Goal: Information Seeking & Learning: Get advice/opinions

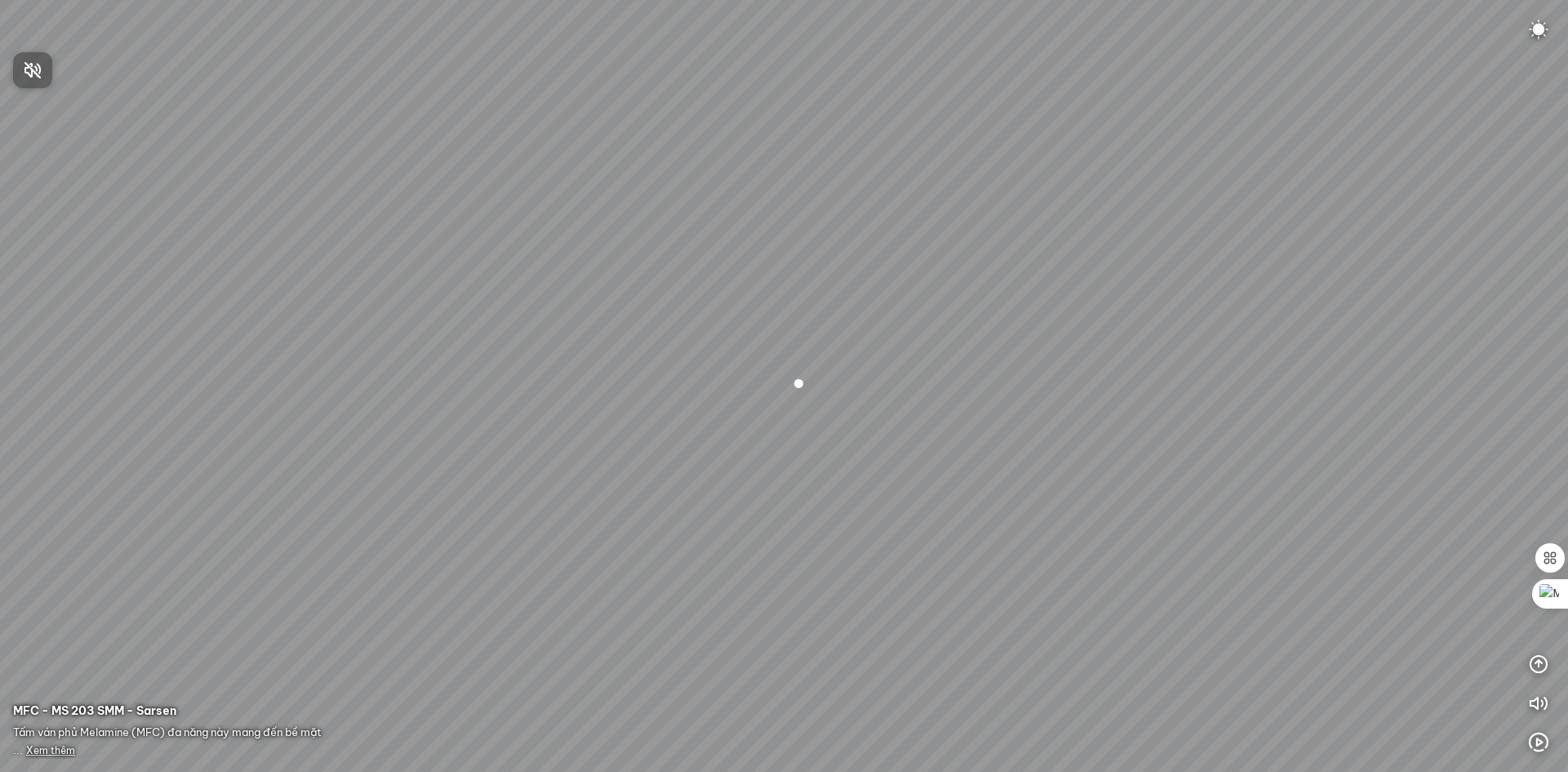
click at [1543, 29] on div at bounding box center [784, 386] width 1568 height 772
click at [1542, 25] on img at bounding box center [1539, 30] width 20 height 20
drag, startPoint x: 907, startPoint y: 352, endPoint x: 1288, endPoint y: 318, distance: 382.5
click at [1288, 318] on div at bounding box center [784, 386] width 1568 height 772
drag, startPoint x: 883, startPoint y: 400, endPoint x: 731, endPoint y: 443, distance: 158.0
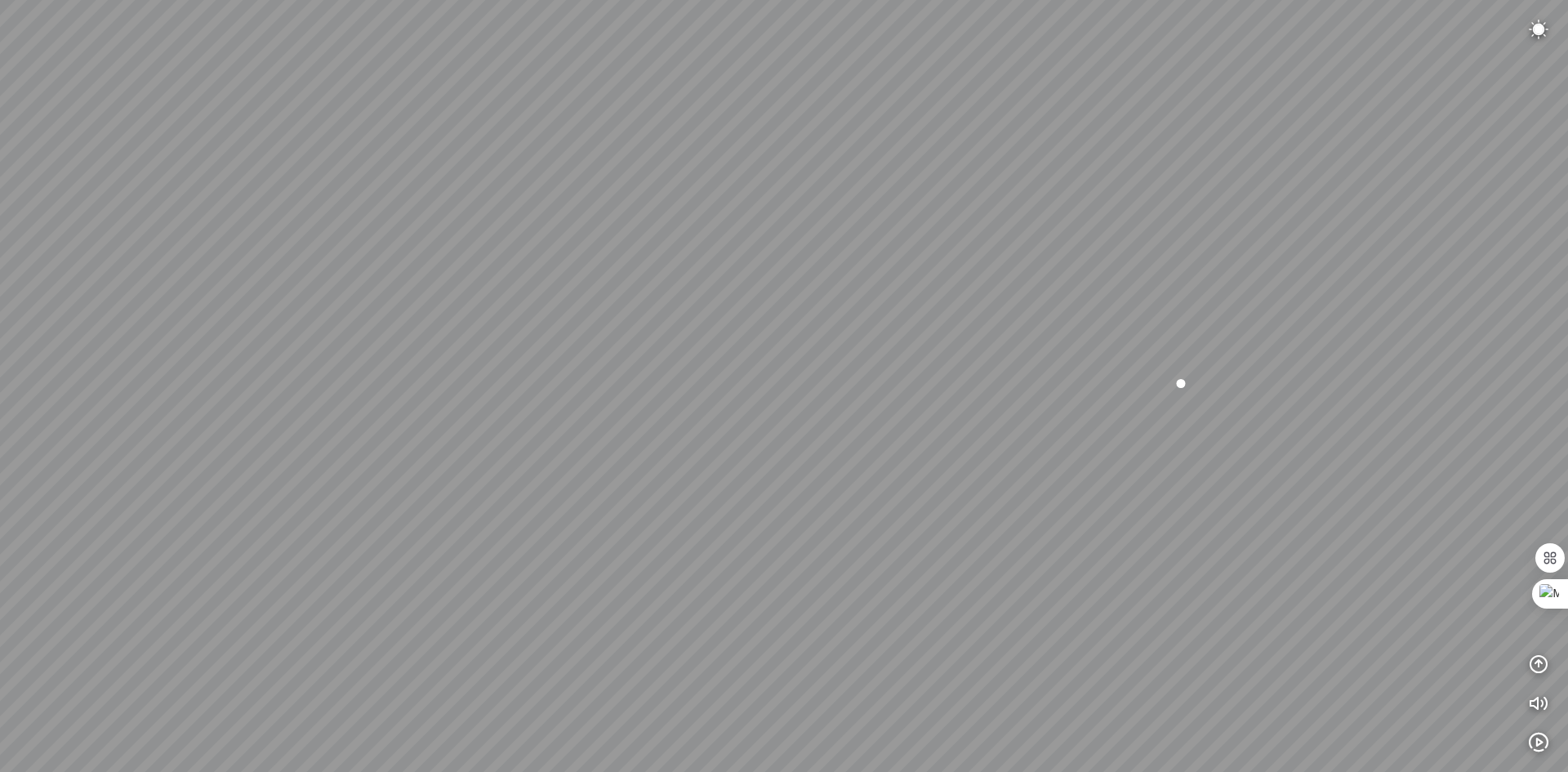
click at [731, 443] on div at bounding box center [784, 386] width 1568 height 772
click at [1544, 26] on img at bounding box center [1539, 30] width 20 height 20
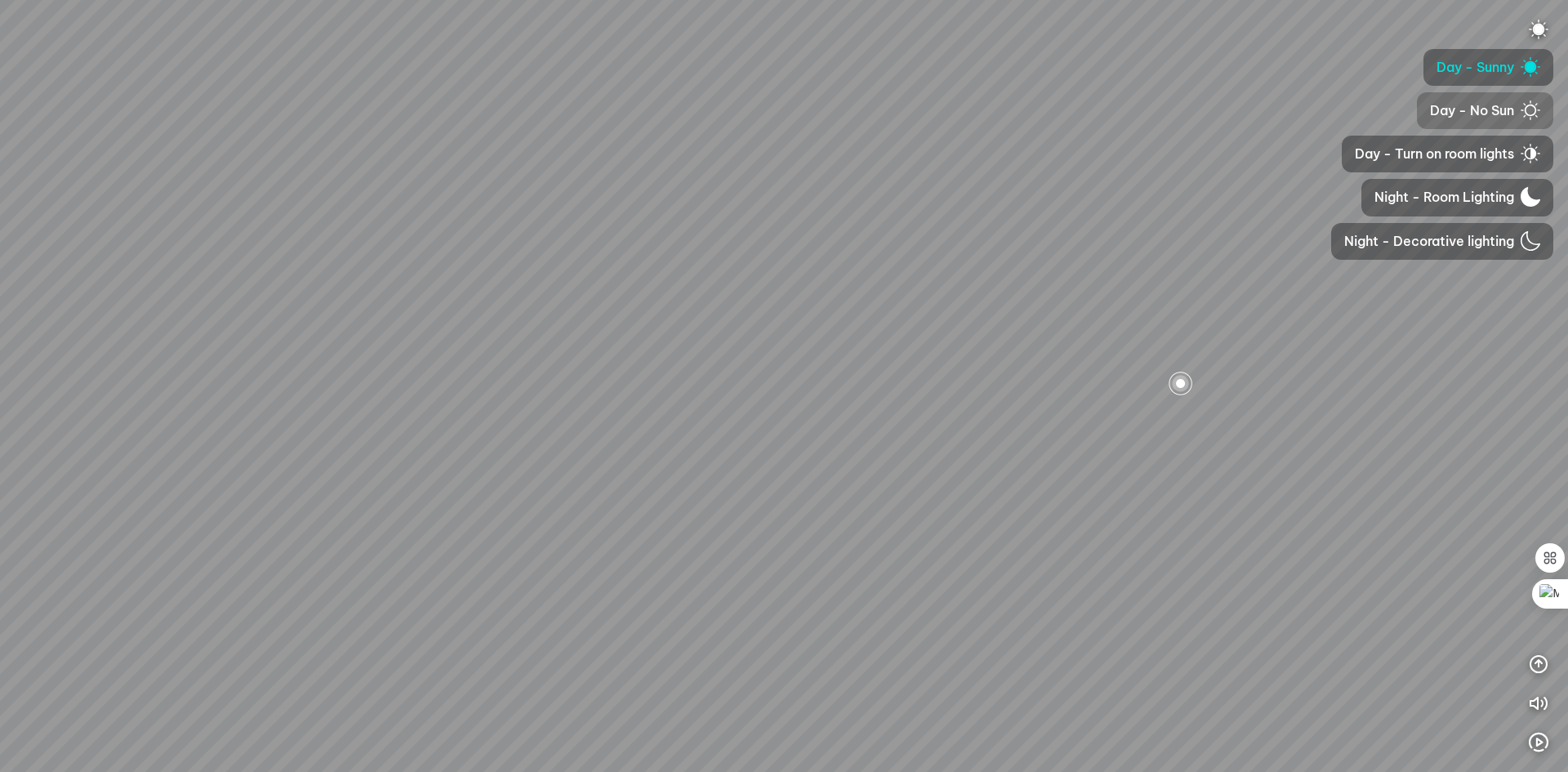
click at [1478, 106] on font "Day - No Sun" at bounding box center [1472, 111] width 84 height 16
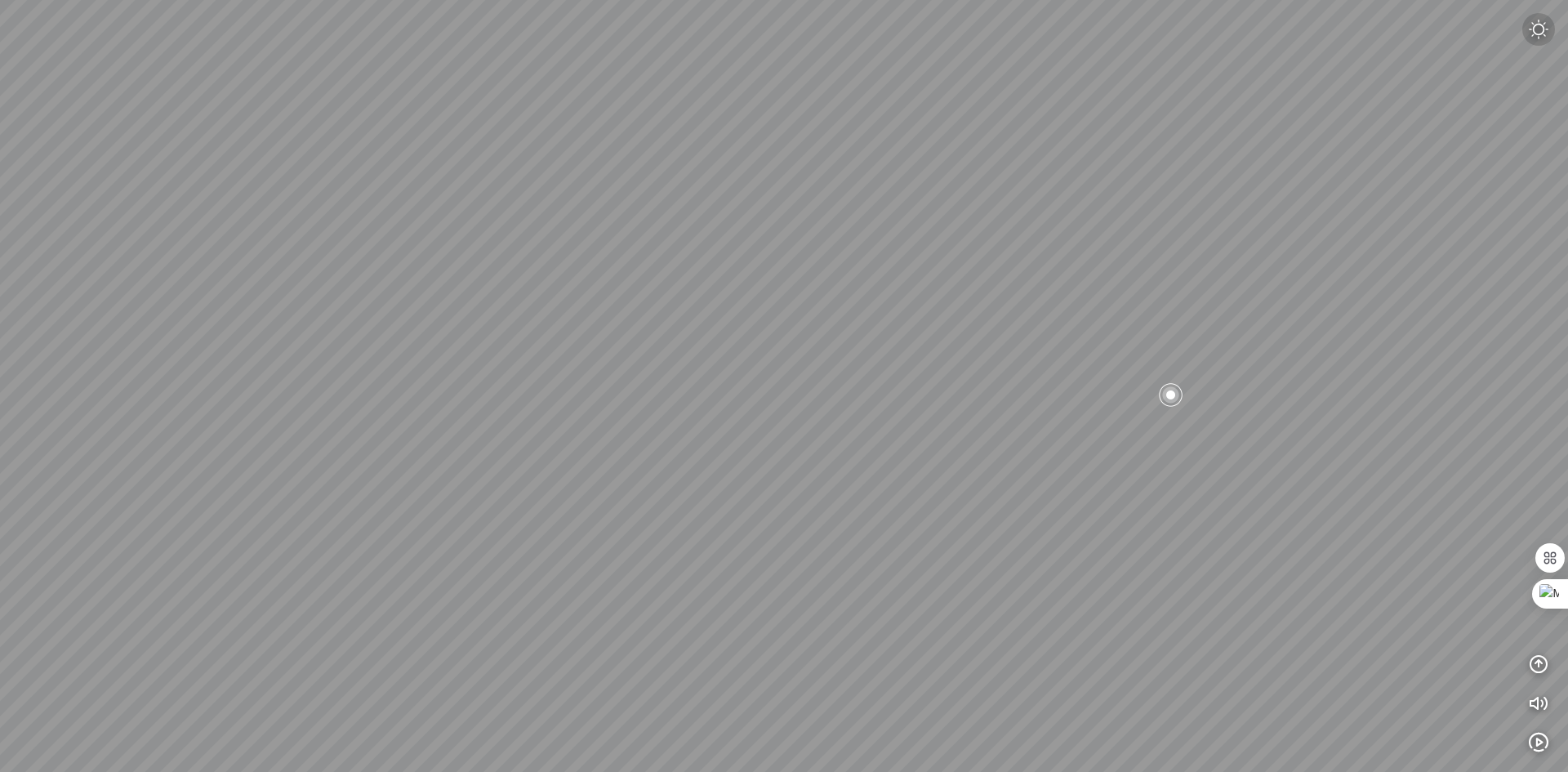
click at [1543, 26] on img at bounding box center [1539, 30] width 20 height 20
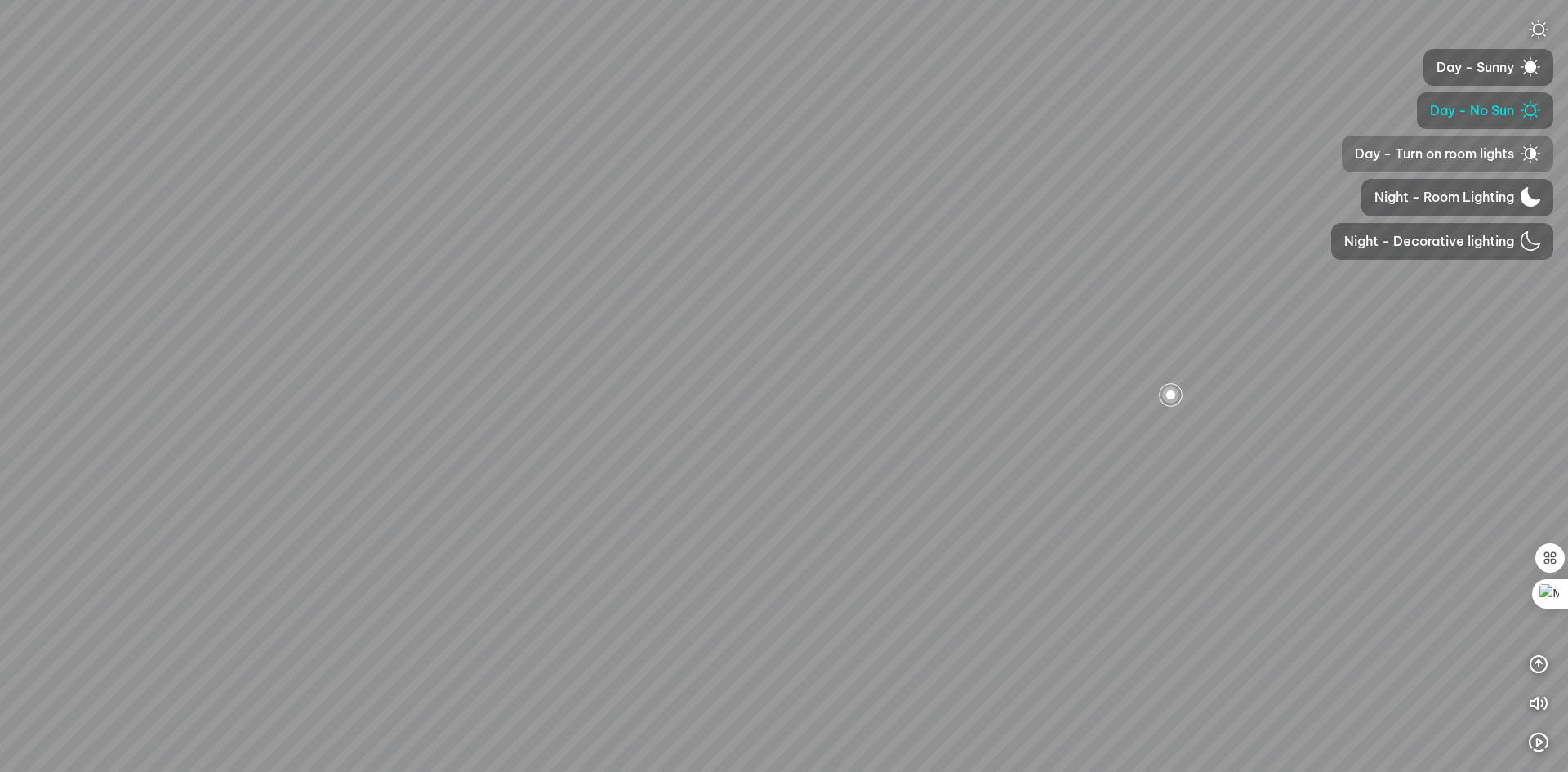
click at [1453, 152] on font "Day - Turn on room lights" at bounding box center [1434, 153] width 159 height 16
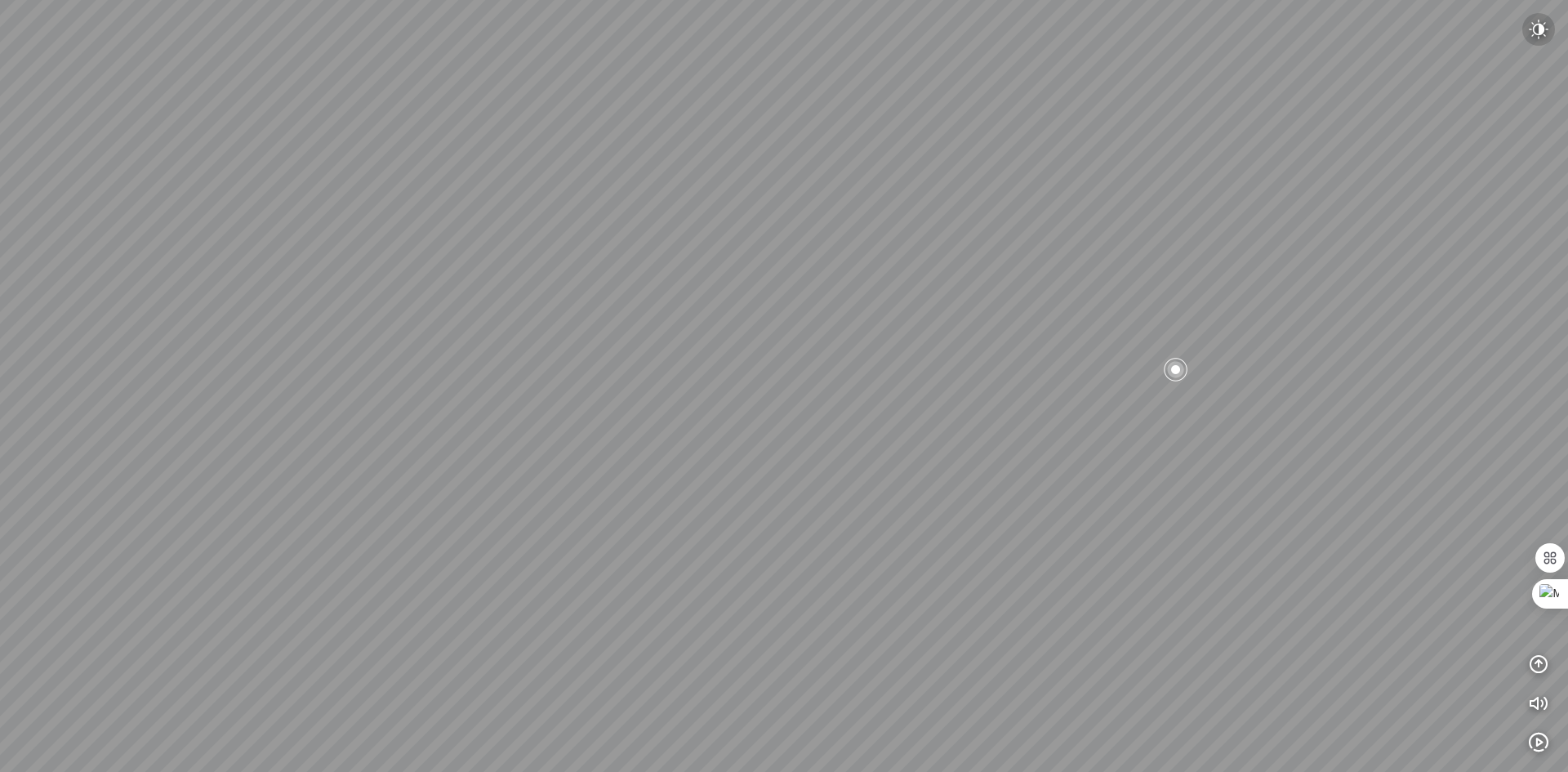
click at [1537, 24] on img at bounding box center [1539, 30] width 20 height 20
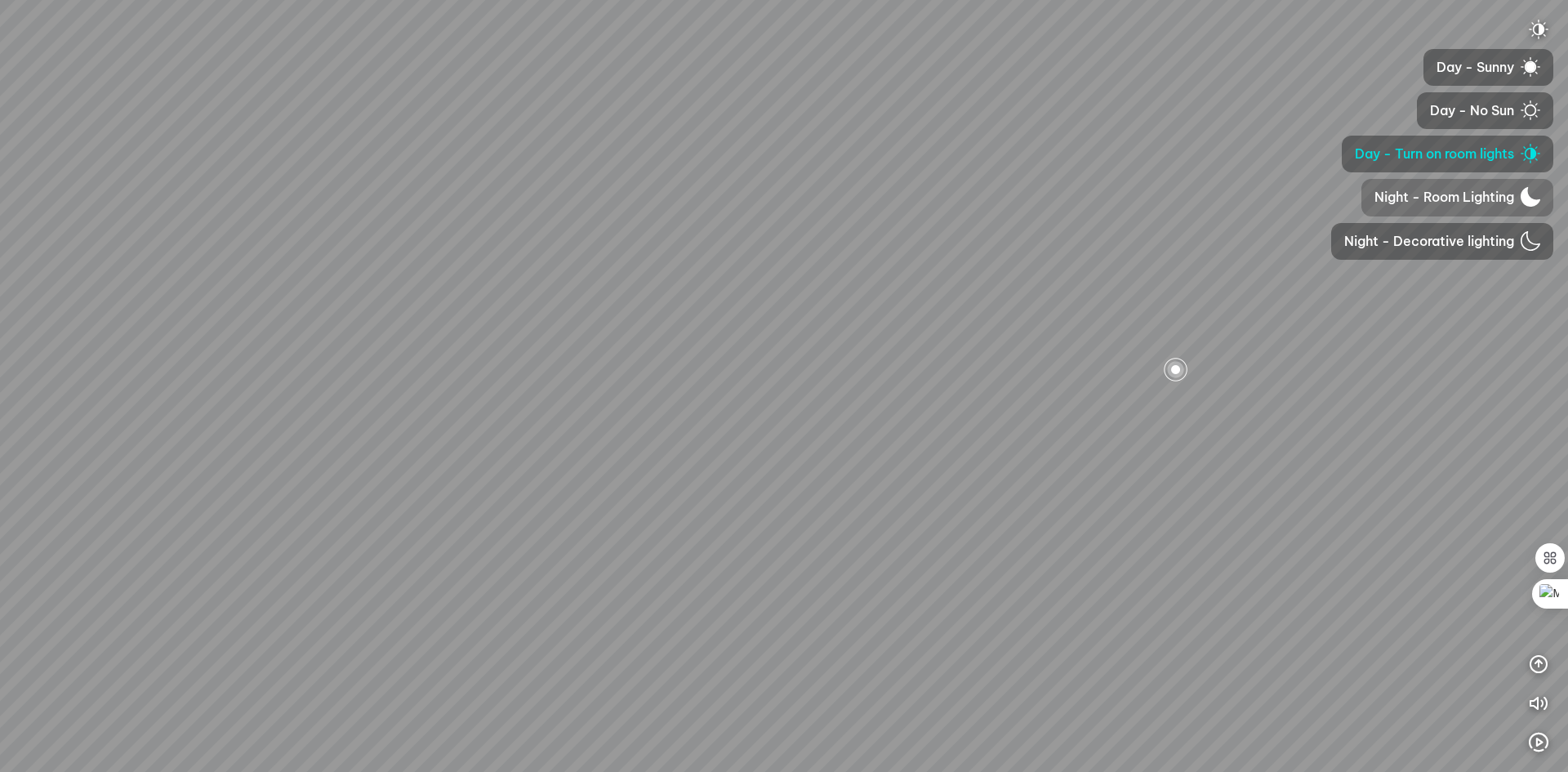
click at [1470, 196] on font "Night - Room Lighting" at bounding box center [1444, 197] width 139 height 16
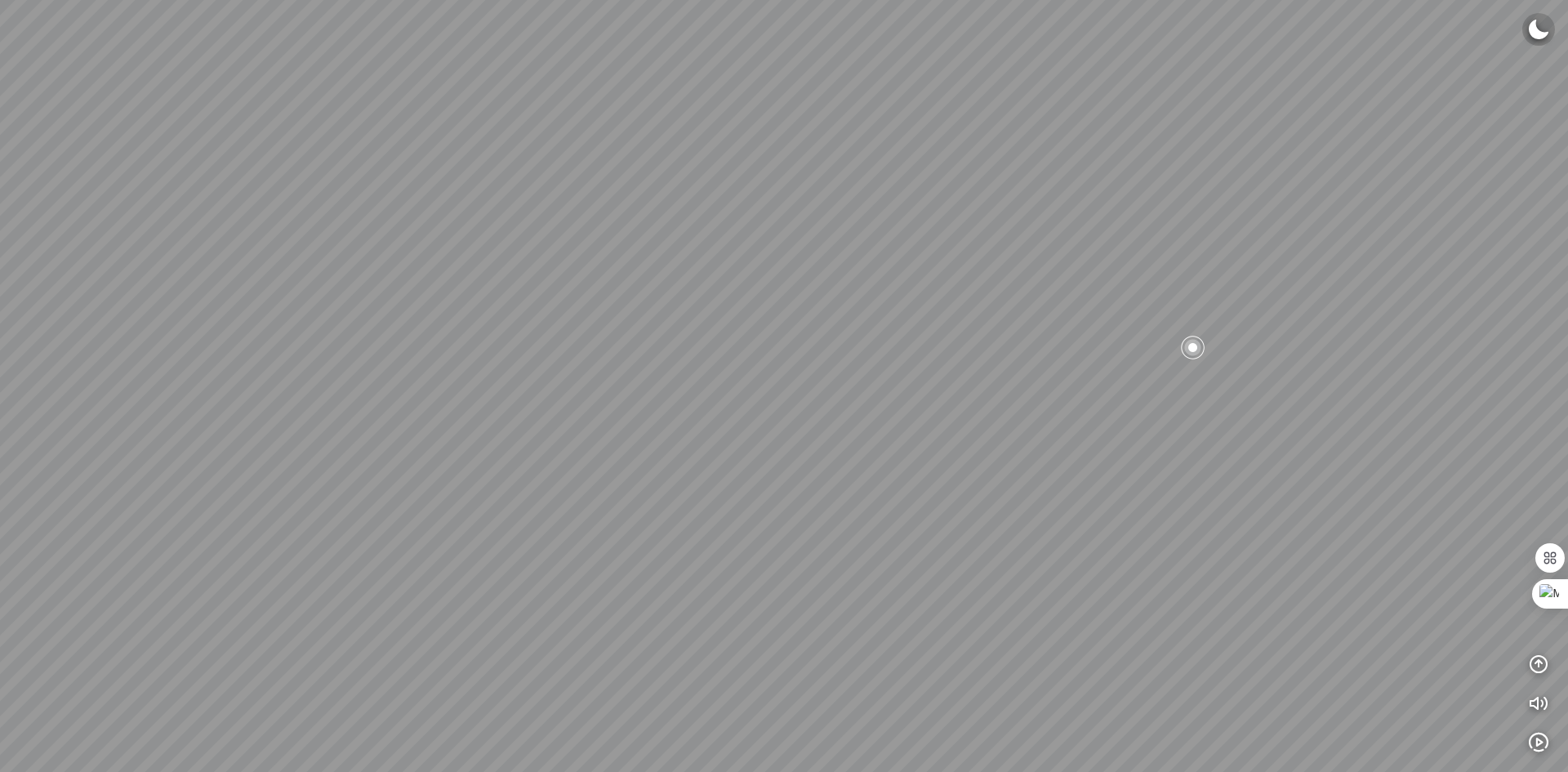
click at [1542, 28] on img at bounding box center [1539, 30] width 20 height 20
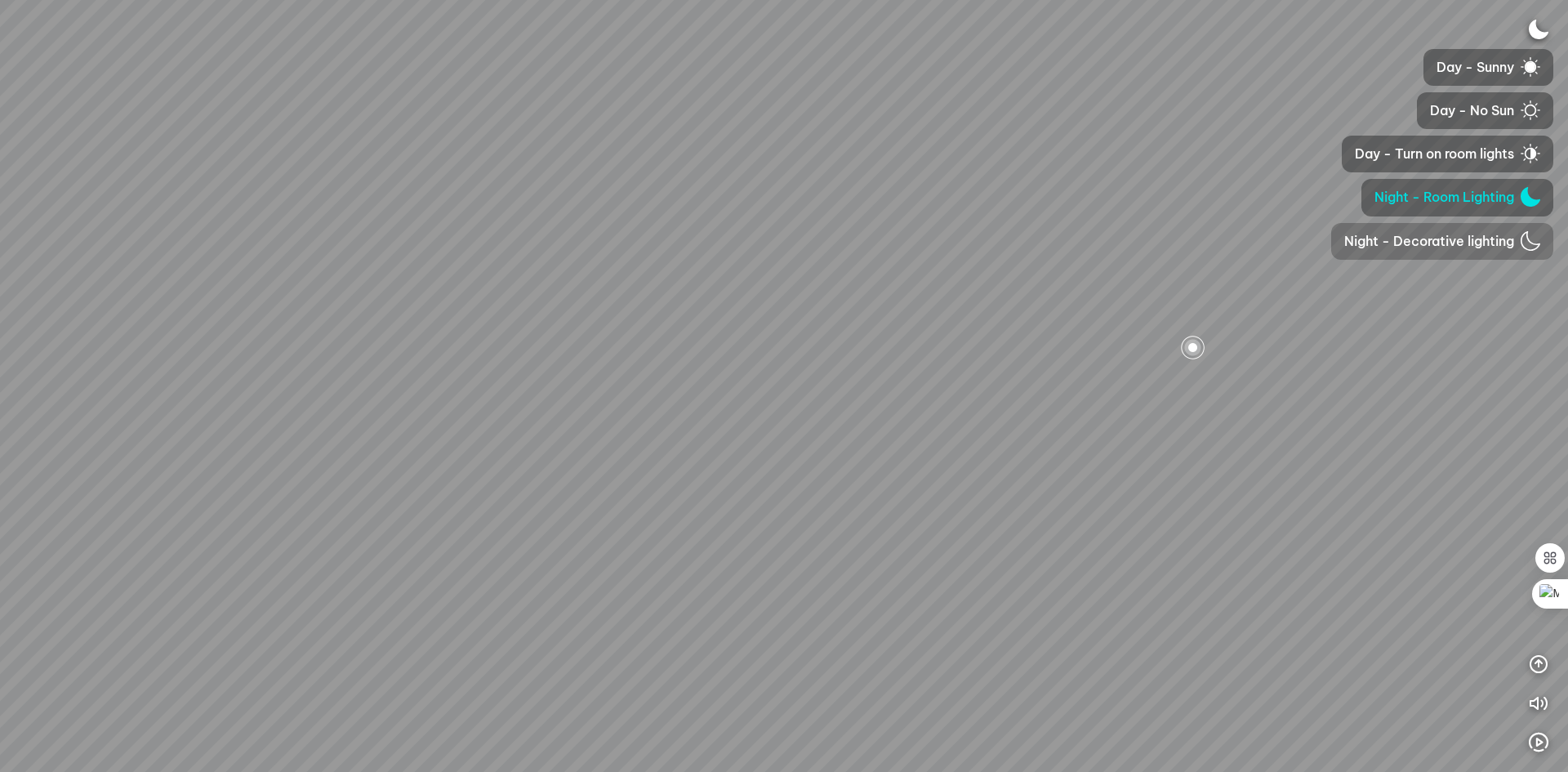
click at [1433, 243] on font "Night - Decorative lighting" at bounding box center [1430, 241] width 170 height 16
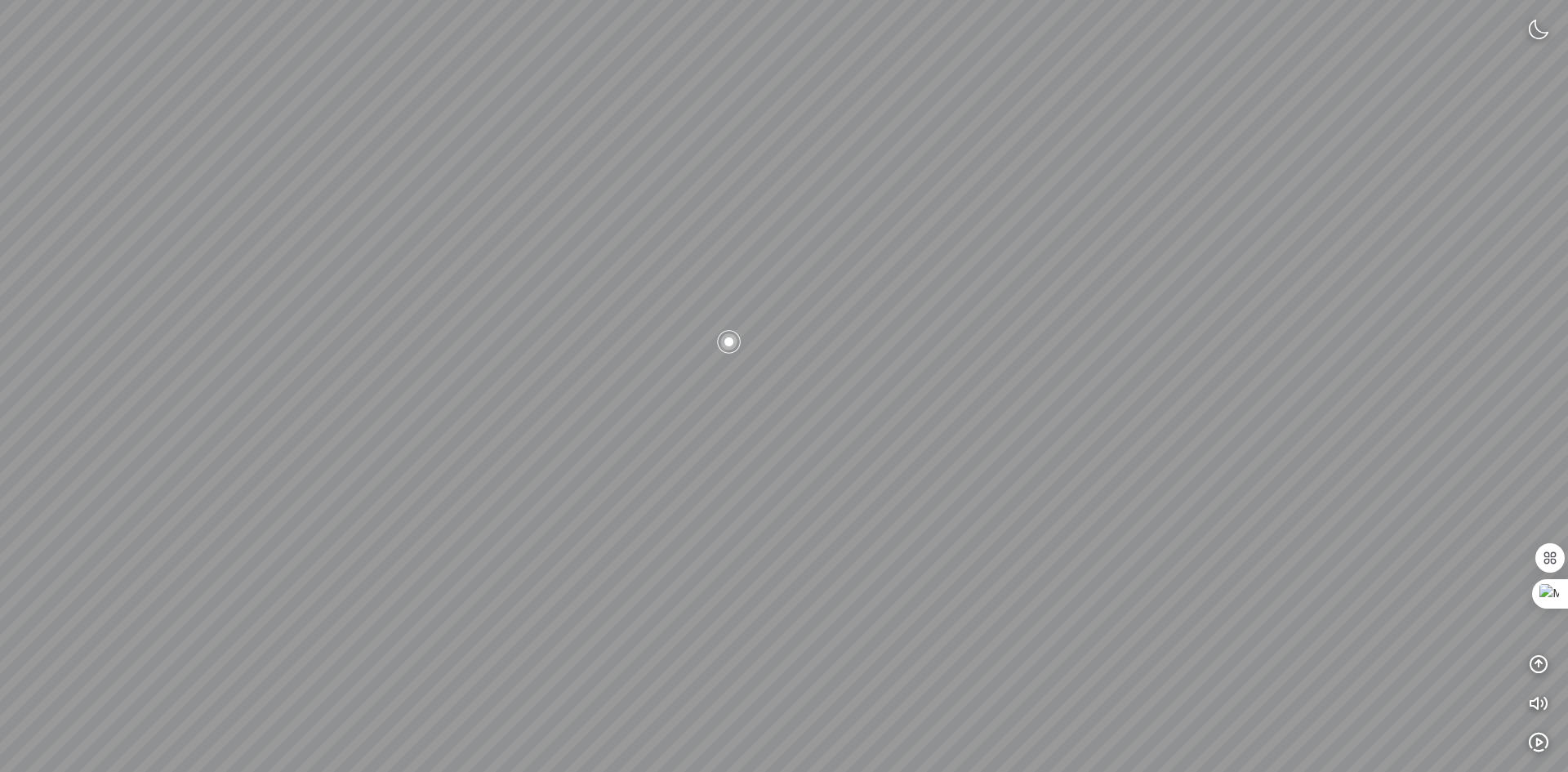
drag, startPoint x: 1347, startPoint y: 416, endPoint x: 863, endPoint y: 380, distance: 485.3
click at [876, 381] on div at bounding box center [784, 386] width 1568 height 772
click at [655, 342] on div at bounding box center [664, 341] width 28 height 28
drag, startPoint x: 1265, startPoint y: 402, endPoint x: 373, endPoint y: 285, distance: 899.6
click at [373, 285] on div at bounding box center [784, 386] width 1568 height 772
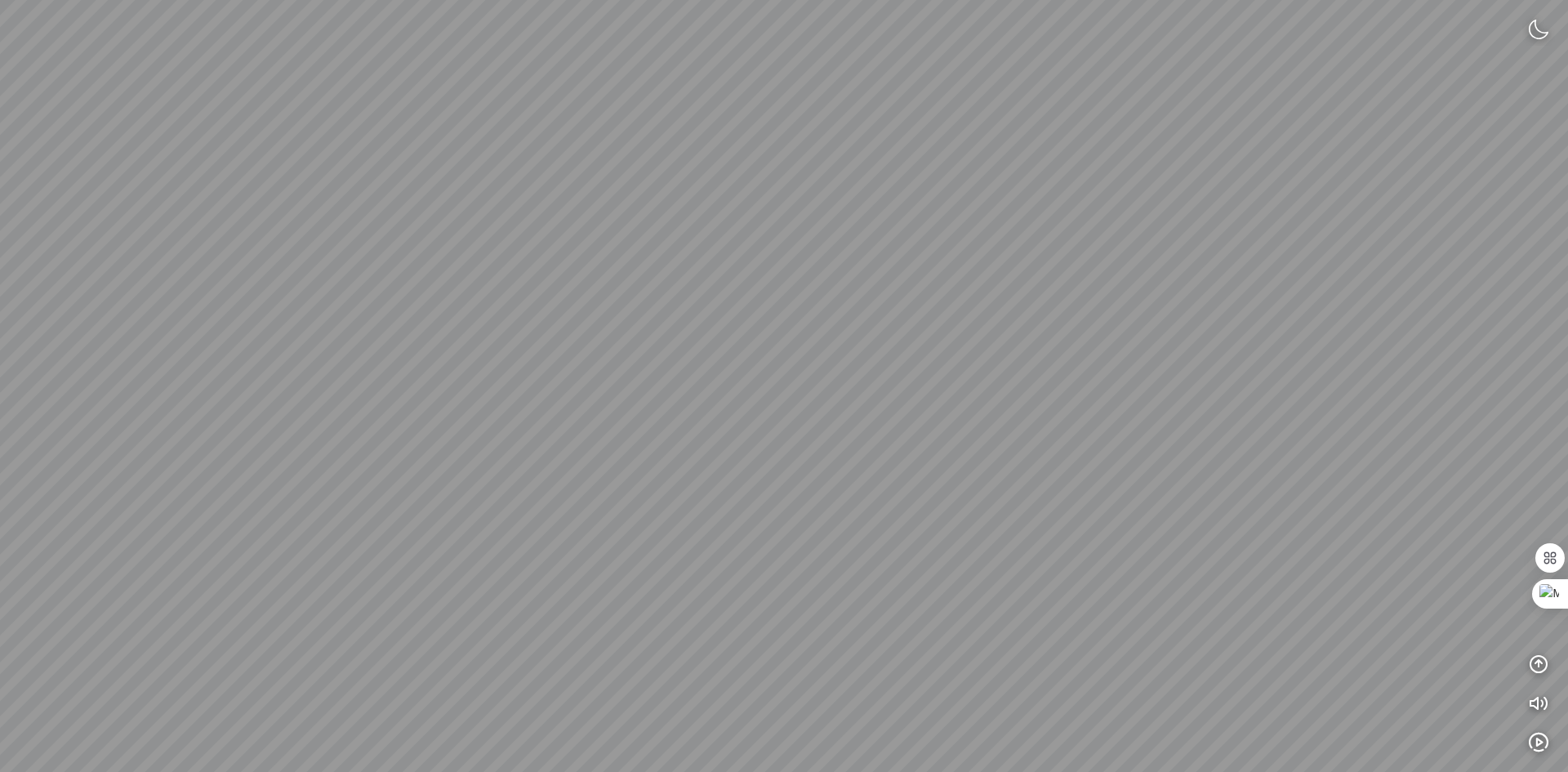
drag, startPoint x: 716, startPoint y: 332, endPoint x: 138, endPoint y: 389, distance: 580.8
click at [138, 389] on div at bounding box center [784, 386] width 1568 height 772
drag, startPoint x: 556, startPoint y: 348, endPoint x: 357, endPoint y: 340, distance: 199.2
click at [357, 340] on div at bounding box center [784, 386] width 1568 height 772
drag, startPoint x: 865, startPoint y: 322, endPoint x: 854, endPoint y: 323, distance: 11.0
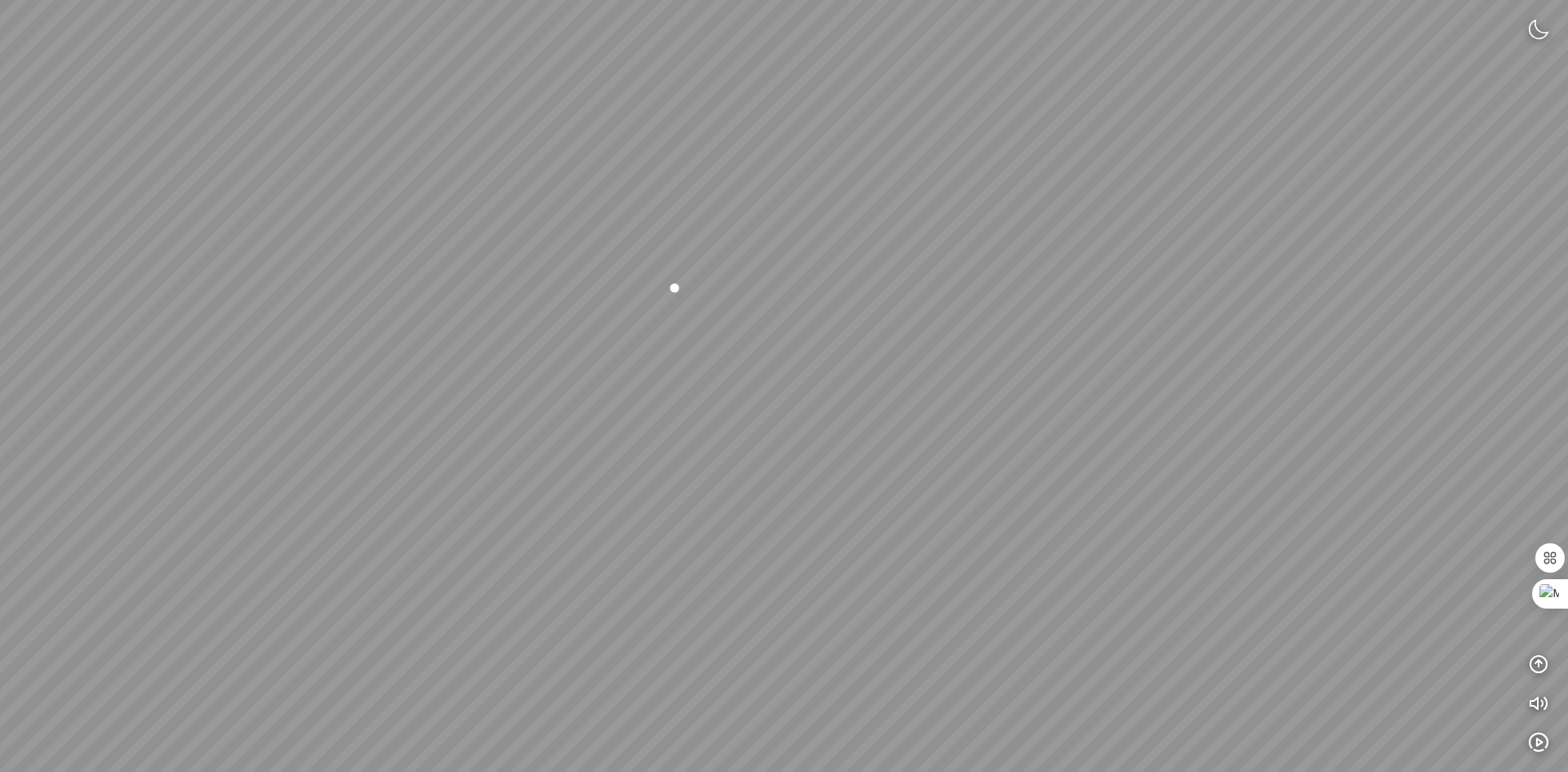
click at [854, 323] on div at bounding box center [784, 386] width 1568 height 772
click at [666, 290] on div at bounding box center [664, 290] width 28 height 28
drag, startPoint x: 803, startPoint y: 298, endPoint x: 1037, endPoint y: 282, distance: 234.5
click at [1037, 282] on div at bounding box center [784, 386] width 1568 height 772
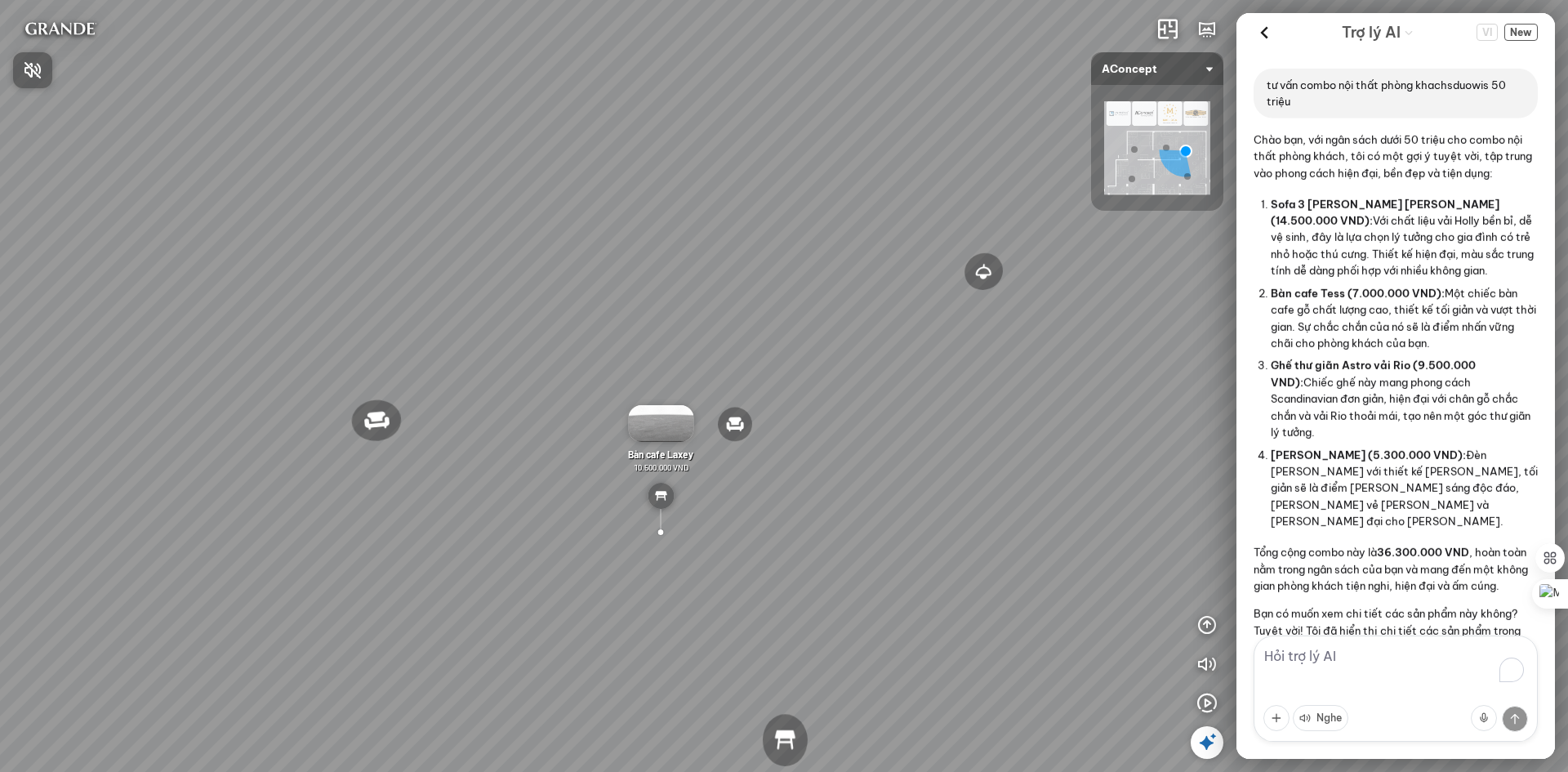
scroll to position [1468, 0]
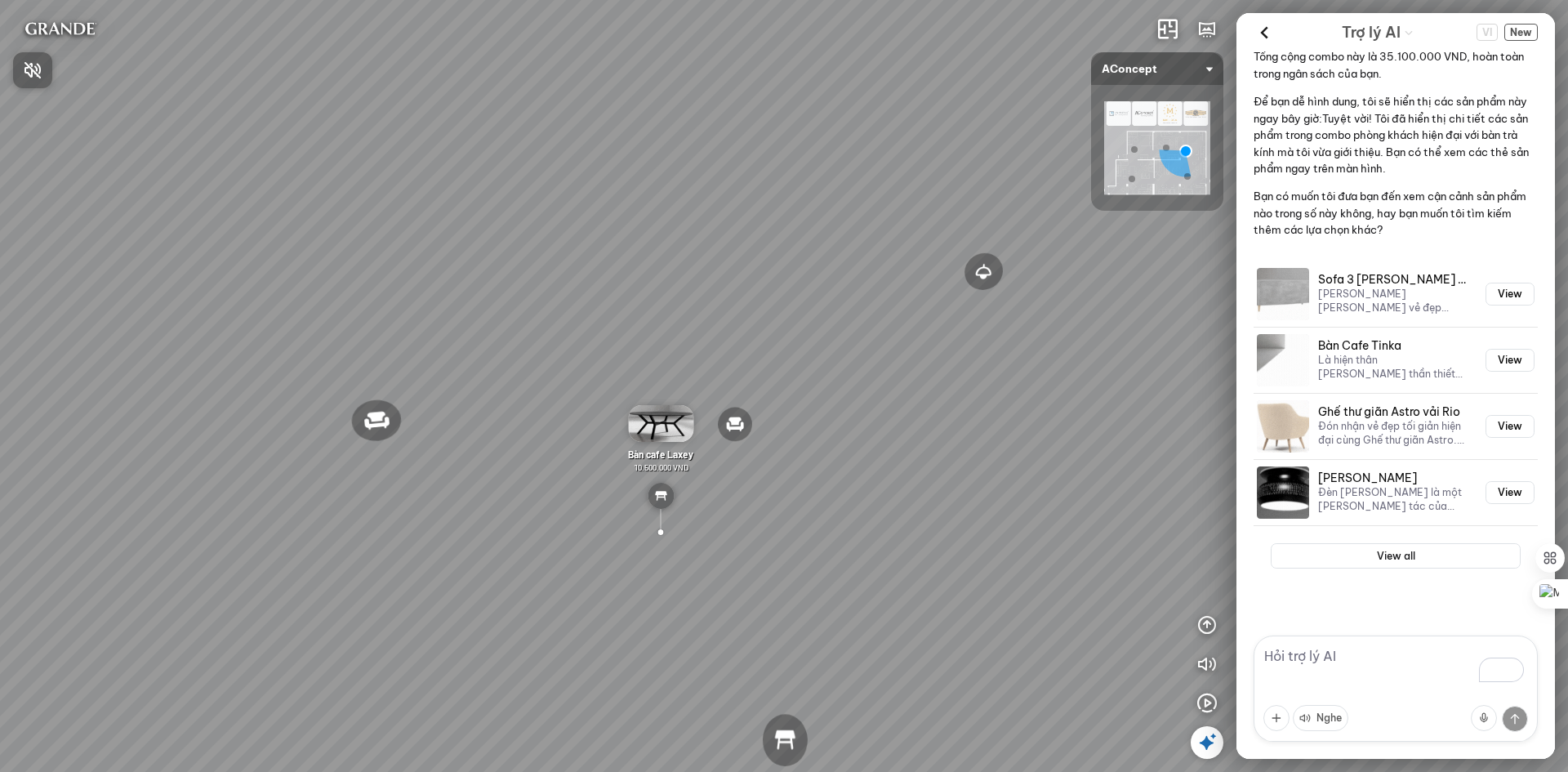
click at [1523, 33] on div at bounding box center [784, 386] width 1568 height 772
click at [1518, 31] on span "New" at bounding box center [1521, 32] width 34 height 17
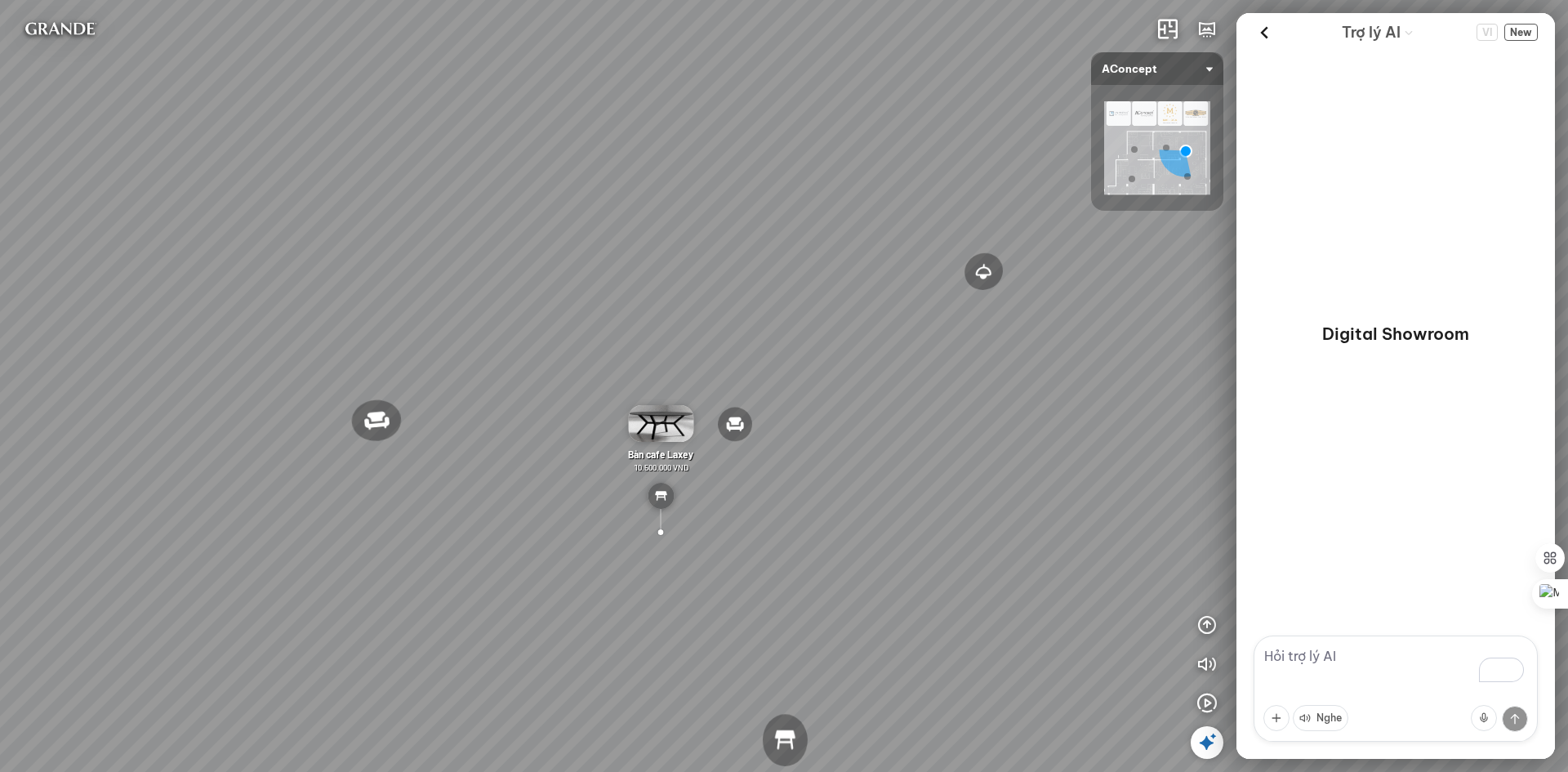
click at [1297, 667] on textarea "To enrich screen reader interactions, please activate Accessibility in Grammarl…" at bounding box center [1396, 689] width 284 height 106
click at [1318, 659] on textarea "To enrich screen reader interactions, please activate Accessibility in Grammarl…" at bounding box center [1396, 689] width 284 height 106
click at [1492, 33] on span "VI" at bounding box center [1487, 32] width 21 height 17
click at [1484, 30] on span "VI" at bounding box center [1487, 32] width 21 height 17
click at [1528, 35] on span "New" at bounding box center [1521, 32] width 34 height 17
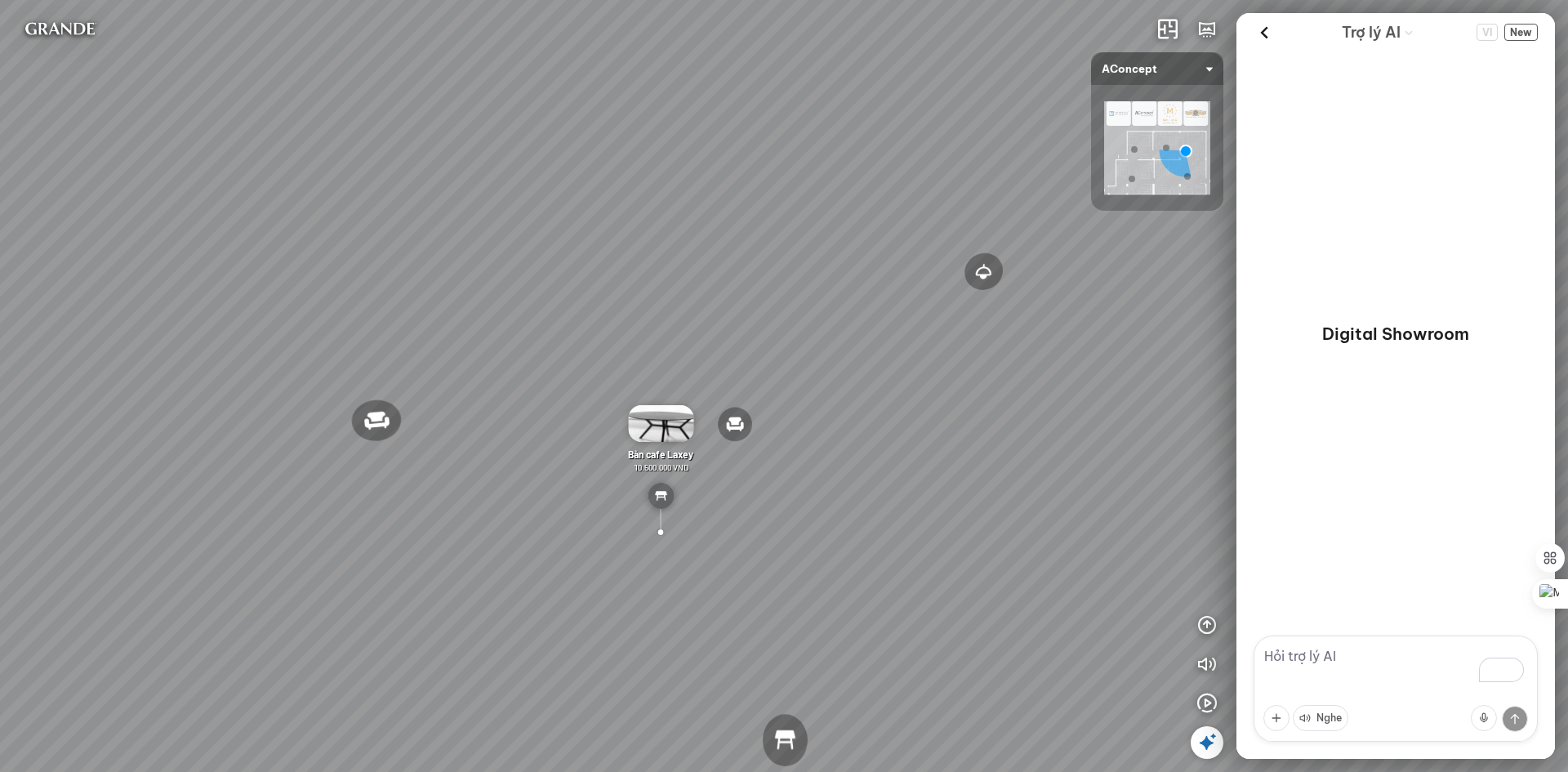
click at [1326, 659] on textarea "To enrich screen reader interactions, please activate Accessibility in Grammarl…" at bounding box center [1396, 689] width 284 height 106
paste textarea "I need small living room furniture, modern style, light tones, budget under 40 …"
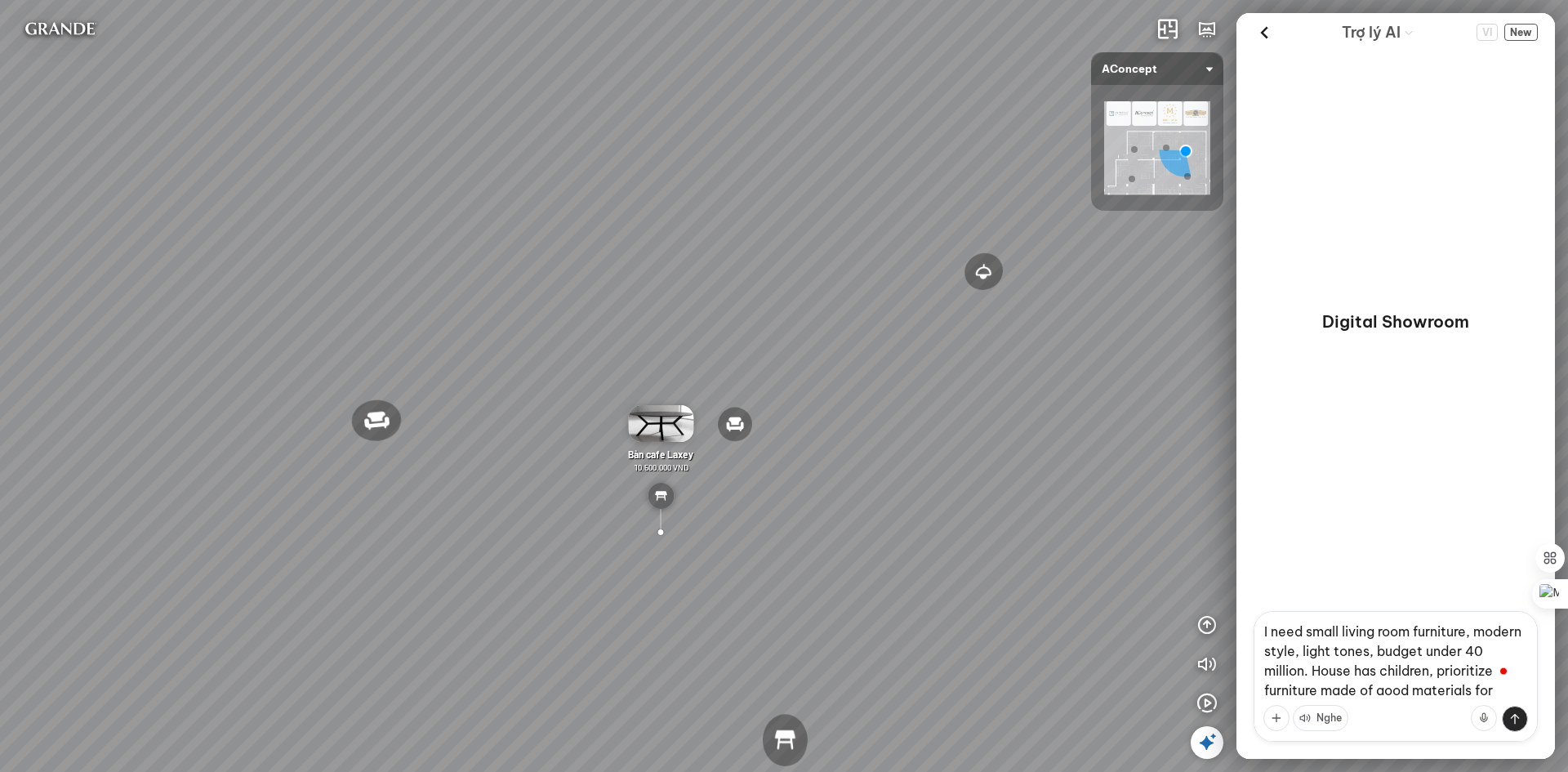
type textarea "I need small living room furniture, modern style, light tones, budget under 40 …"
click at [1415, 434] on div "Digital Showroom" at bounding box center [1396, 331] width 318 height 560
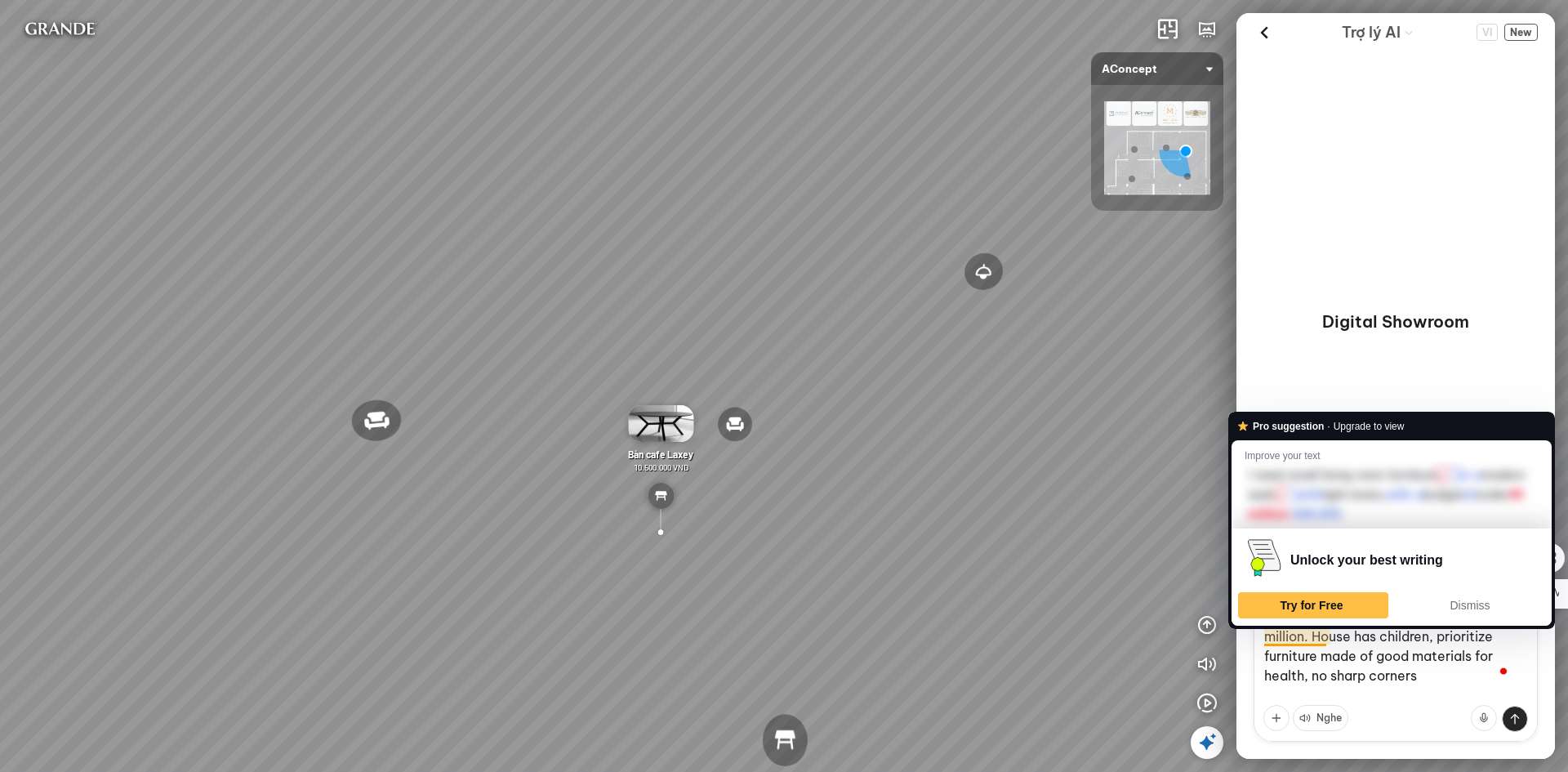
click at [1324, 640] on textarea "I need small living room furniture, modern style, light tones, budget under 40 …" at bounding box center [1396, 676] width 284 height 131
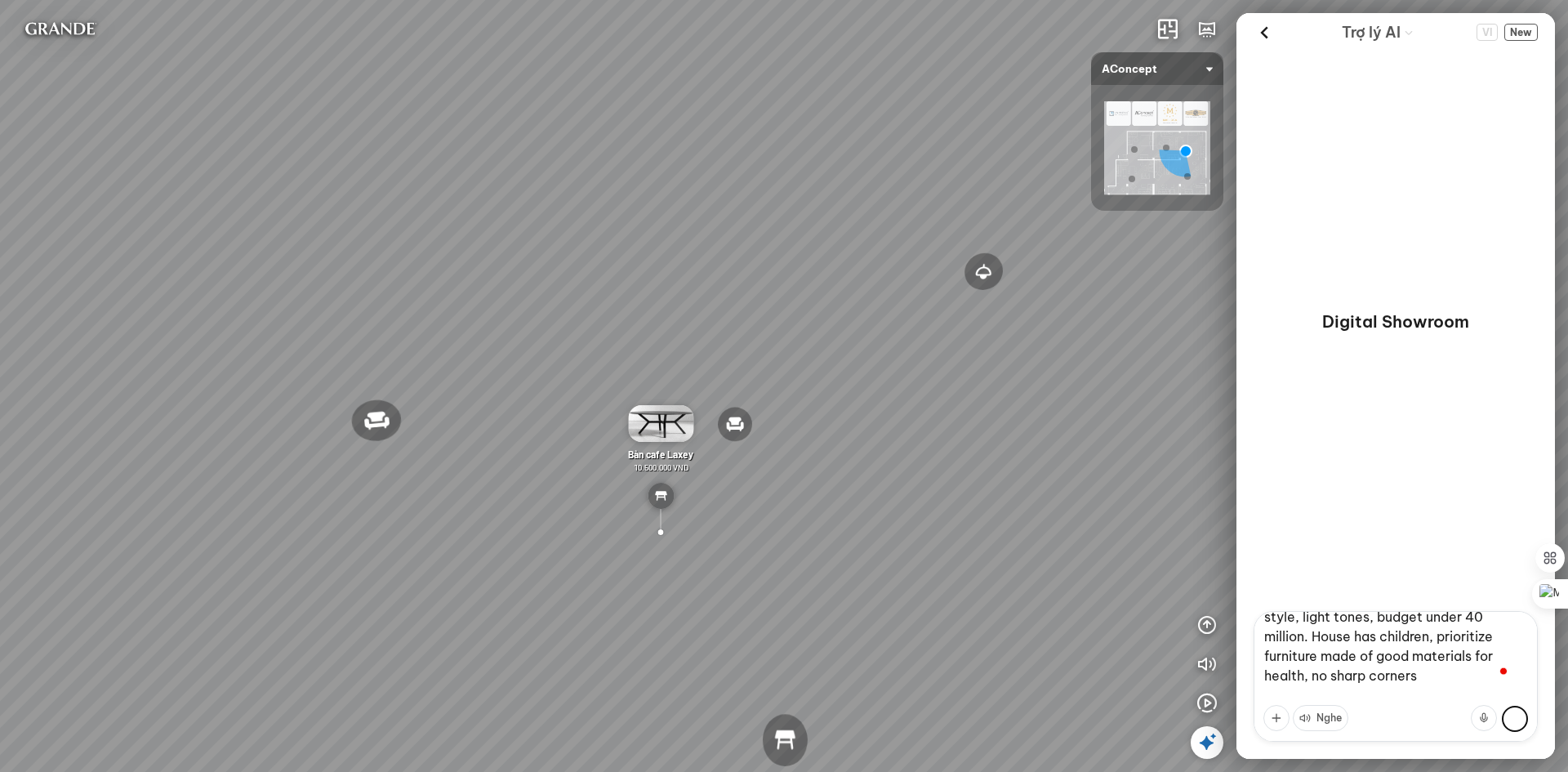
click at [1509, 725] on button at bounding box center [1515, 719] width 26 height 26
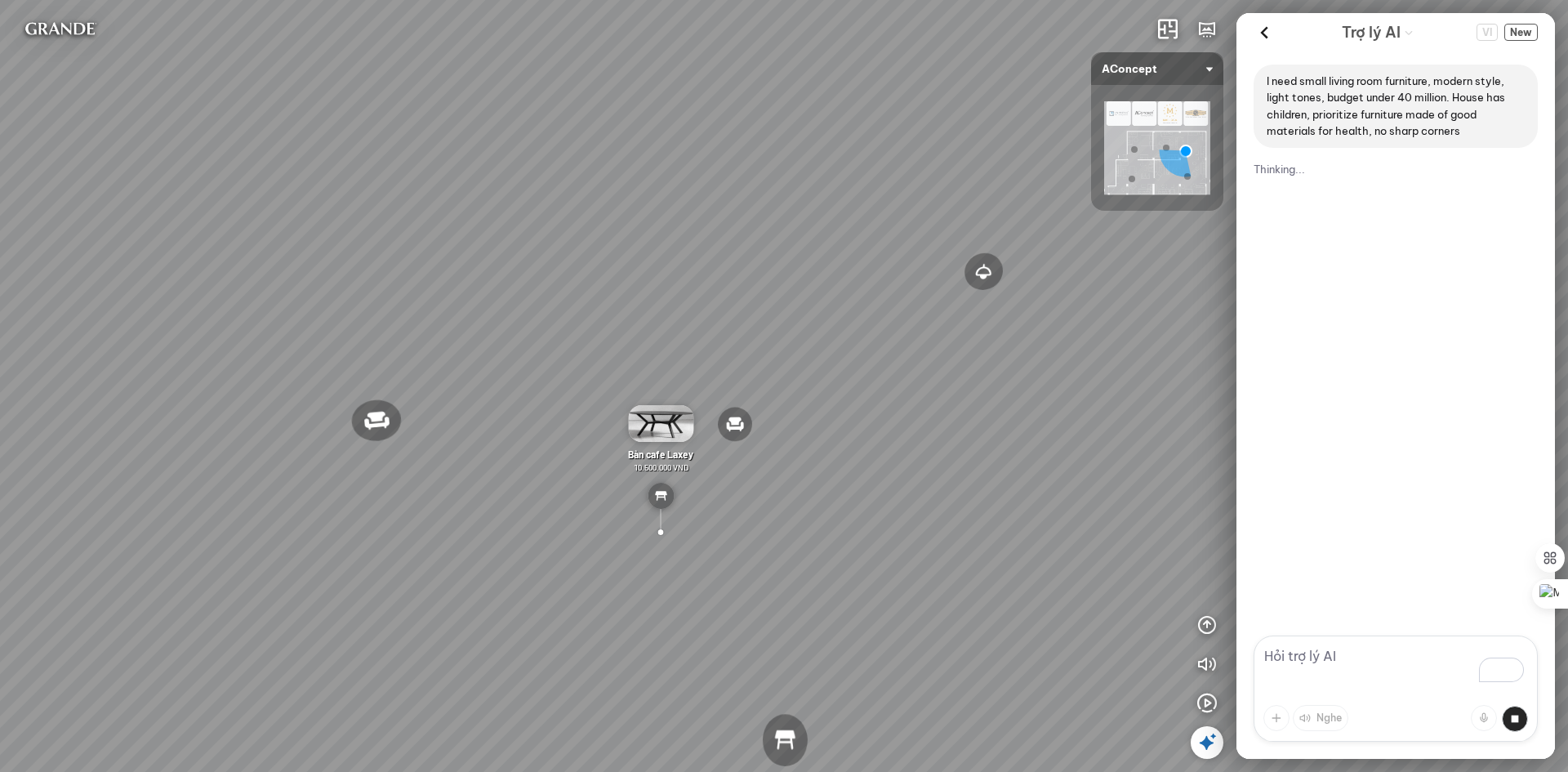
drag, startPoint x: 863, startPoint y: 357, endPoint x: 1100, endPoint y: 345, distance: 237.3
click at [1096, 344] on div "Đèn trần Reno 5.300.000 VND Giường ngủ Palima 19.000.000 VND Ghế thư giãn Nanna…" at bounding box center [784, 386] width 1568 height 772
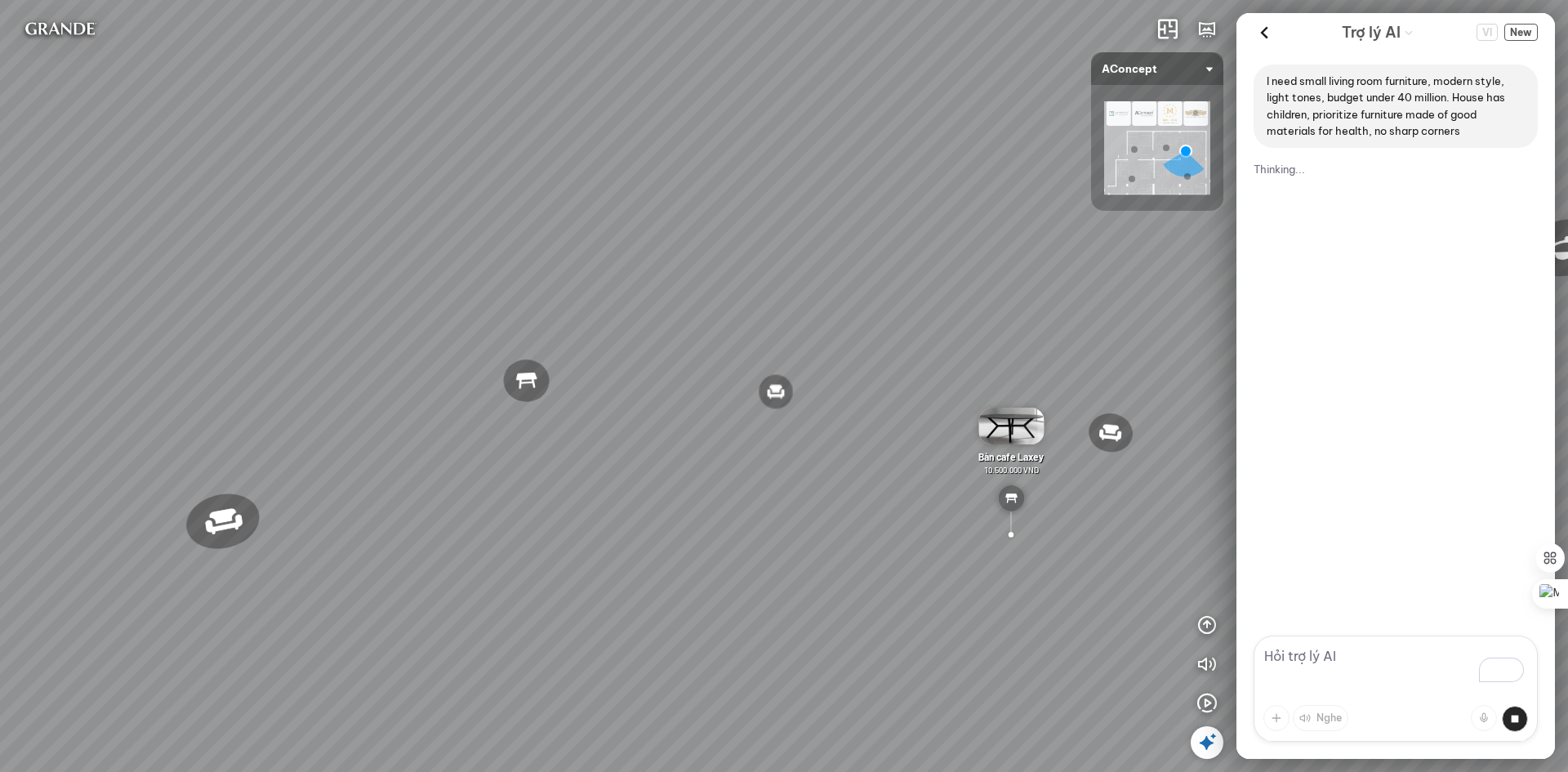
drag, startPoint x: 741, startPoint y: 285, endPoint x: 1012, endPoint y: 319, distance: 273.1
click at [1012, 319] on div "Đèn trần Reno 5.300.000 VND Giường ngủ Palima 19.000.000 VND Ghế thư giãn Nanna…" at bounding box center [784, 386] width 1568 height 772
drag, startPoint x: 711, startPoint y: 522, endPoint x: 1211, endPoint y: 377, distance: 520.6
click at [1211, 377] on div "Đèn trần Reno 5.300.000 VND Giường ngủ Palima 19.000.000 VND Ghế thư giãn Nanna…" at bounding box center [784, 386] width 1568 height 772
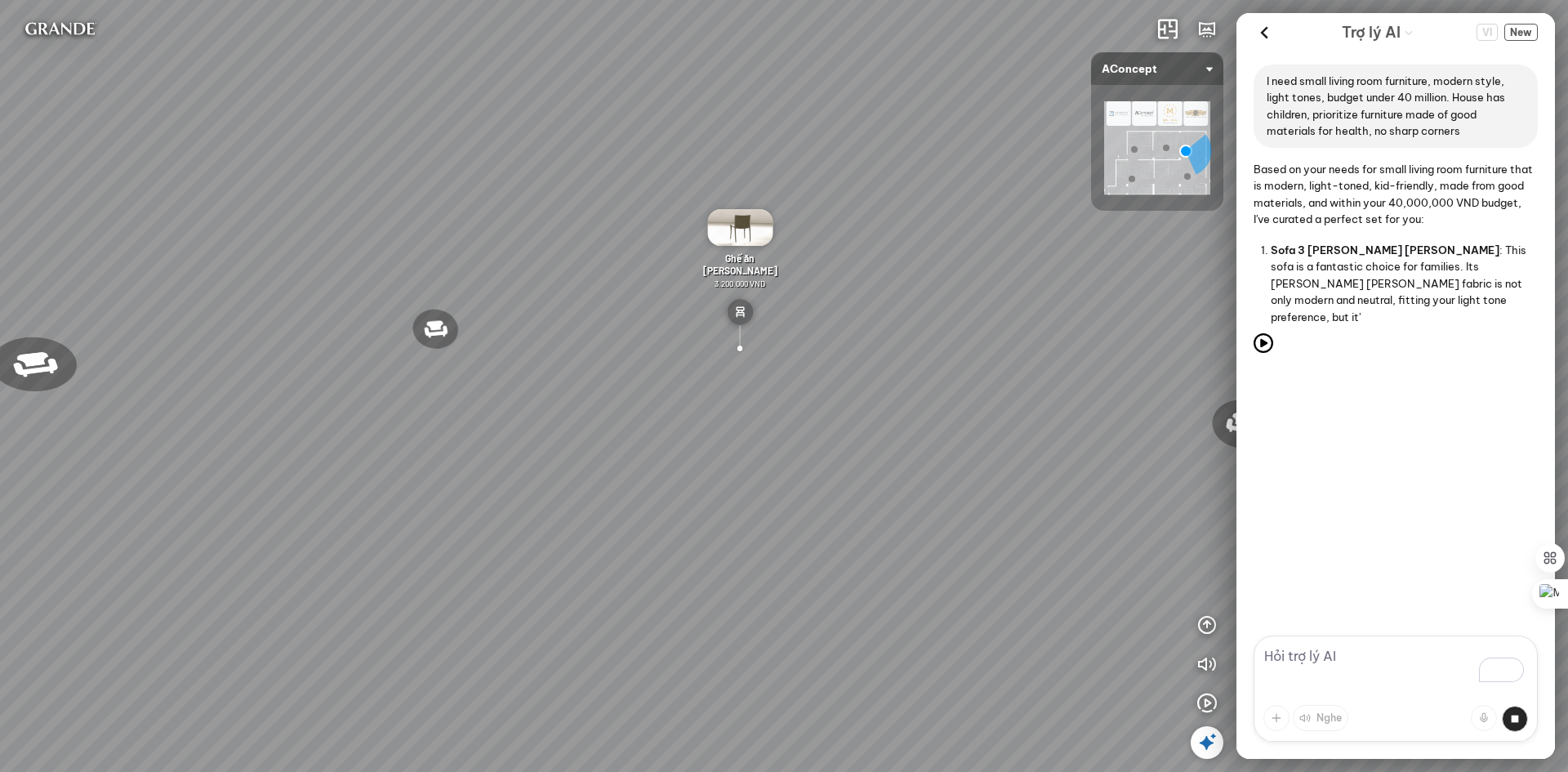
click at [559, 643] on div "Đèn trần Reno 5.300.000 VND Giường ngủ Palima 19.000.000 VND Ghế thư giãn Nanna…" at bounding box center [784, 386] width 1568 height 772
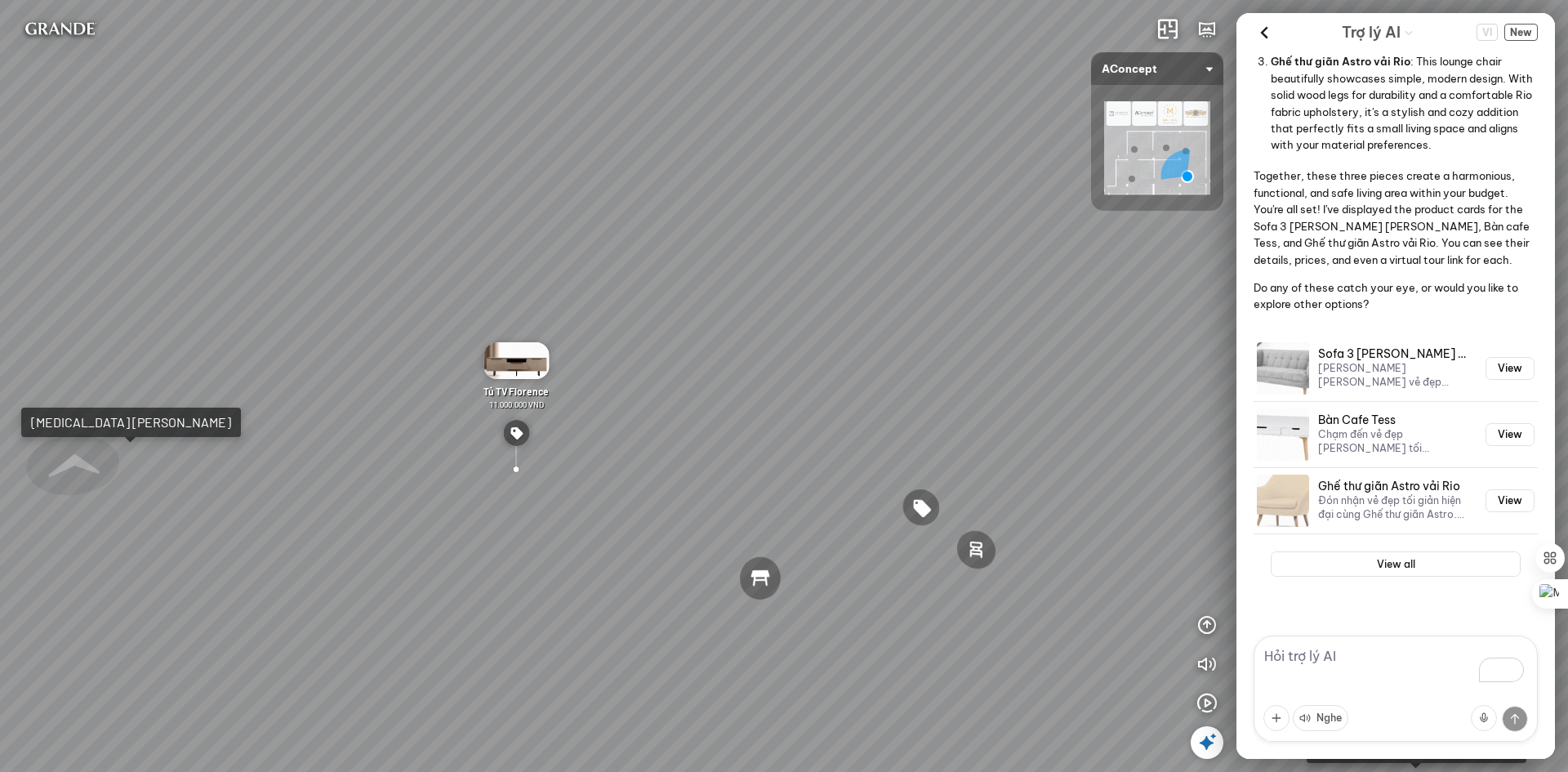
scroll to position [442, 0]
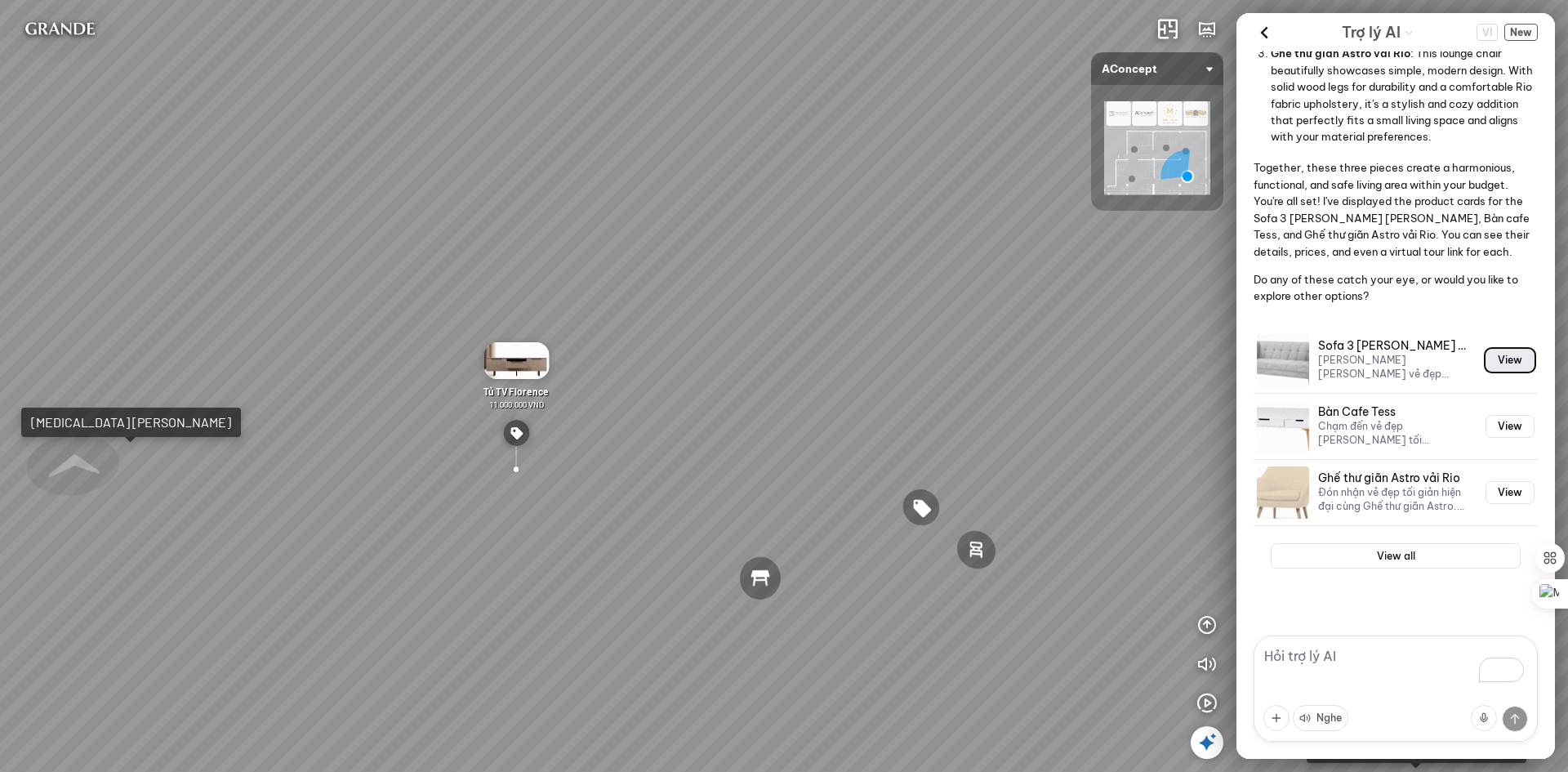
click at [1501, 357] on button "View" at bounding box center [1509, 360] width 49 height 23
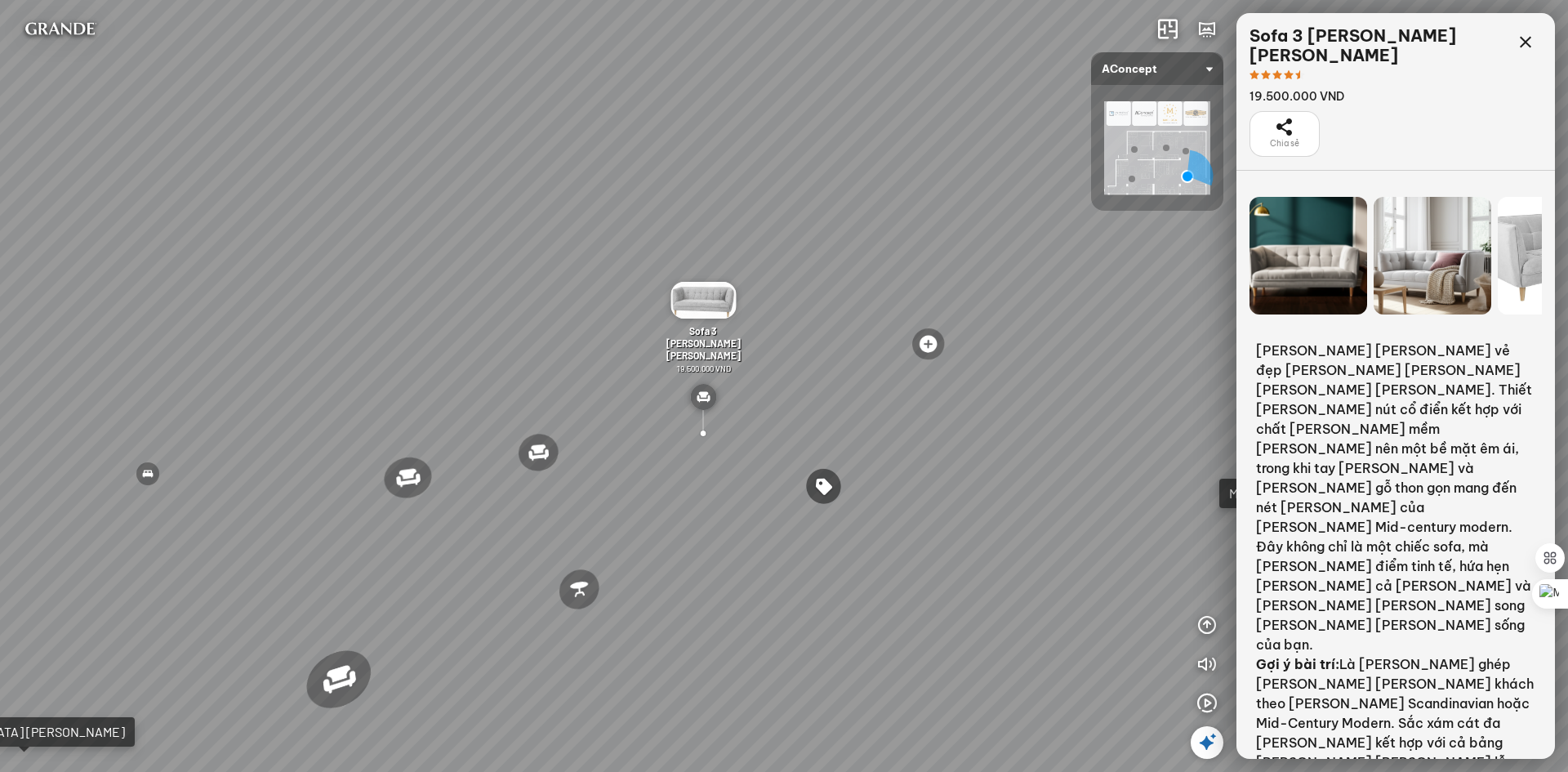
drag, startPoint x: 959, startPoint y: 459, endPoint x: 1126, endPoint y: 435, distance: 168.7
click at [1101, 439] on div "Ghế ăn Andrew 3.200.000 VND Ghế ăn Wilma 1.800.000 VND Sofa 3 chỗ Jonna vải Hol…" at bounding box center [784, 386] width 1568 height 772
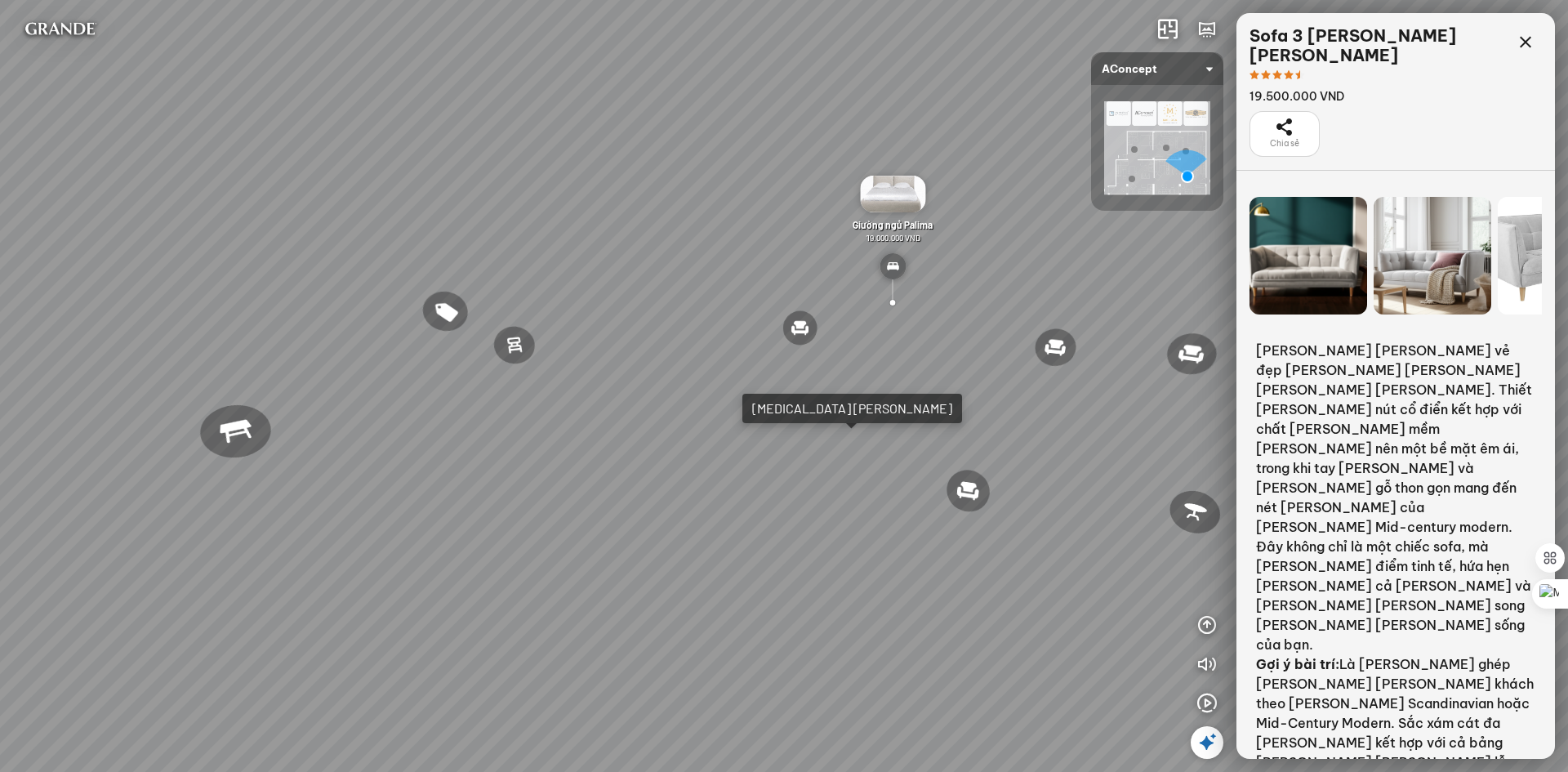
drag, startPoint x: 857, startPoint y: 439, endPoint x: 1118, endPoint y: 390, distance: 265.6
click at [1118, 390] on div "Ghế ăn Andrew 3.200.000 VND Ghế ăn Wilma 1.800.000 VND Sofa 3 chỗ Jonna vải Hol…" at bounding box center [784, 386] width 1568 height 772
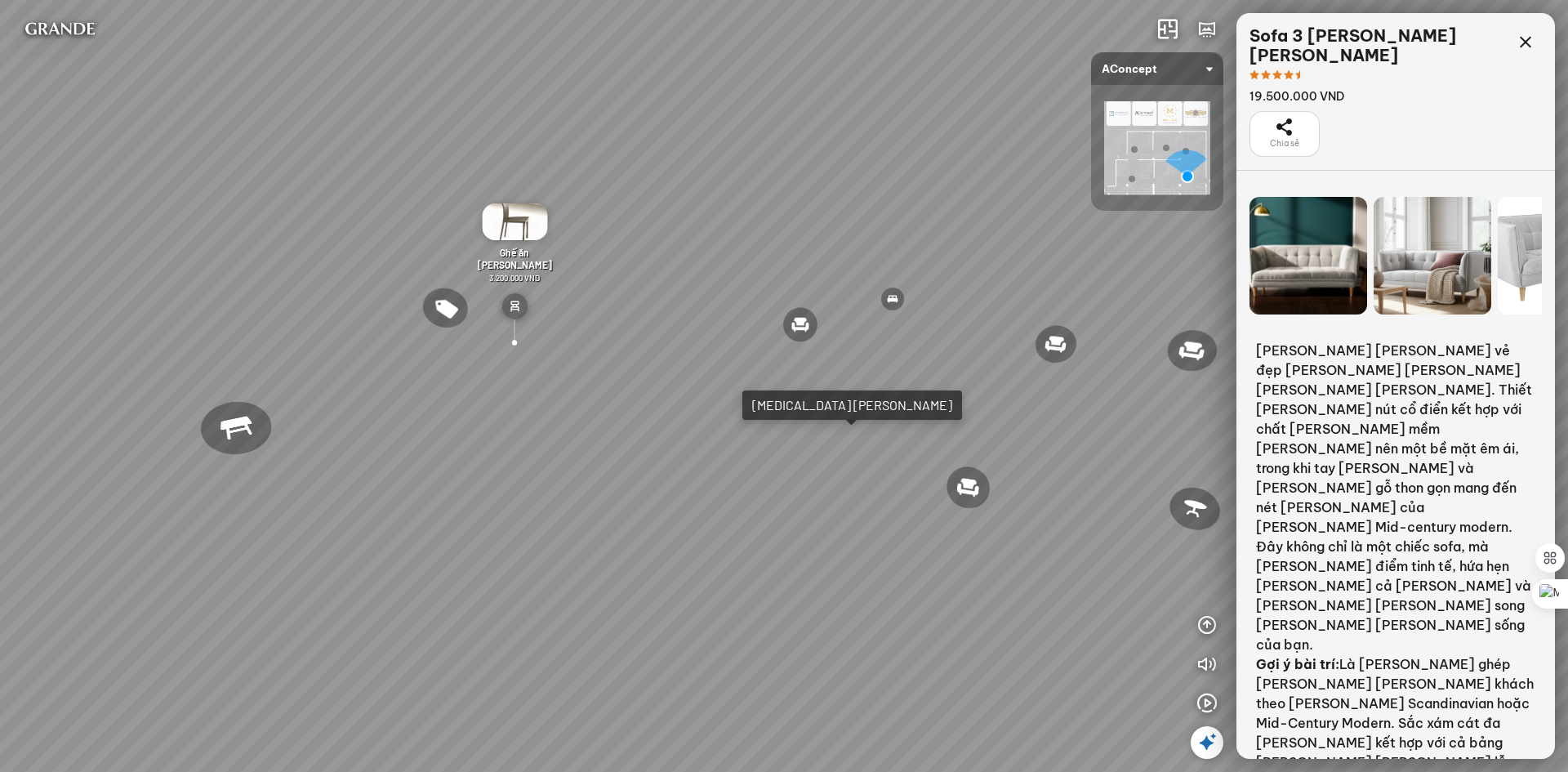
drag, startPoint x: 722, startPoint y: 578, endPoint x: 1059, endPoint y: 484, distance: 349.9
click at [1059, 484] on div "Ghế ăn Andrew 3.200.000 VND Ghế ăn Wilma 1.800.000 VND Sofa 3 chỗ Jonna vải Hol…" at bounding box center [784, 386] width 1568 height 772
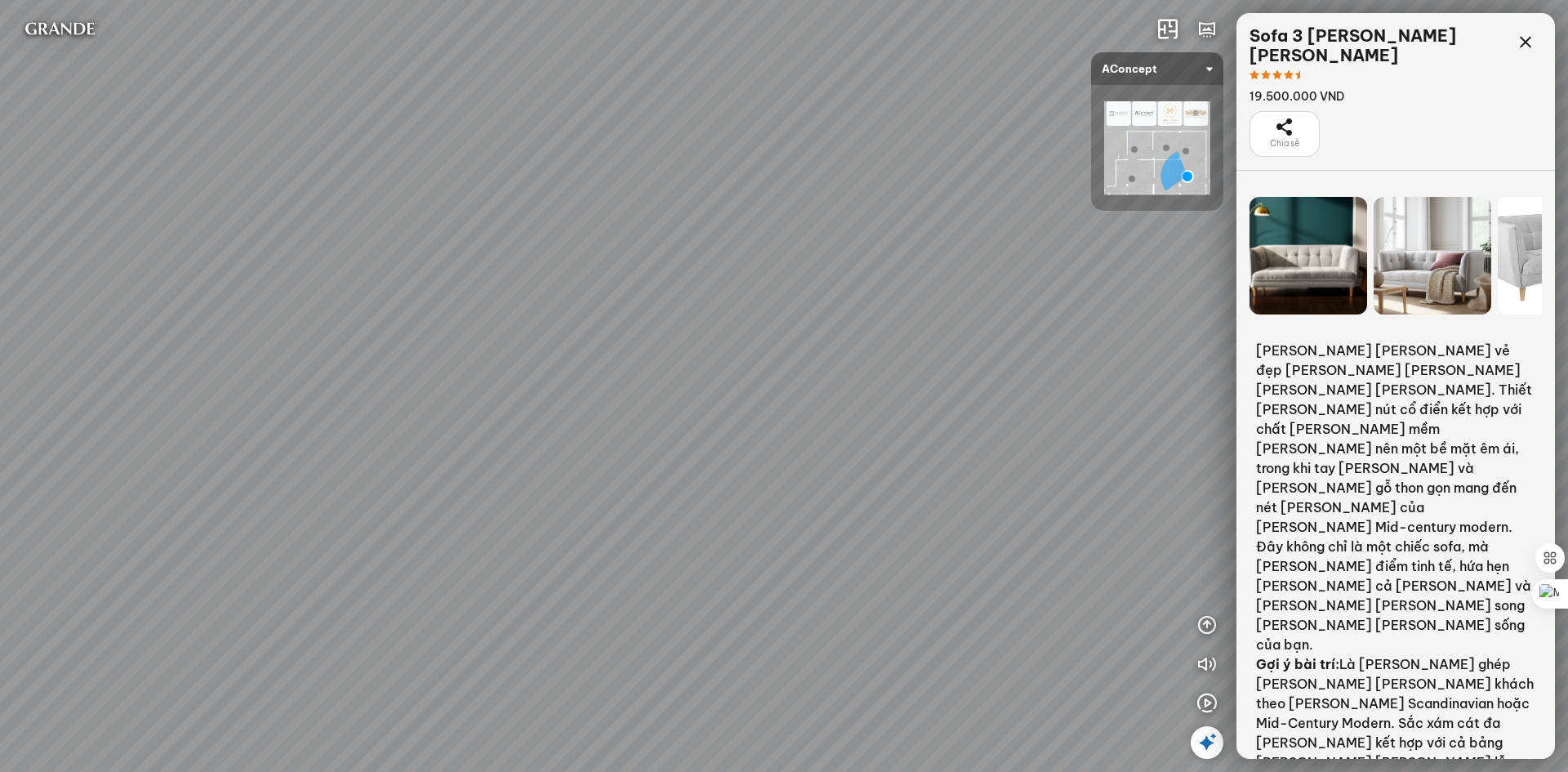
drag, startPoint x: 834, startPoint y: 525, endPoint x: 352, endPoint y: 507, distance: 482.3
click at [358, 507] on div "Ghế ăn Andrew 3.200.000 VND Ghế ăn Wilma 1.800.000 VND Sofa 3 chỗ Jonna vải Hol…" at bounding box center [784, 386] width 1568 height 772
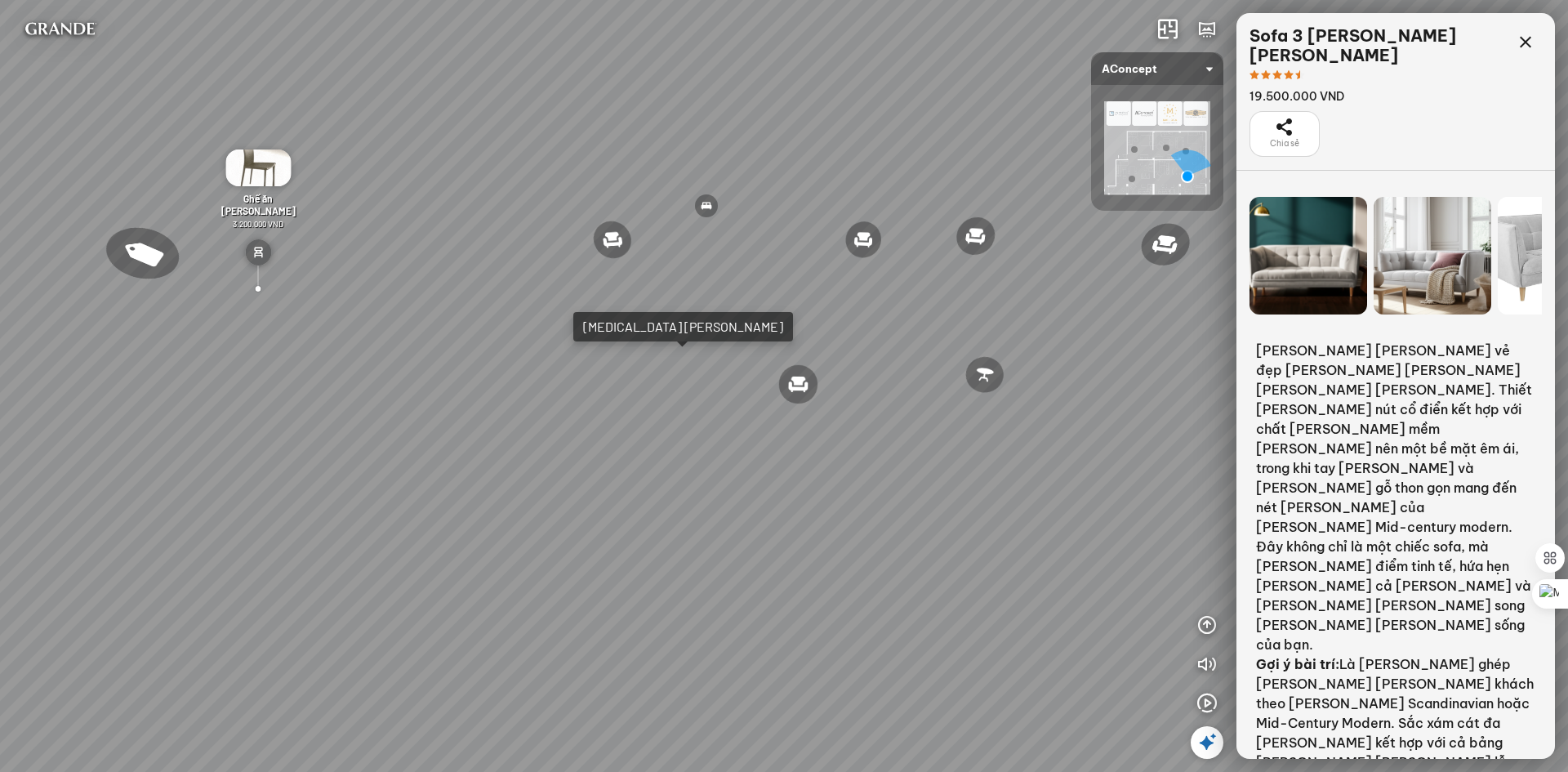
drag, startPoint x: 817, startPoint y: 511, endPoint x: 388, endPoint y: 548, distance: 430.6
click at [388, 548] on div "Ghế ăn Andrew 3.200.000 VND Ghế ăn Wilma 1.800.000 VND Sofa 3 chỗ Jonna vải Hol…" at bounding box center [784, 386] width 1568 height 772
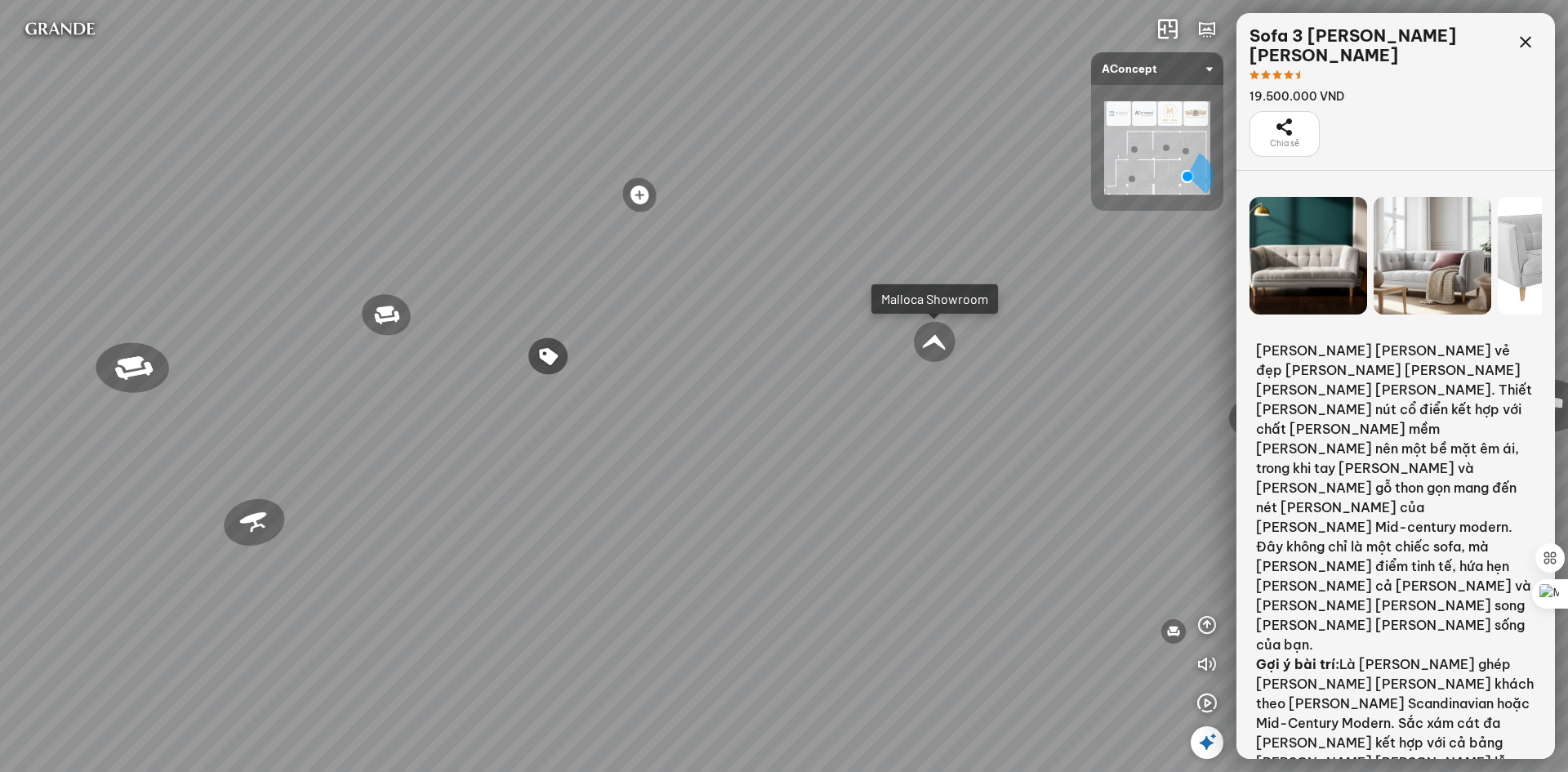
click at [626, 540] on div "Ghế ăn Andrew 3.200.000 VND Ghế ăn Wilma 1.800.000 VND Sofa 3 chỗ Jonna vải Hol…" at bounding box center [784, 386] width 1568 height 772
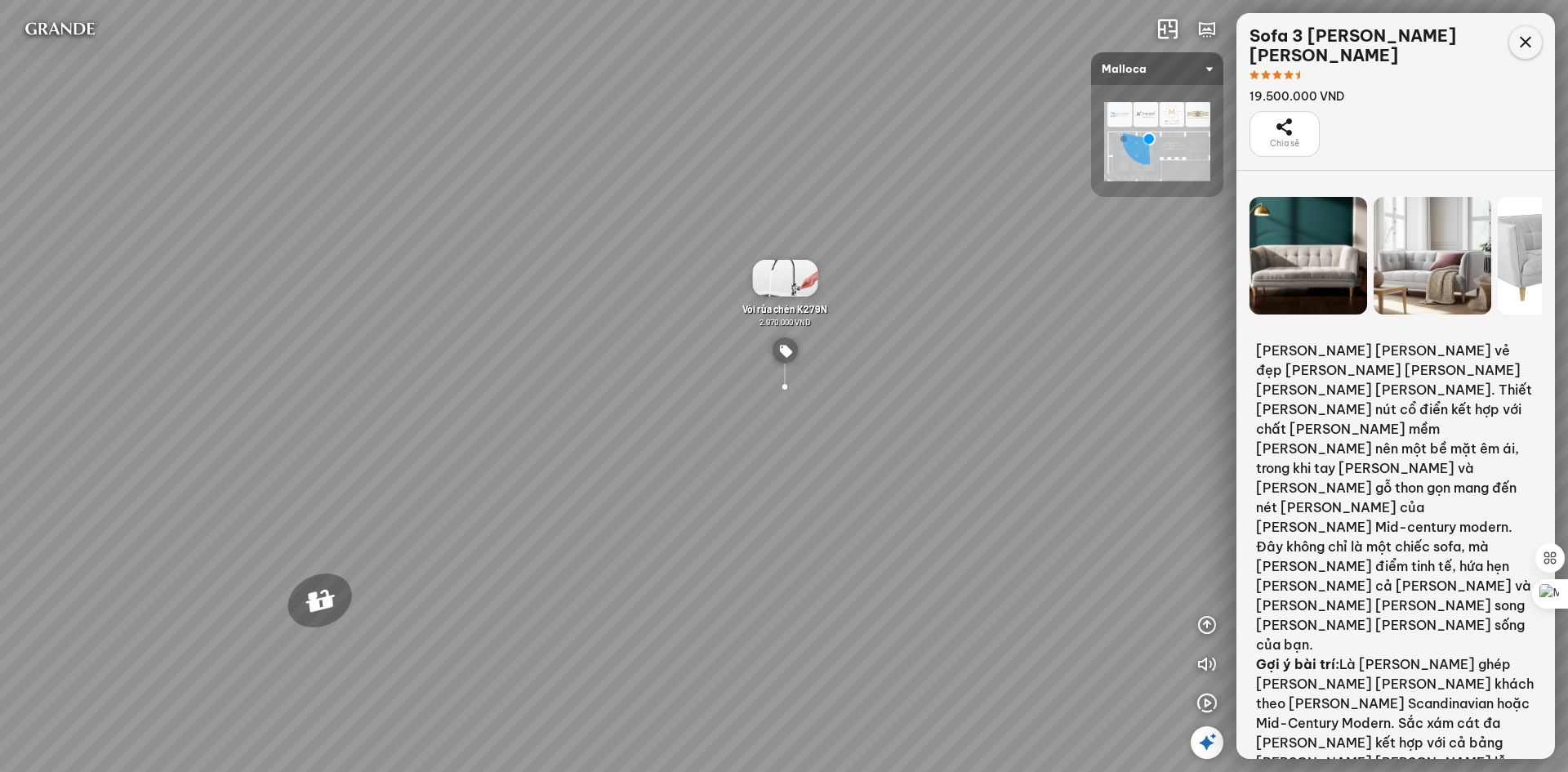
click at [1522, 44] on icon at bounding box center [1526, 43] width 20 height 20
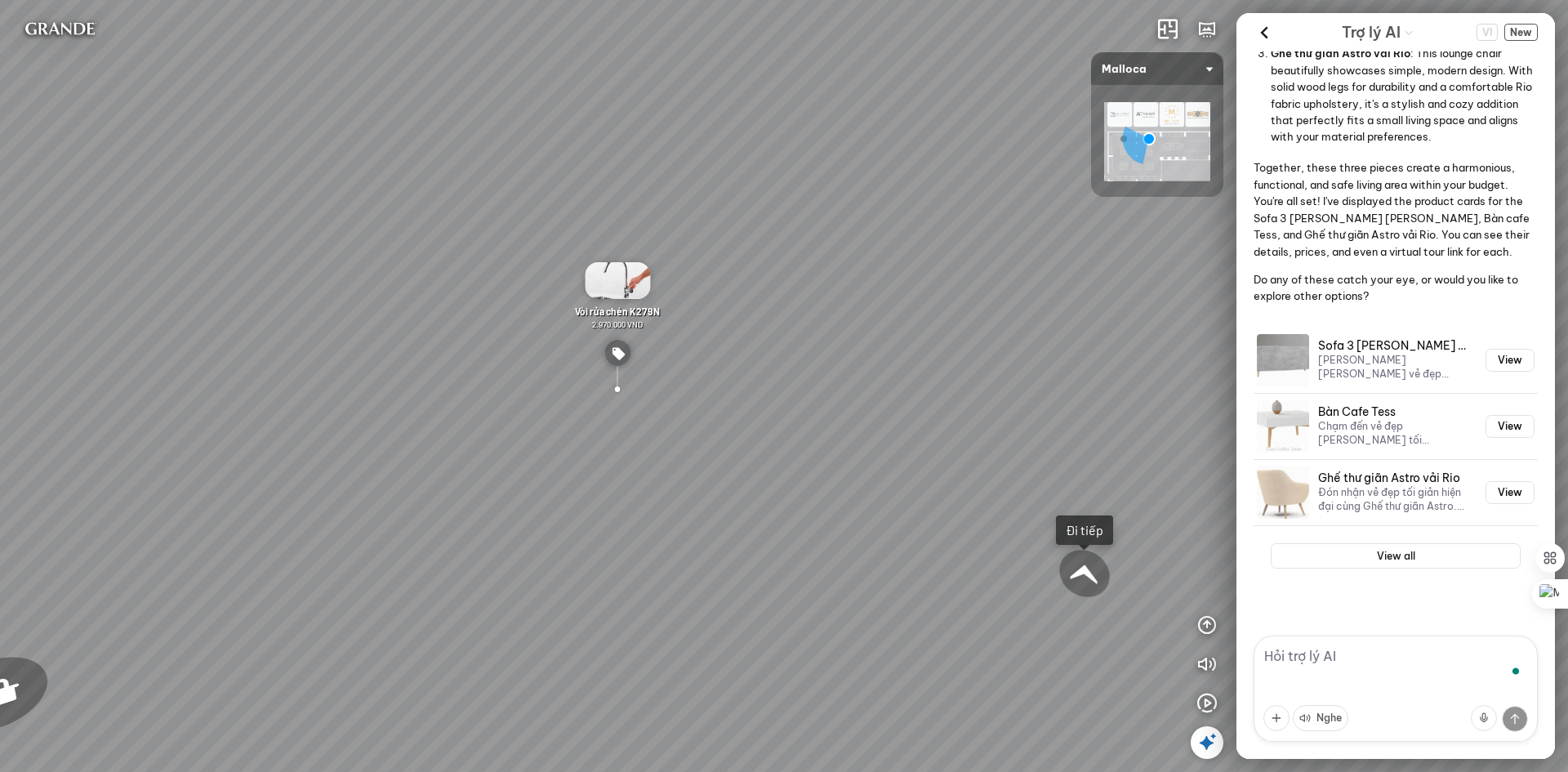
click at [1378, 671] on textarea "To enrich screen reader interactions, please activate Accessibility in Grammarl…" at bounding box center [1396, 689] width 284 height 106
type textarea "i dont like the tea table, please change to new one"
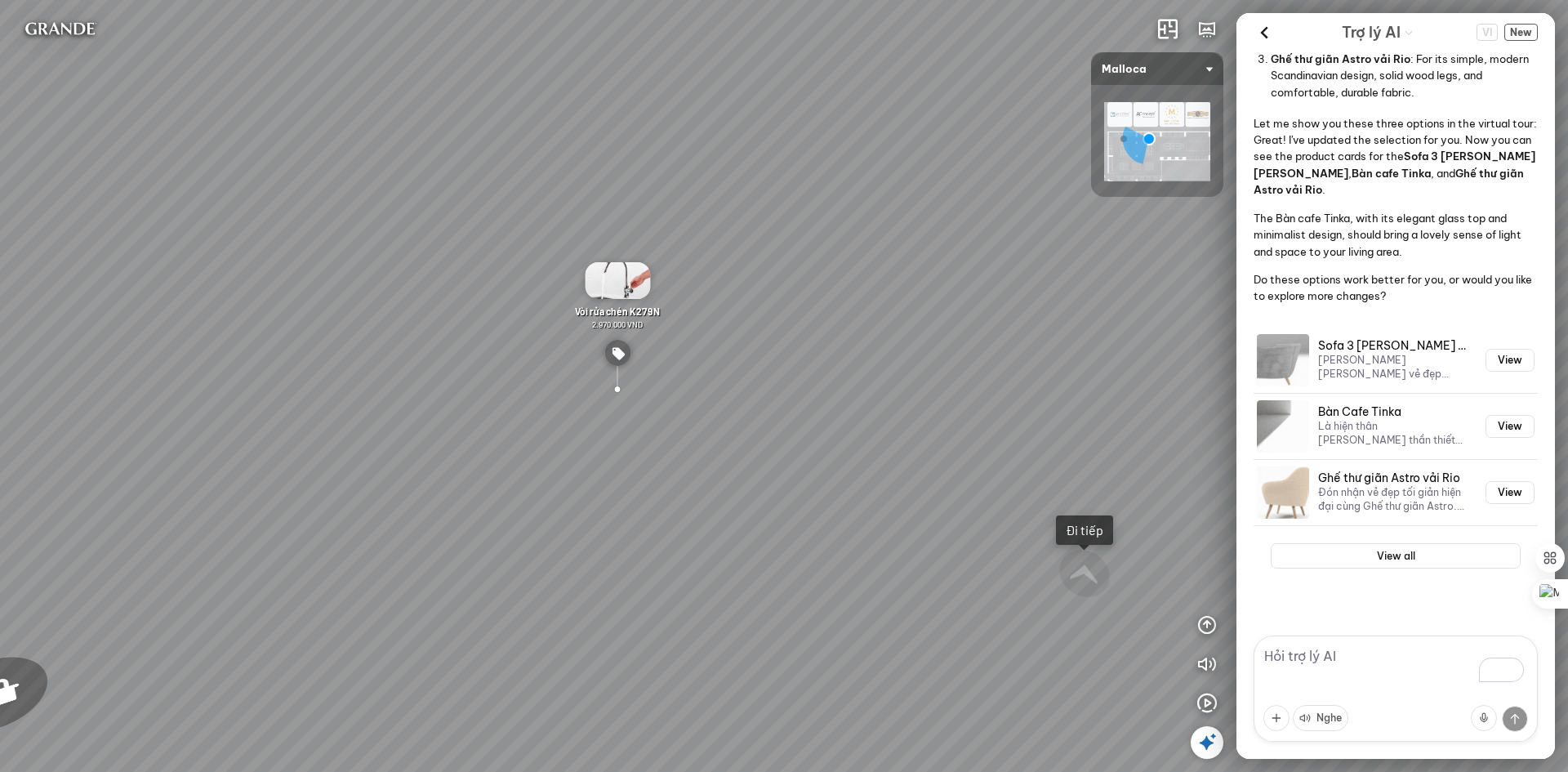
scroll to position [1431, 0]
click at [1411, 553] on button "View all" at bounding box center [1395, 557] width 250 height 26
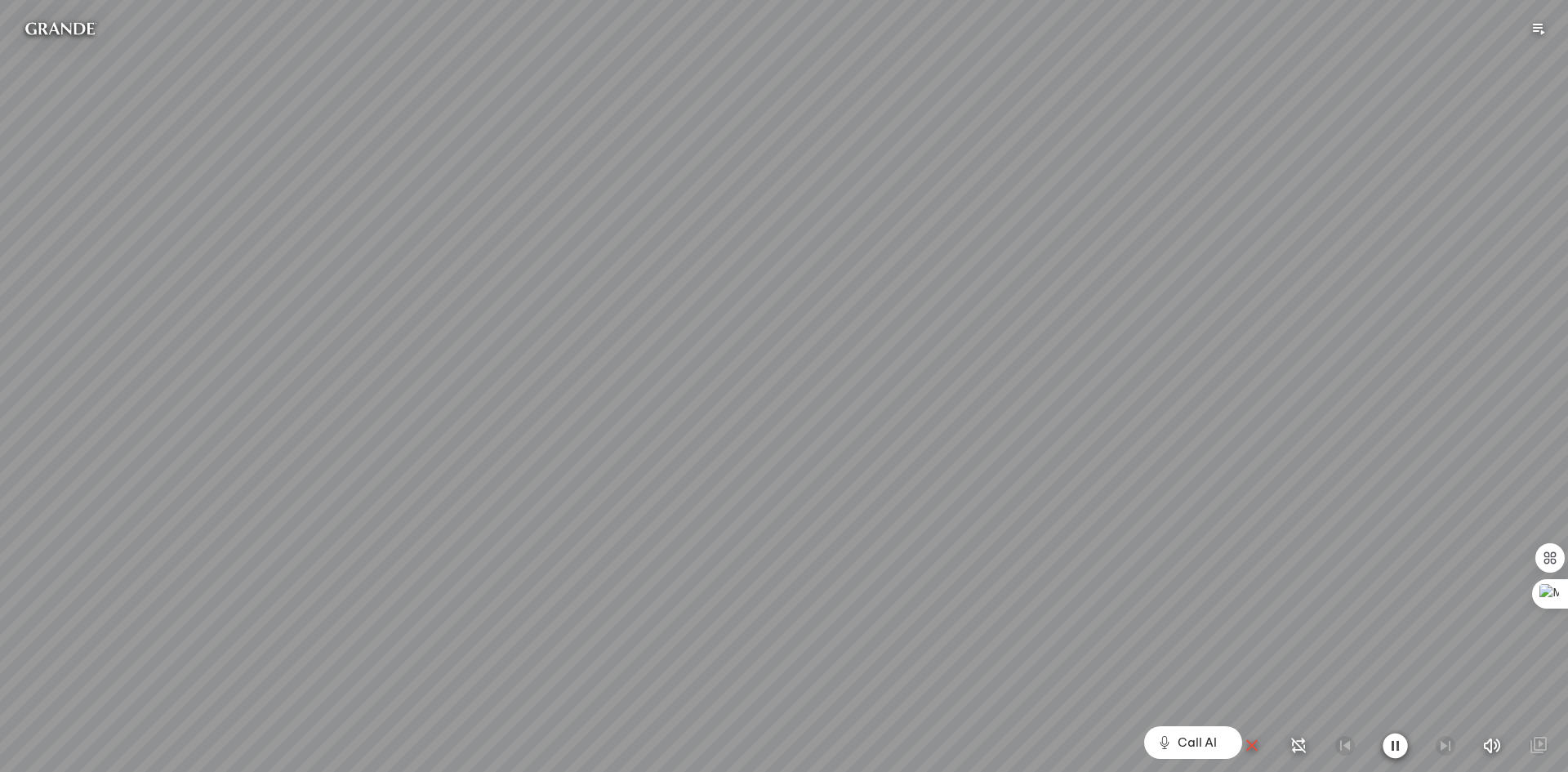
scroll to position [32233, 0]
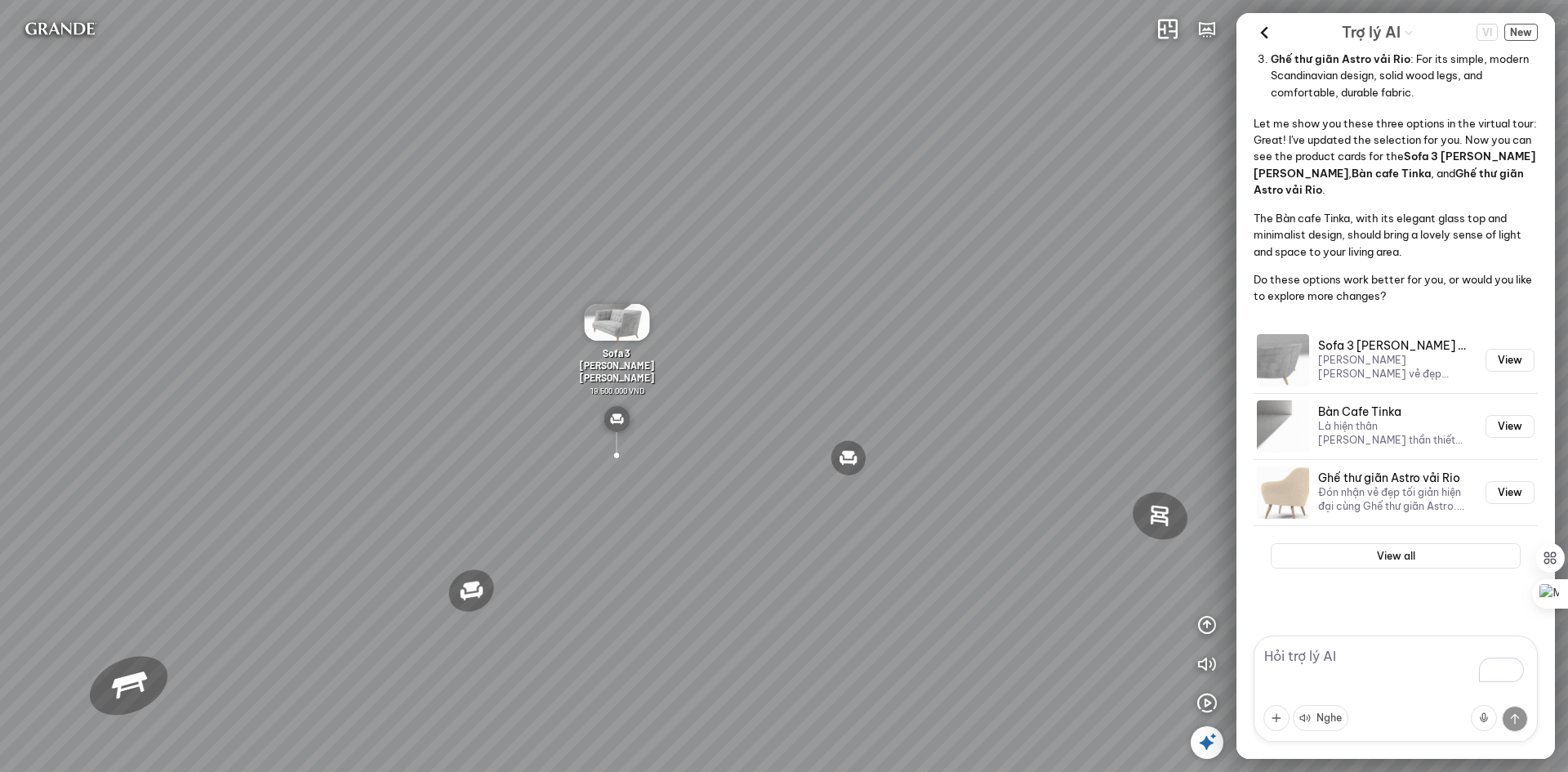
scroll to position [1431, 0]
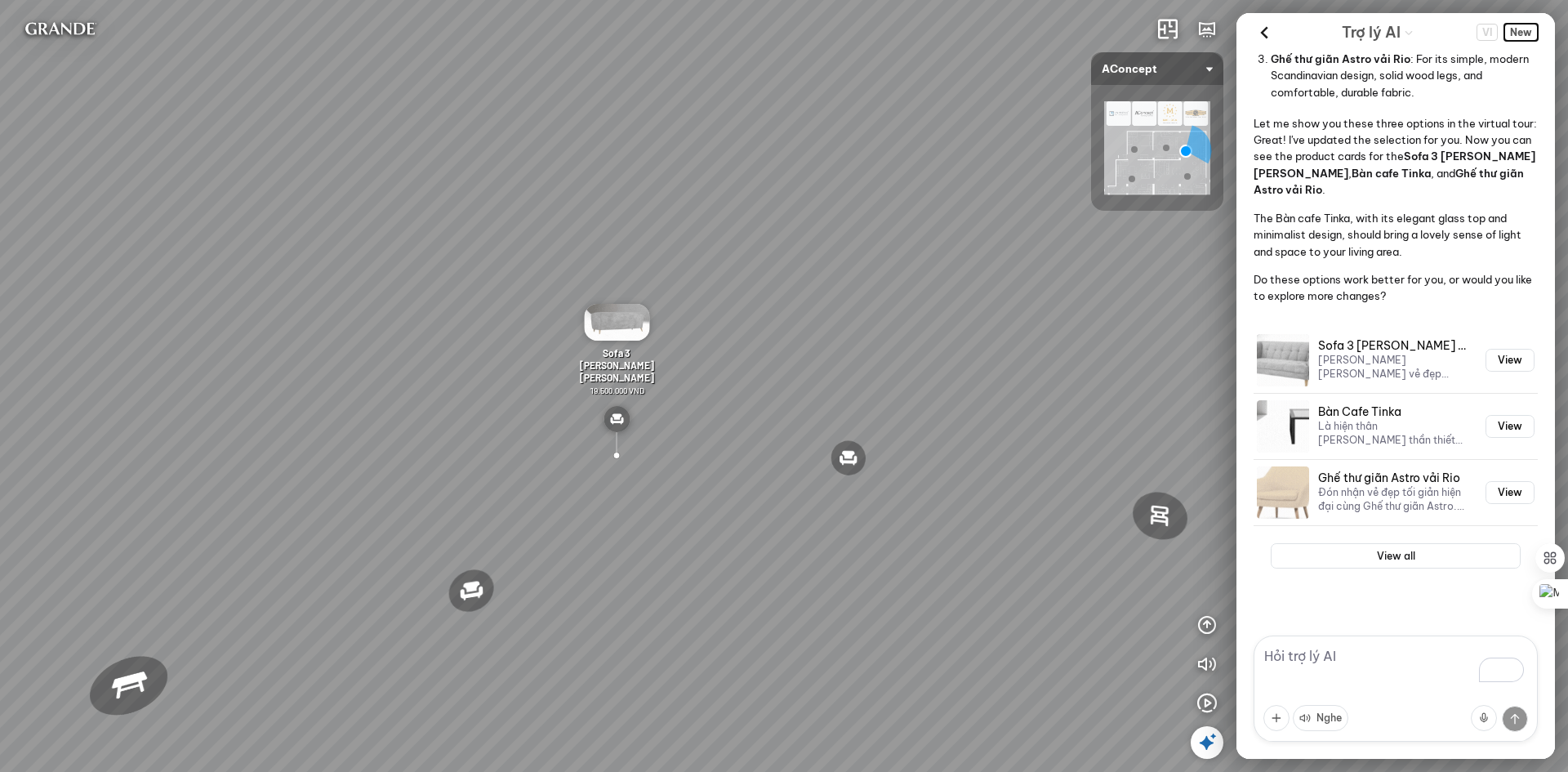
drag, startPoint x: 1522, startPoint y: 27, endPoint x: 1514, endPoint y: 26, distance: 8.1
click at [1521, 27] on span "New" at bounding box center [1521, 32] width 34 height 17
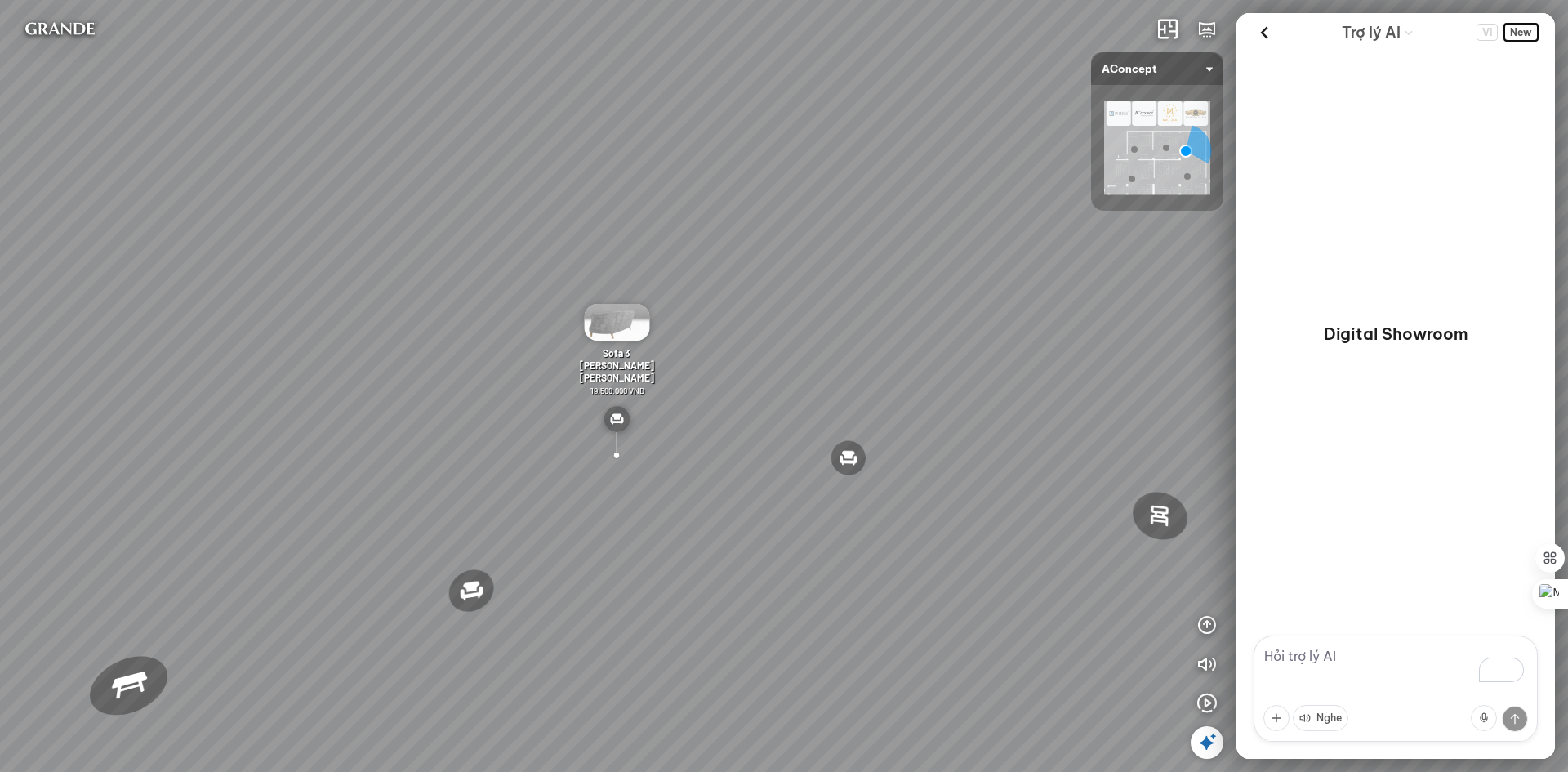
scroll to position [0, 0]
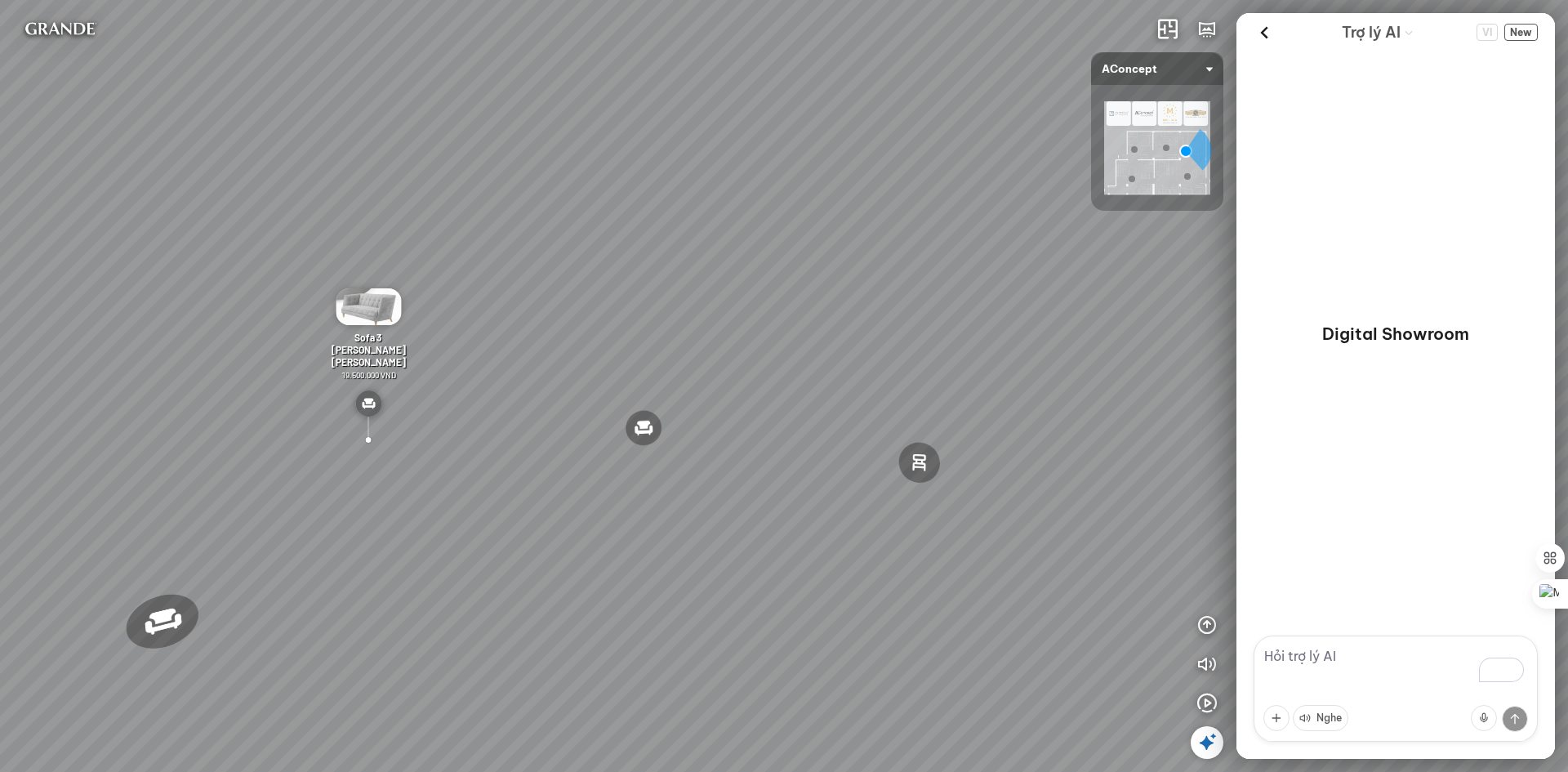
drag, startPoint x: 810, startPoint y: 251, endPoint x: 463, endPoint y: 205, distance: 350.0
click at [494, 206] on div "Đèn trần Reno 5.300.000 VND Giường ngủ Palima 19.000.000 VND Ghế thư giãn Nanna…" at bounding box center [784, 386] width 1568 height 772
drag, startPoint x: 641, startPoint y: 237, endPoint x: 61, endPoint y: 308, distance: 584.3
click at [61, 308] on div "Đèn trần Reno 5.300.000 VND Giường ngủ Palima 19.000.000 VND Ghế thư giãn Nanna…" at bounding box center [784, 386] width 1568 height 772
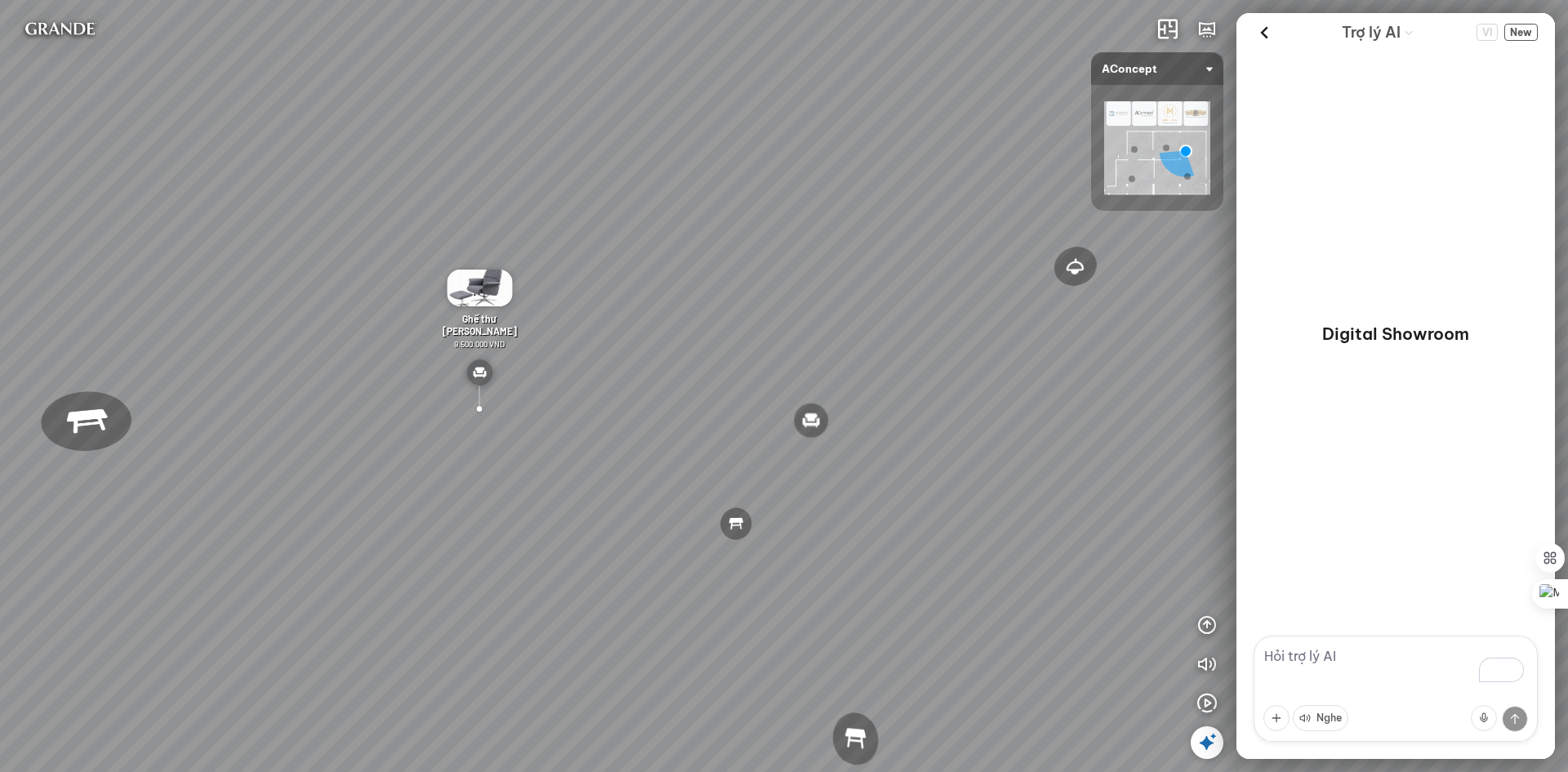
click at [657, 373] on div "Đèn trần Reno 5.300.000 VND Giường ngủ Palima 19.000.000 VND Ghế thư giãn Nanna…" at bounding box center [784, 386] width 1568 height 772
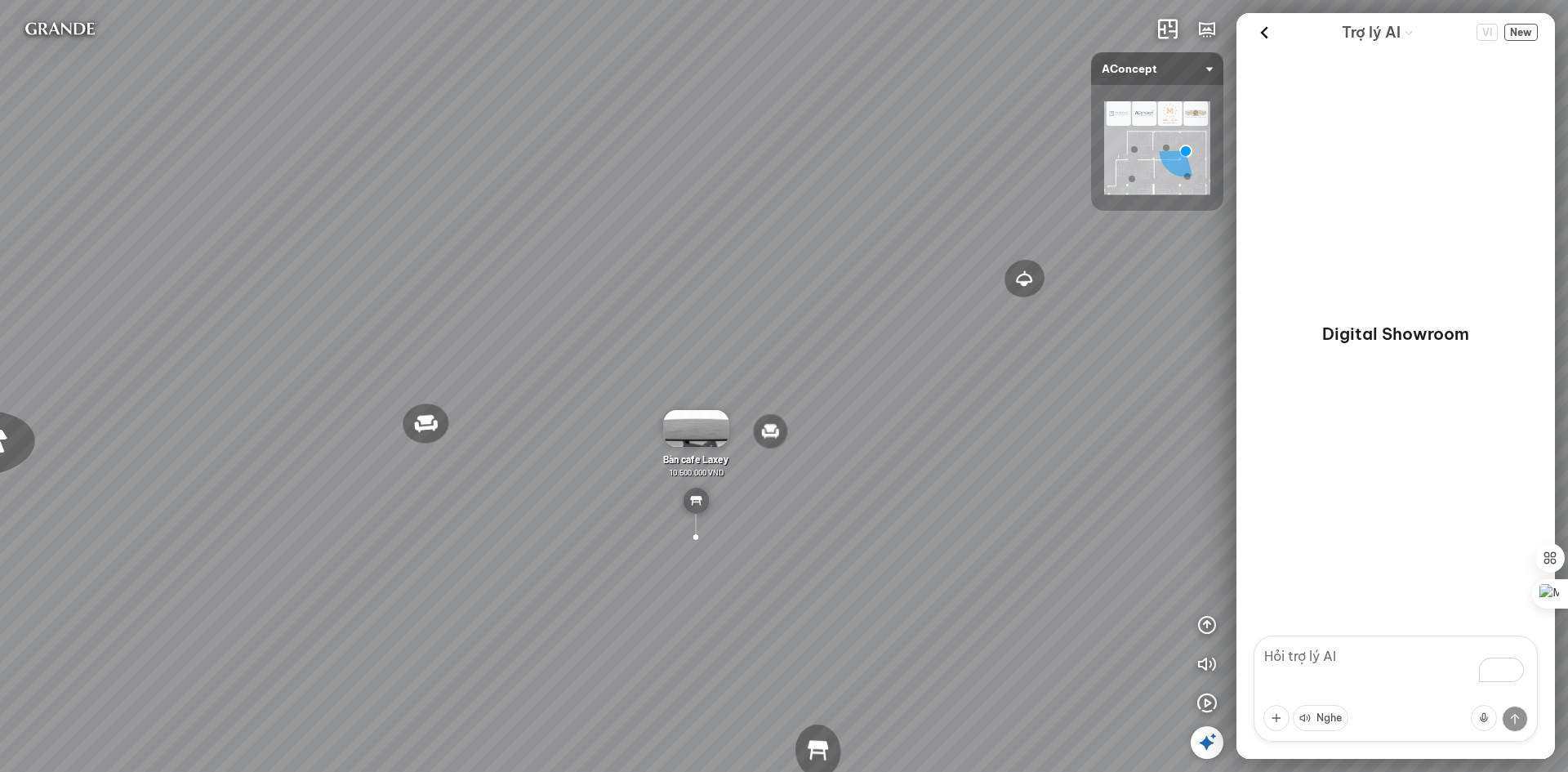
click at [625, 384] on div "Đèn trần Reno 5.300.000 VND Giường ngủ Palima 19.000.000 VND Ghế thư giãn Nanna…" at bounding box center [784, 386] width 1568 height 772
click at [1303, 661] on textarea "To enrich screen reader interactions, please activate Accessibility in Grammarl…" at bounding box center [1396, 689] width 284 height 106
paste textarea "I need small living room furniture, modern style, light tones, budget under 40 …"
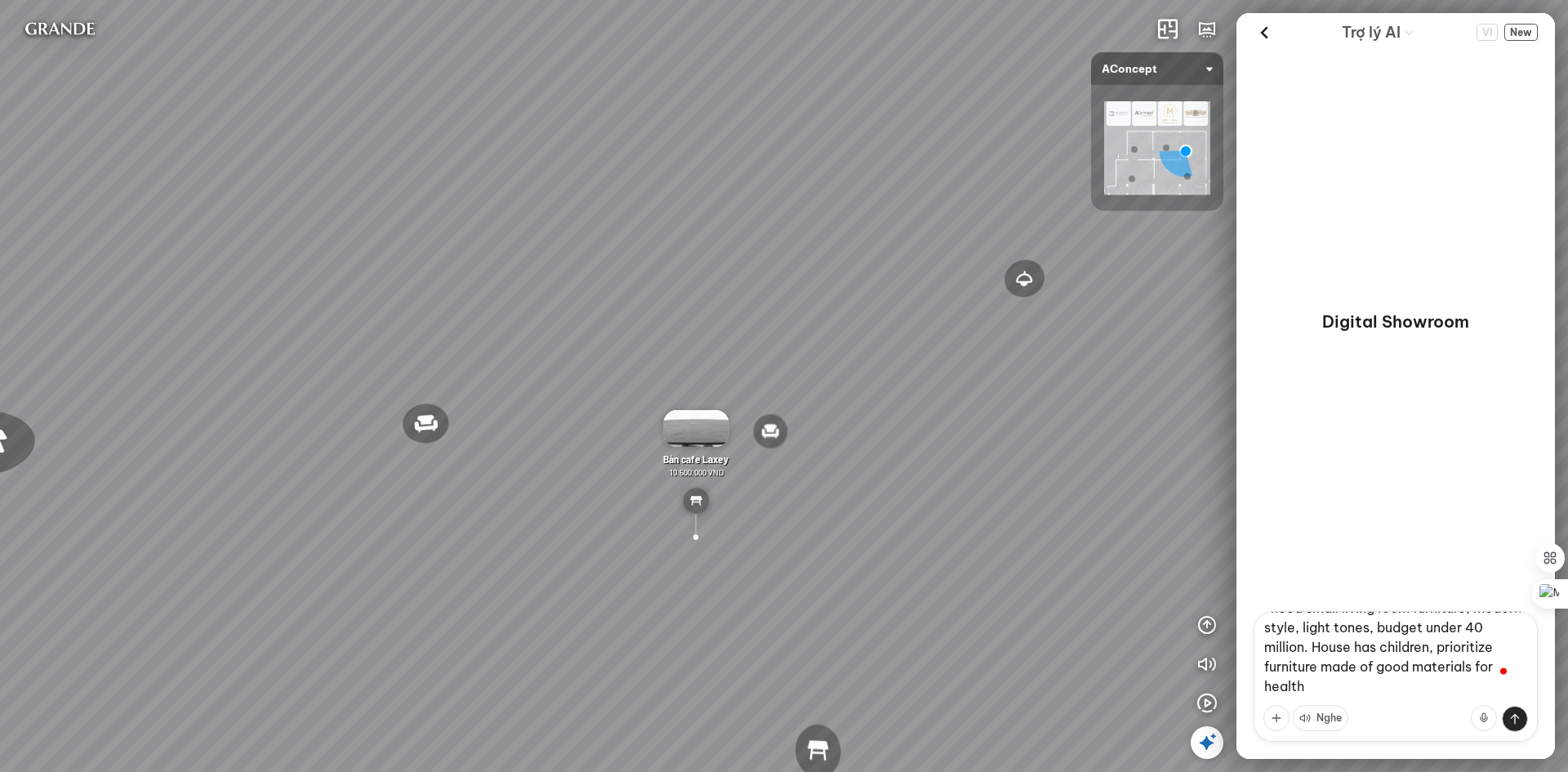
scroll to position [35, 0]
type textarea "I need small living room furniture, modern style, light tones, budget under 40 …"
click at [1519, 722] on button at bounding box center [1515, 719] width 26 height 26
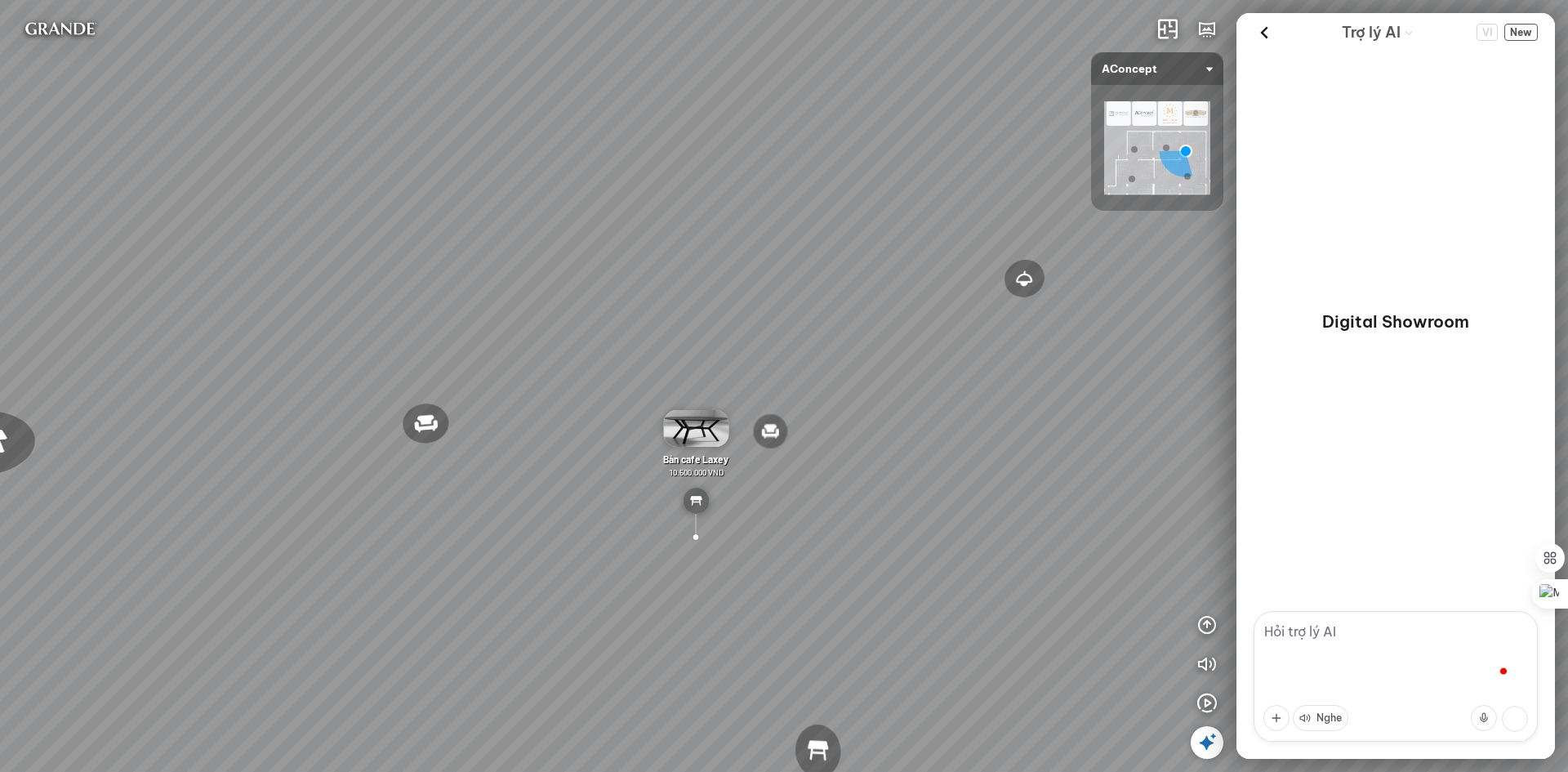
scroll to position [0, 0]
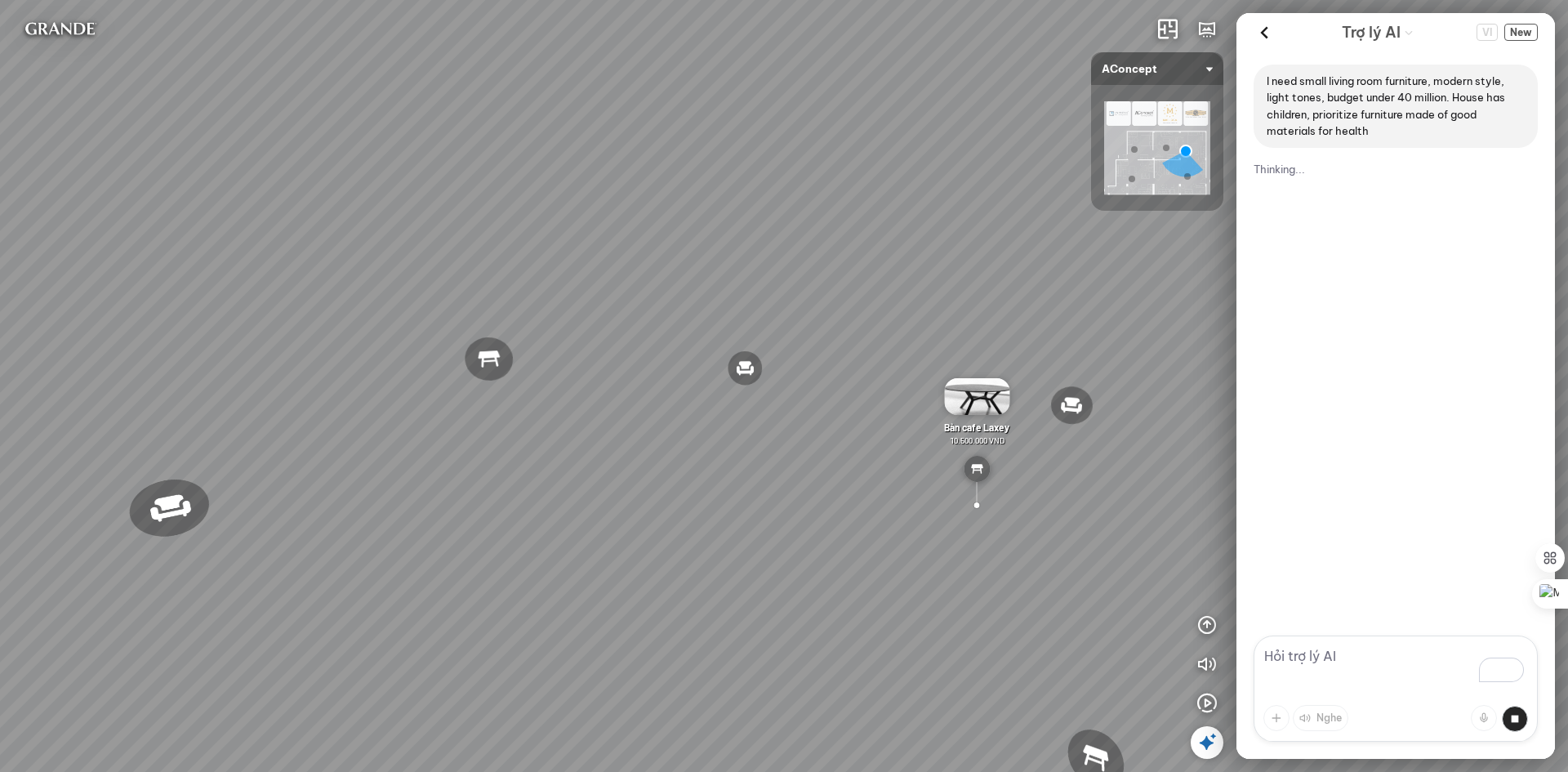
drag, startPoint x: 594, startPoint y: 346, endPoint x: 829, endPoint y: 344, distance: 235.0
click at [838, 322] on div "Đèn trần Reno 5.300.000 VND Giường ngủ Palima 19.000.000 VND Ghế thư giãn Nanna…" at bounding box center [784, 386] width 1568 height 772
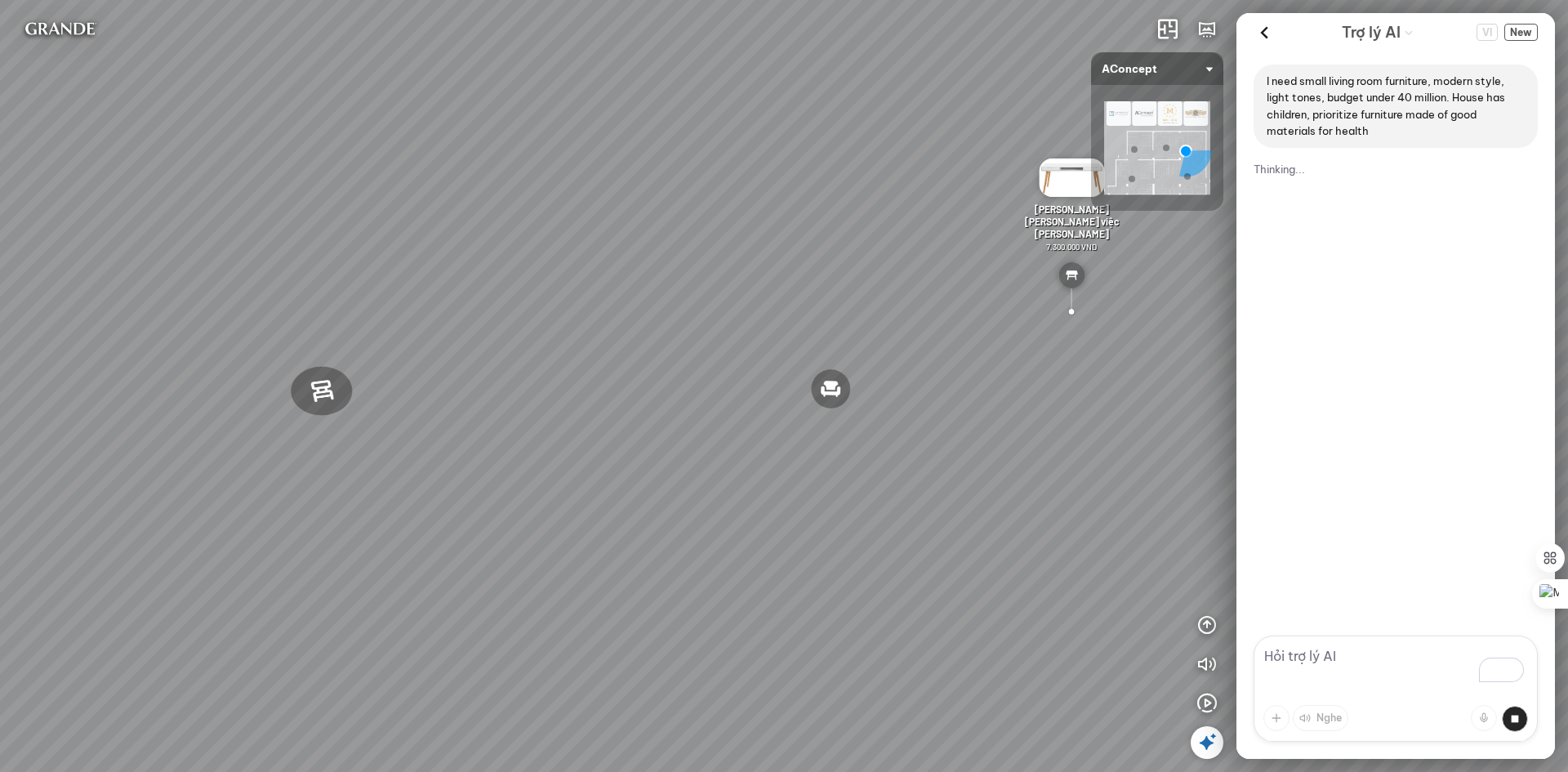
drag, startPoint x: 556, startPoint y: 442, endPoint x: 1115, endPoint y: 395, distance: 561.0
click at [1113, 395] on div "Đèn trần Reno 5.300.000 VND Giường ngủ Palima 19.000.000 VND Ghế thư giãn Nanna…" at bounding box center [784, 386] width 1568 height 772
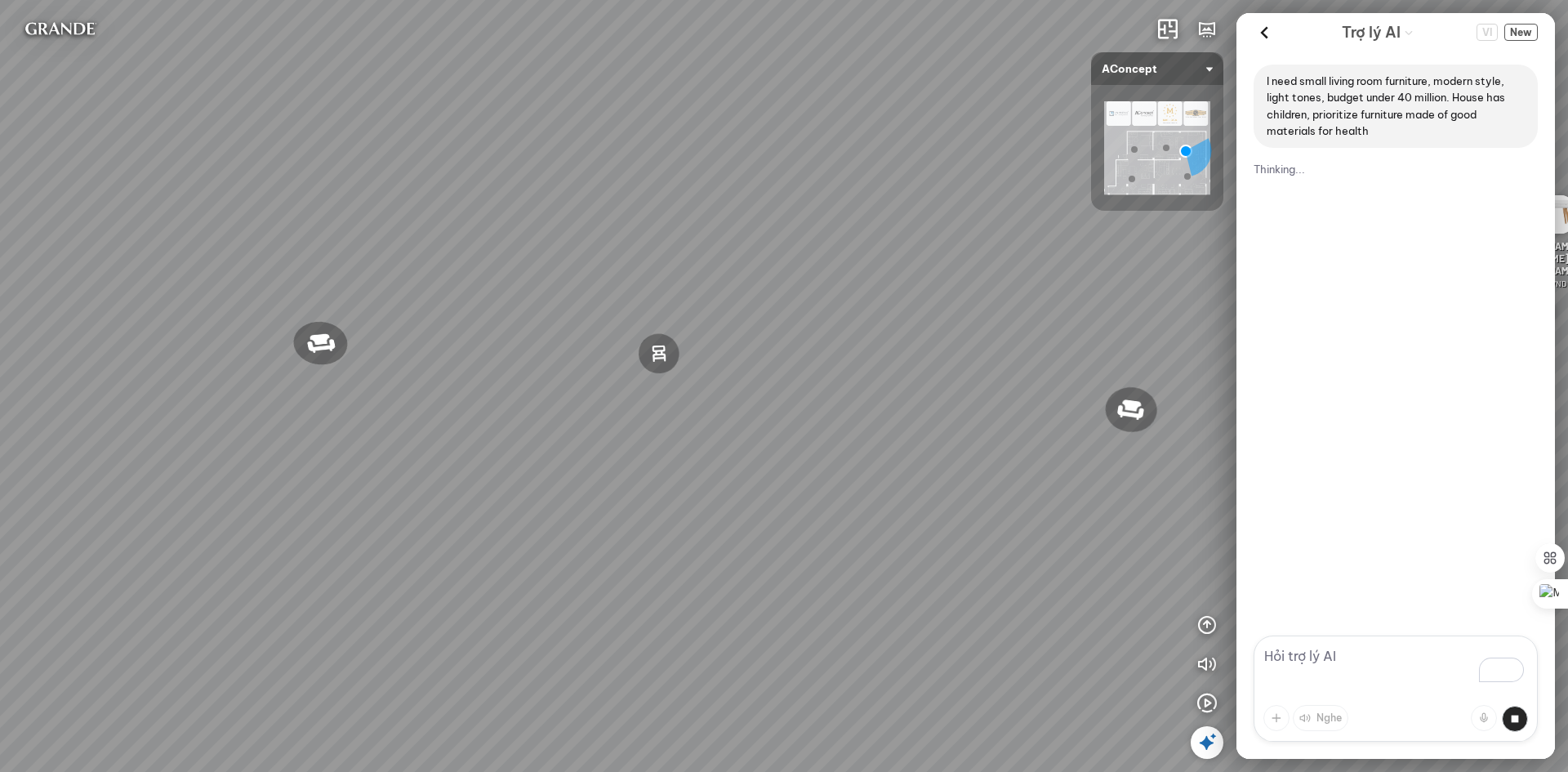
drag, startPoint x: 695, startPoint y: 440, endPoint x: 819, endPoint y: 456, distance: 125.0
click at [852, 457] on div "Đèn trần Reno 5.300.000 VND Giường ngủ Palima 19.000.000 VND Ghế thư giãn Nanna…" at bounding box center [784, 386] width 1568 height 772
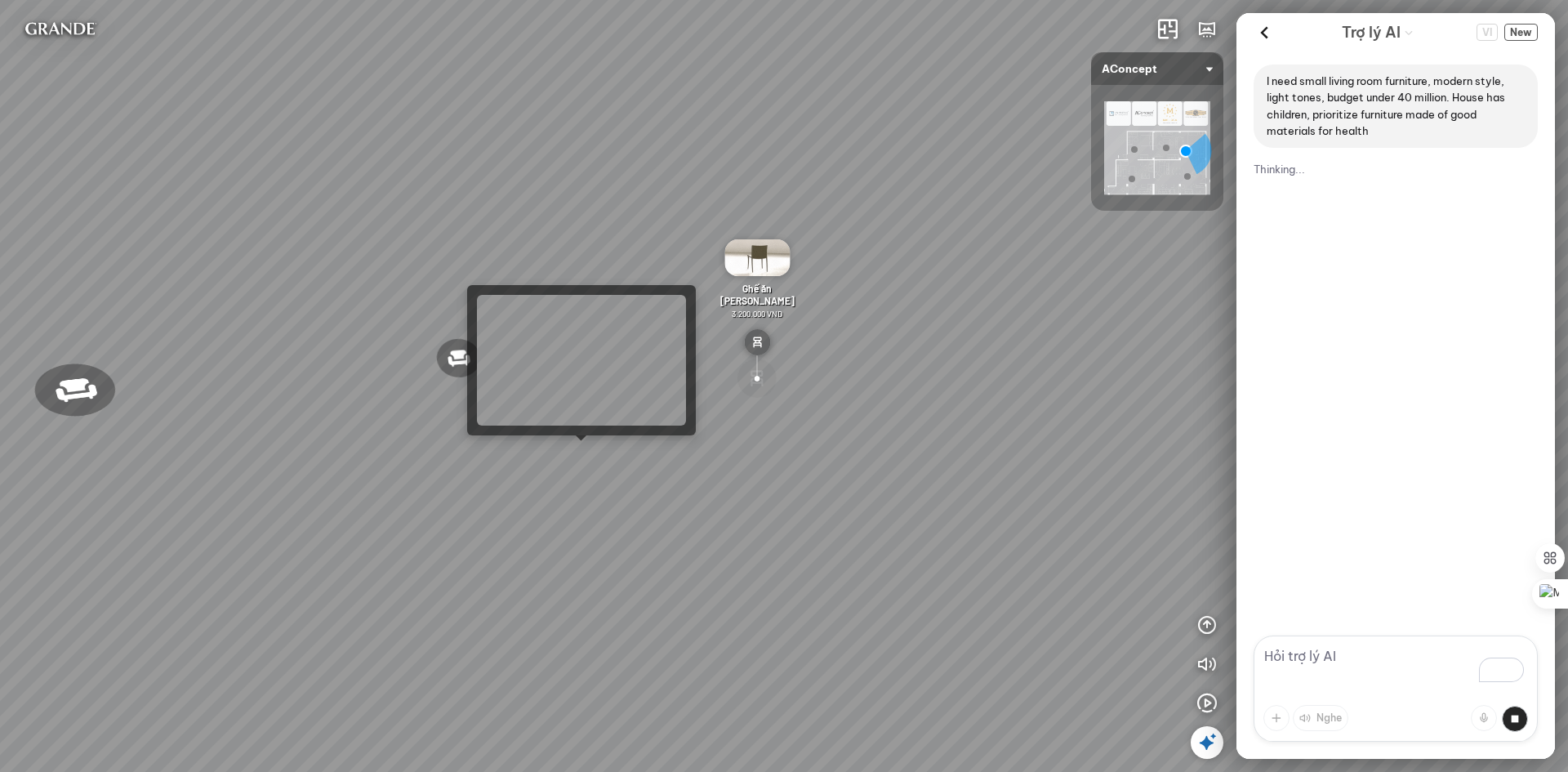
click at [580, 449] on div "Đèn trần Reno 5.300.000 VND Giường ngủ Palima 19.000.000 VND Ghế thư giãn Nanna…" at bounding box center [784, 386] width 1568 height 772
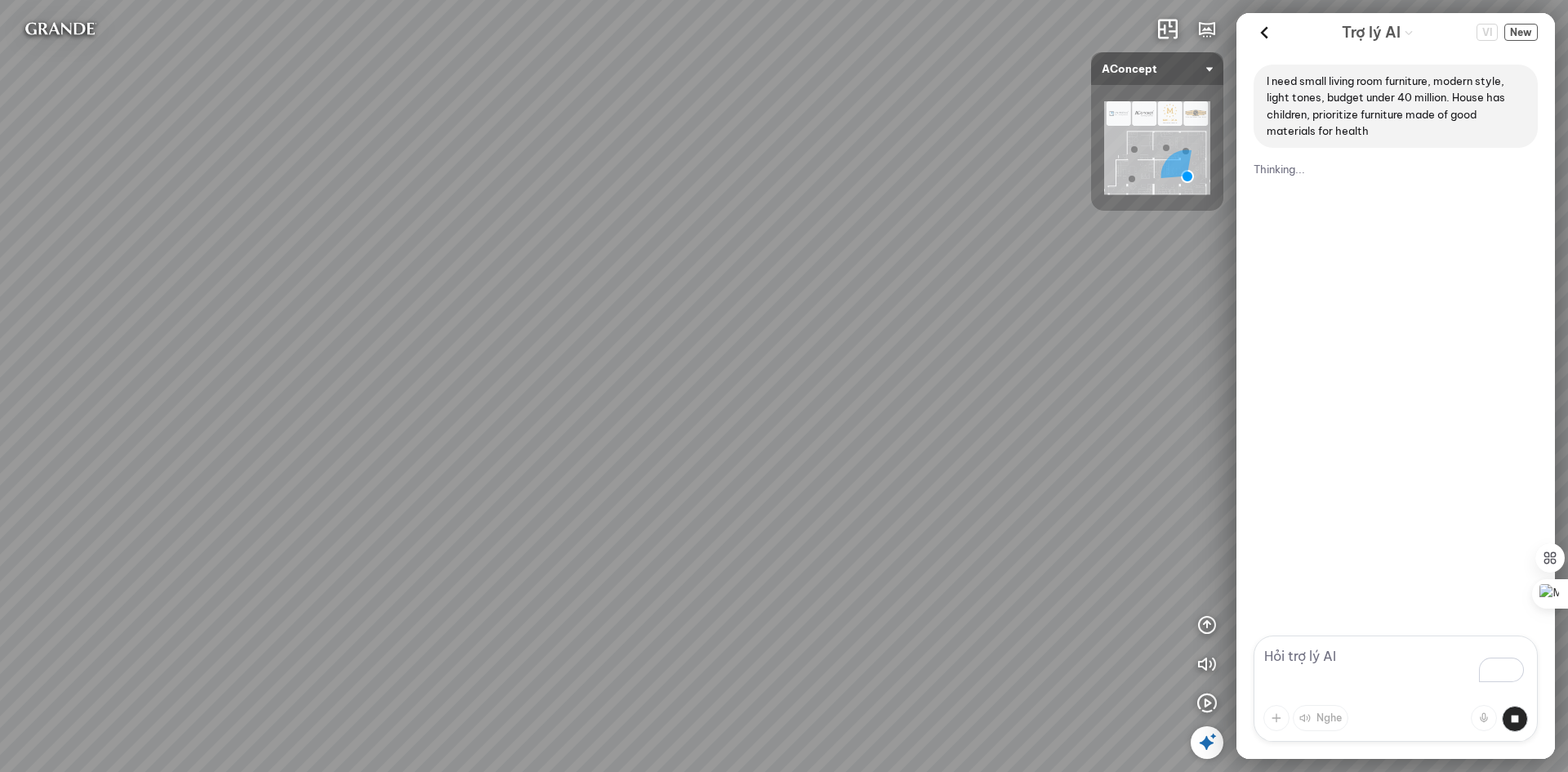
drag, startPoint x: 617, startPoint y: 412, endPoint x: 486, endPoint y: 272, distance: 191.7
click at [486, 272] on div "Ghế ăn Andrew 3.200.000 VND Ghế ăn Wilma 1.800.000 VND Sofa 3 chỗ Jonna vải Hol…" at bounding box center [784, 386] width 1568 height 772
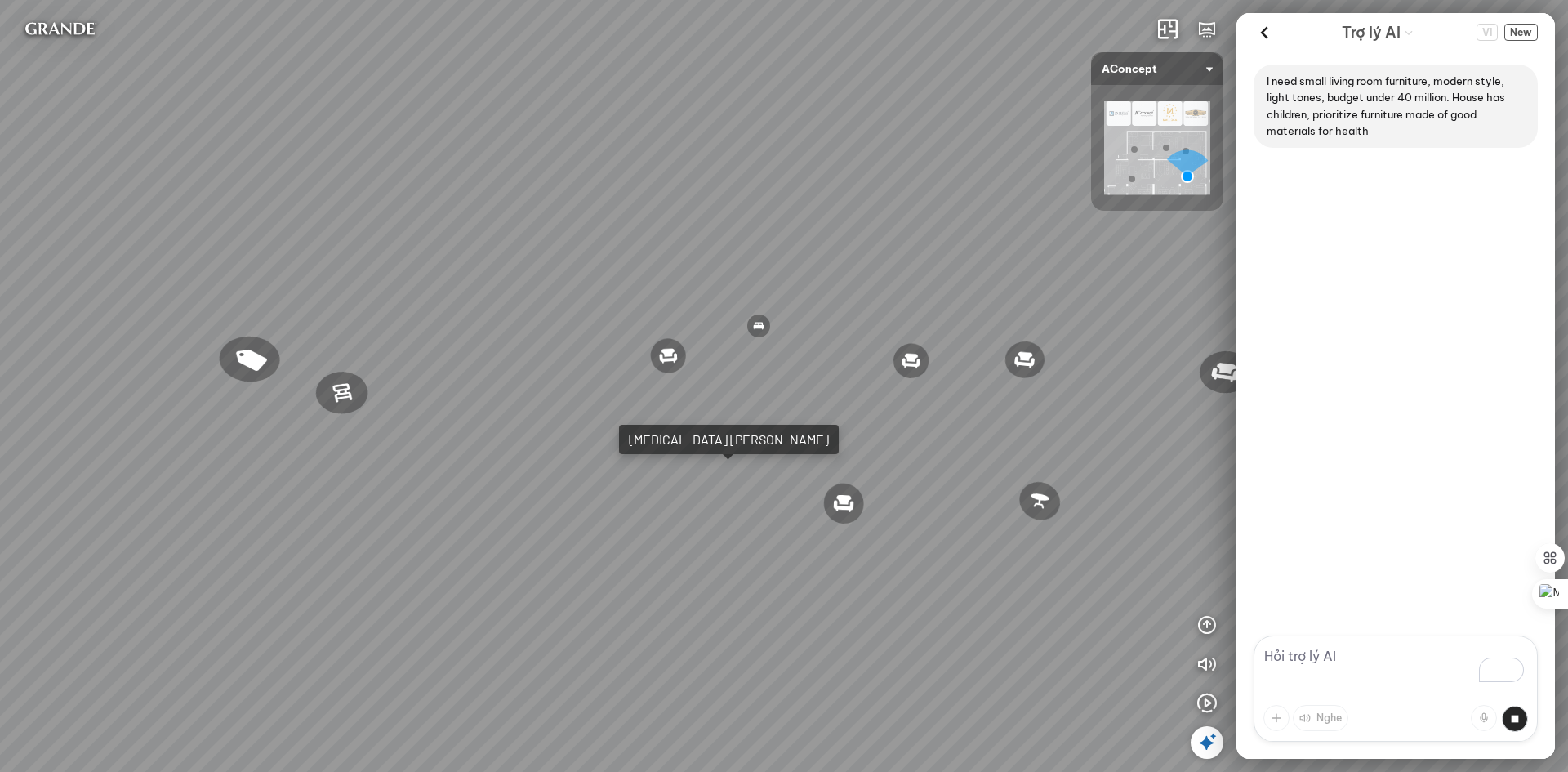
drag, startPoint x: 984, startPoint y: 456, endPoint x: 431, endPoint y: 409, distance: 555.0
click at [431, 409] on div "Ghế ăn Andrew 3.200.000 VND Ghế ăn Wilma 1.800.000 VND Sofa 3 chỗ Jonna vải Hol…" at bounding box center [784, 386] width 1568 height 772
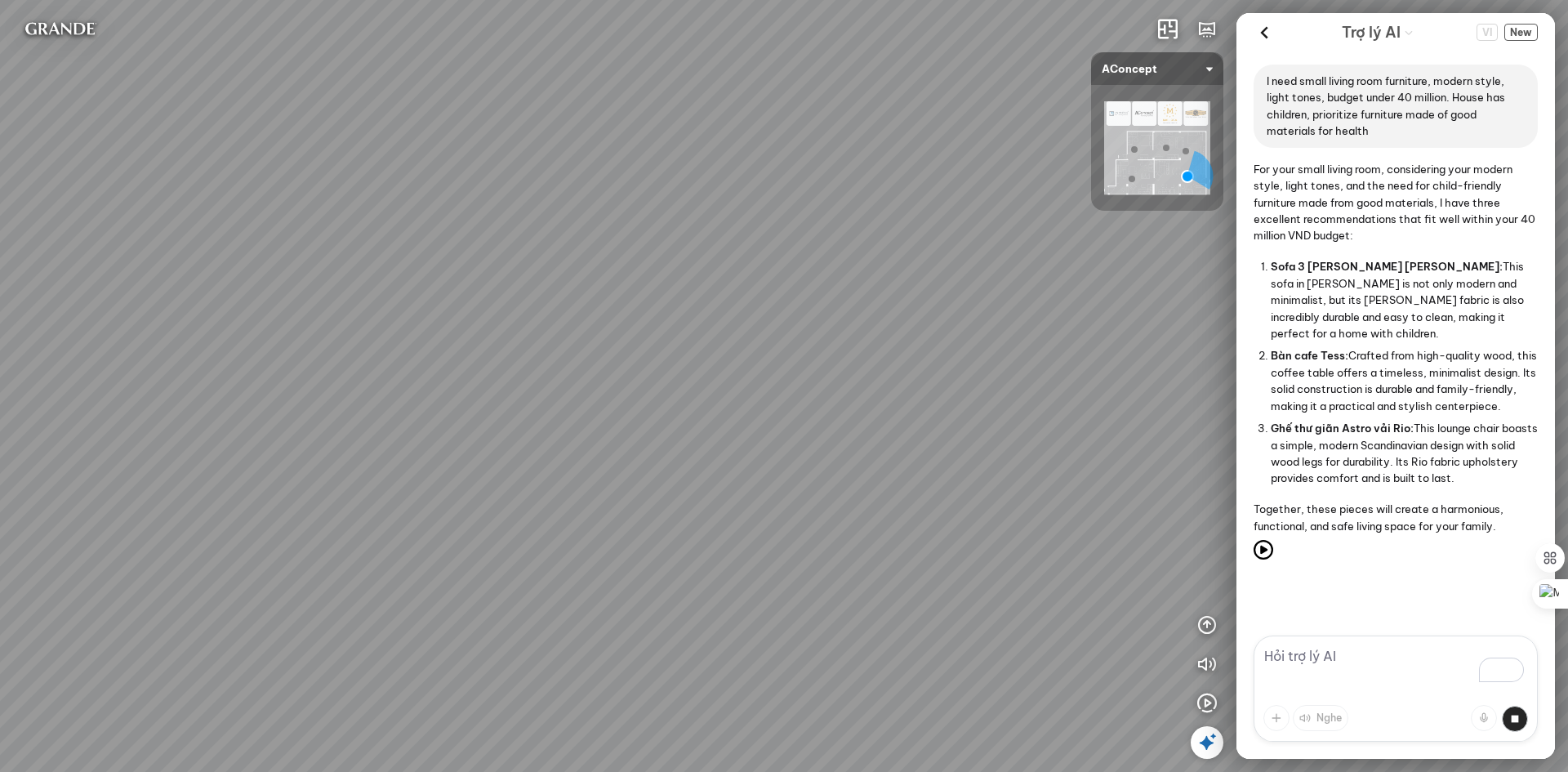
drag, startPoint x: 939, startPoint y: 593, endPoint x: 415, endPoint y: 606, distance: 524.2
click at [415, 606] on div "Ghế ăn Andrew 3.200.000 VND Ghế ăn Wilma 1.800.000 VND Sofa 3 chỗ Jonna vải Hol…" at bounding box center [784, 386] width 1568 height 772
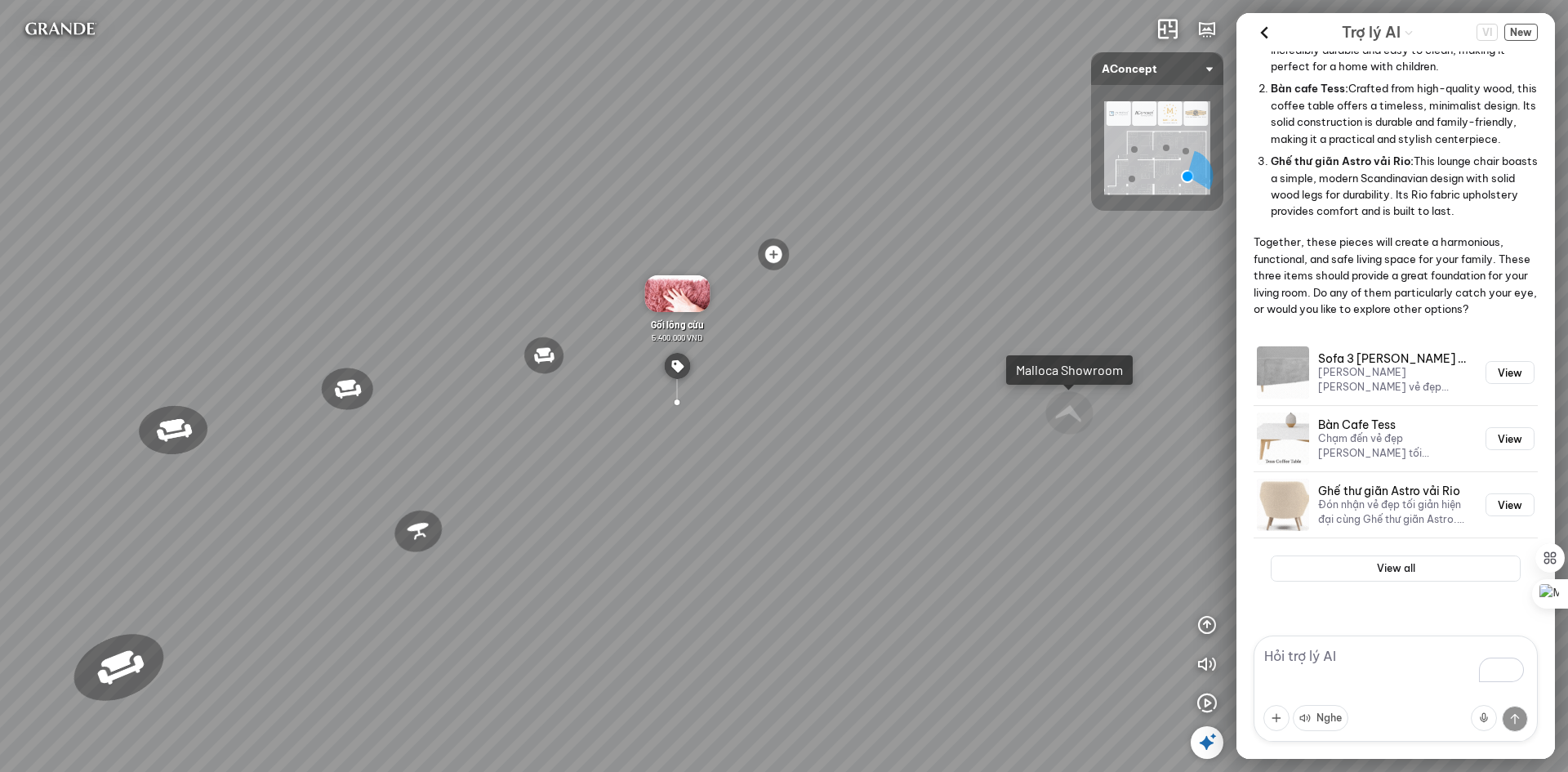
scroll to position [297, 0]
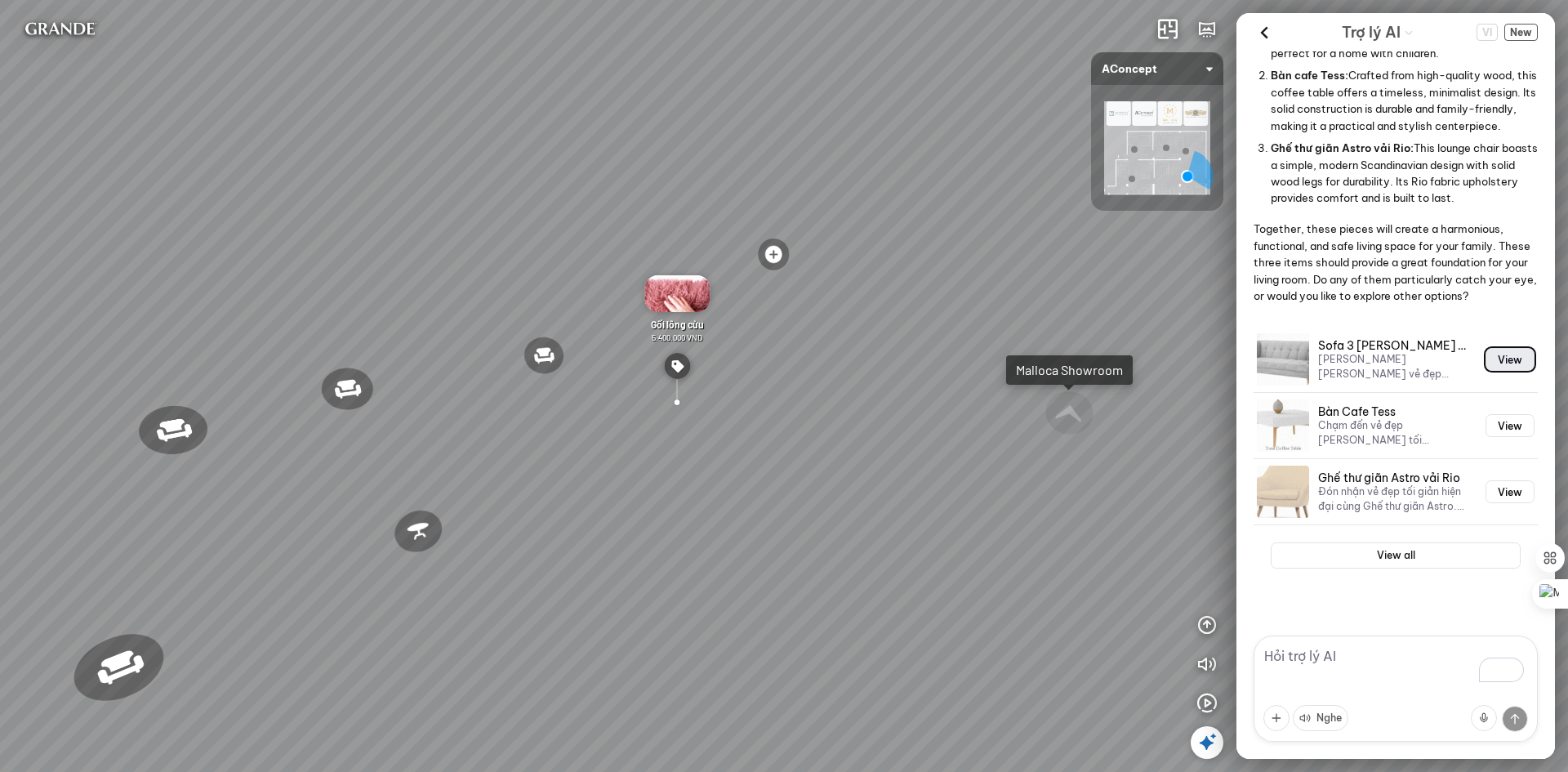
click at [1487, 357] on button "View" at bounding box center [1509, 360] width 49 height 23
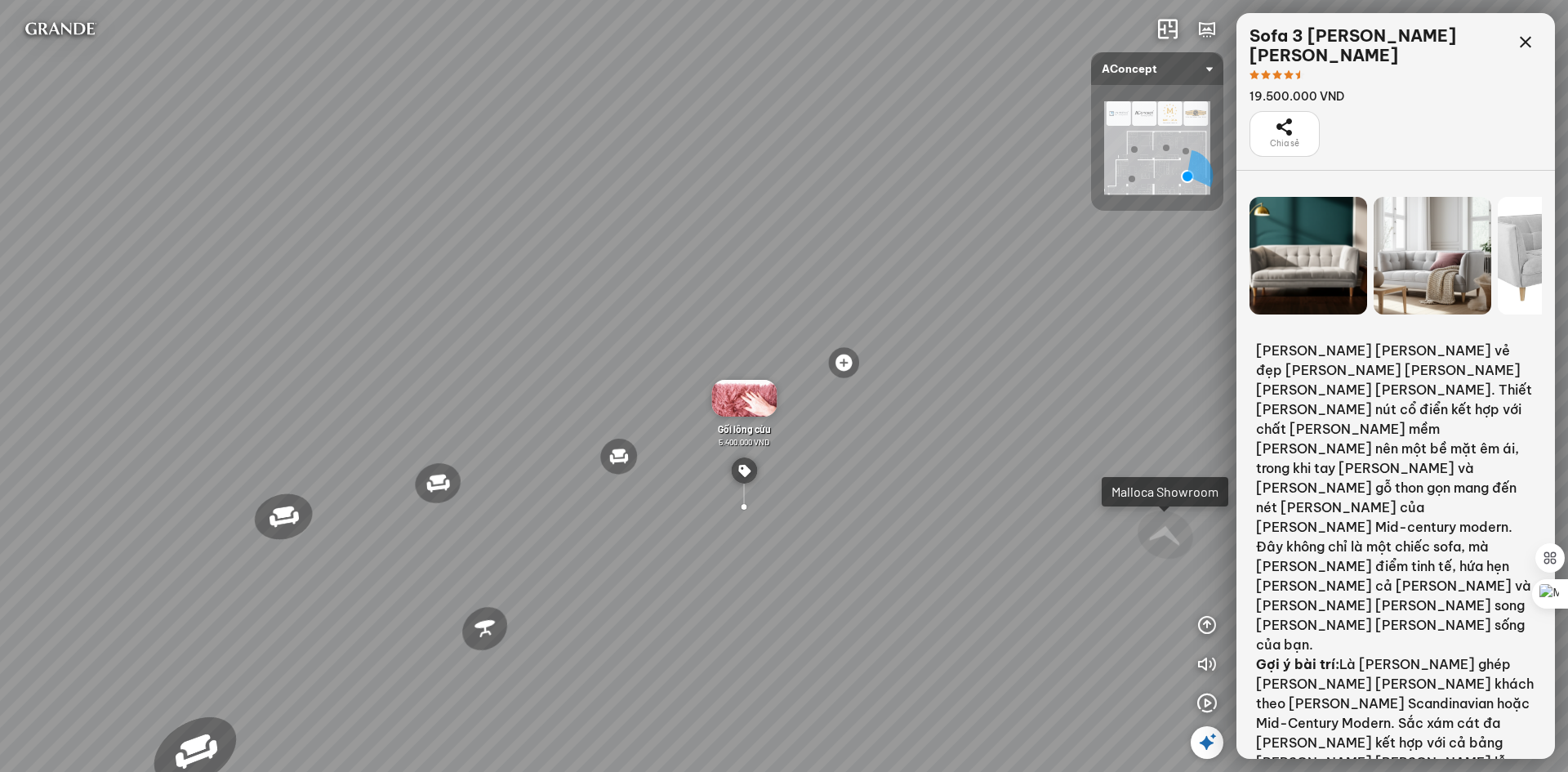
scroll to position [6554, 0]
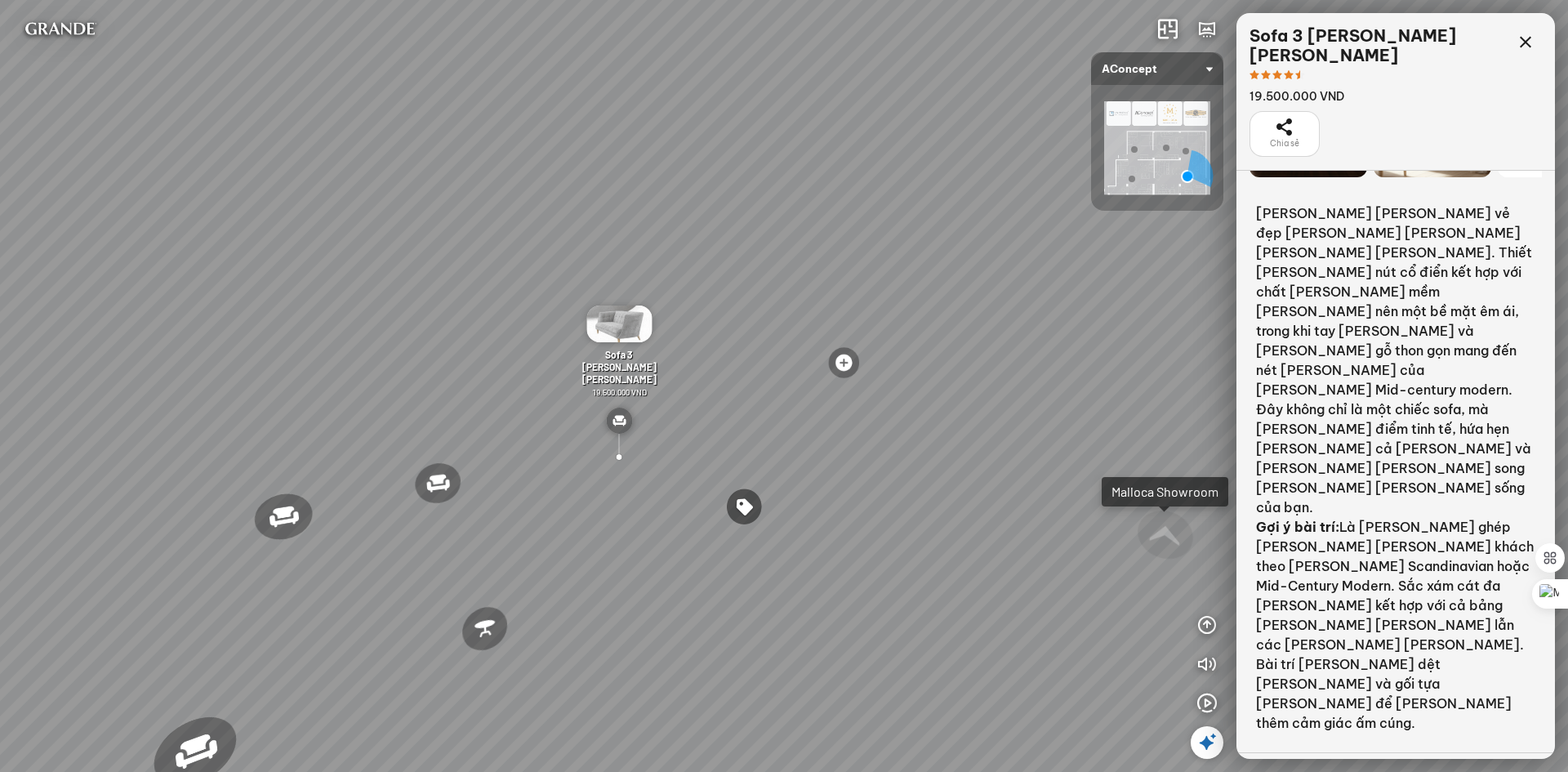
scroll to position [9, 0]
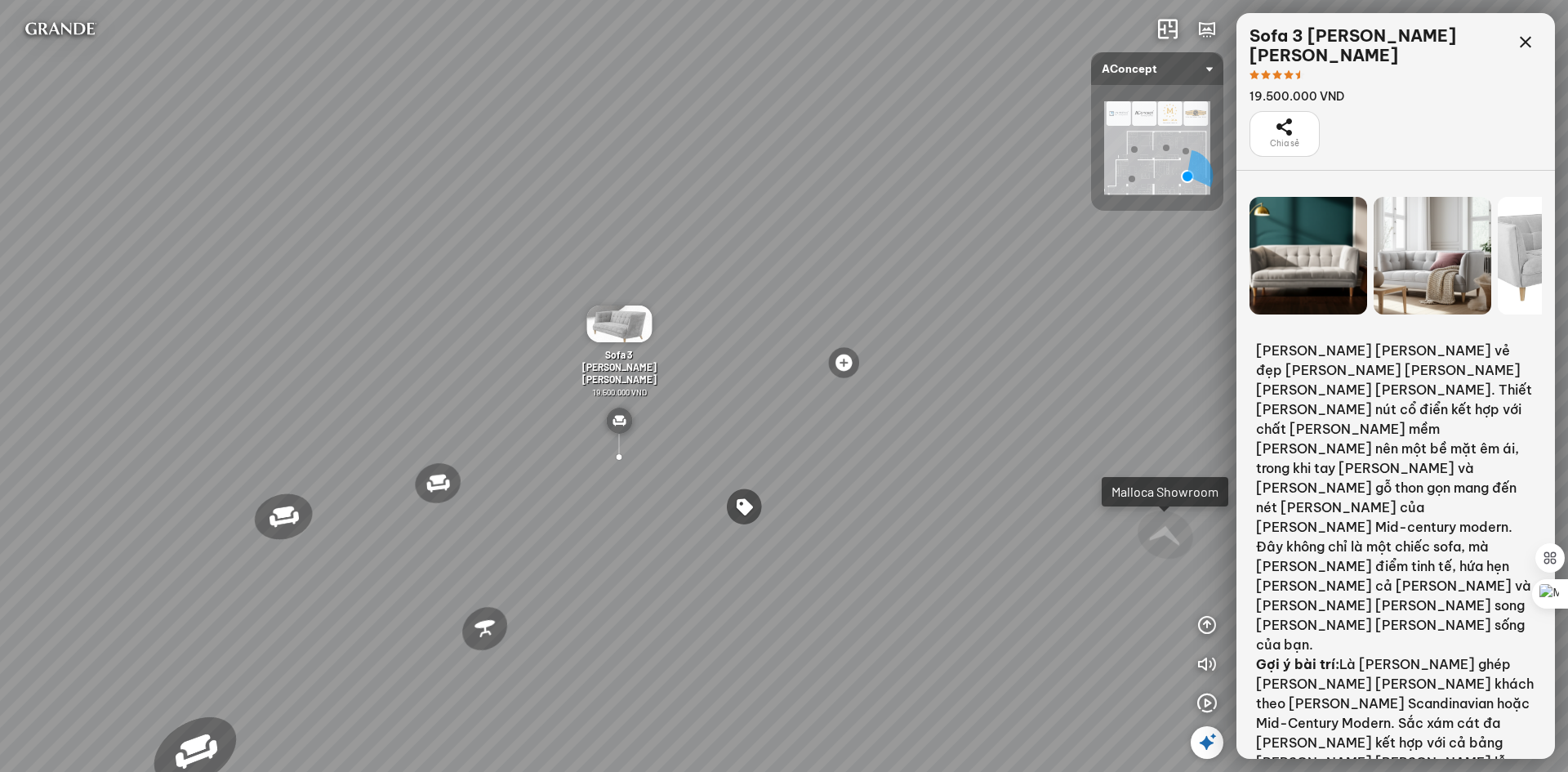
click at [1543, 43] on div "Sofa 3 chỗ Jonna vải Holly 19.500.000 VND Chia sẻ" at bounding box center [1396, 92] width 318 height 158
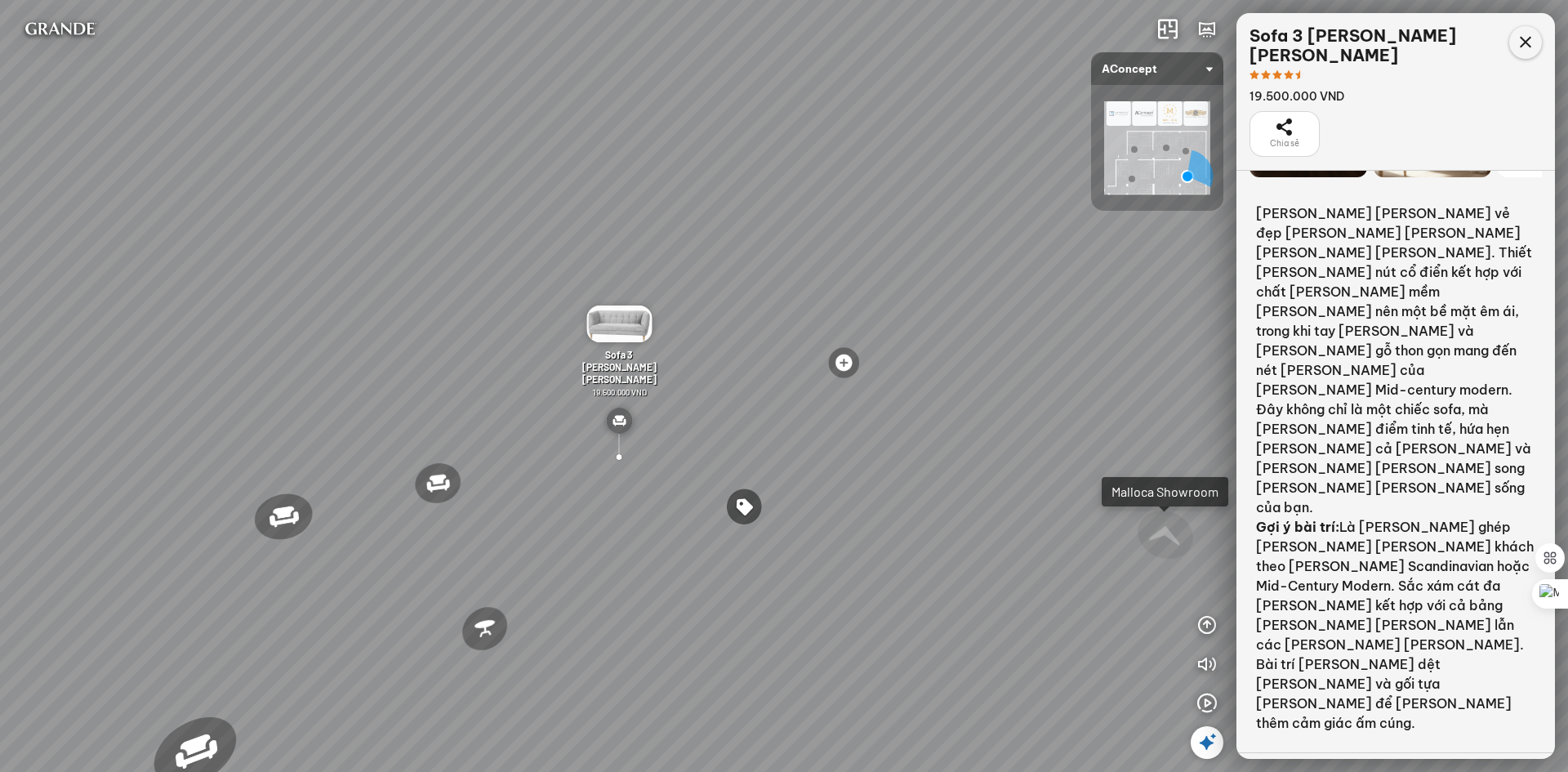
click at [1525, 52] on div at bounding box center [1526, 43] width 33 height 33
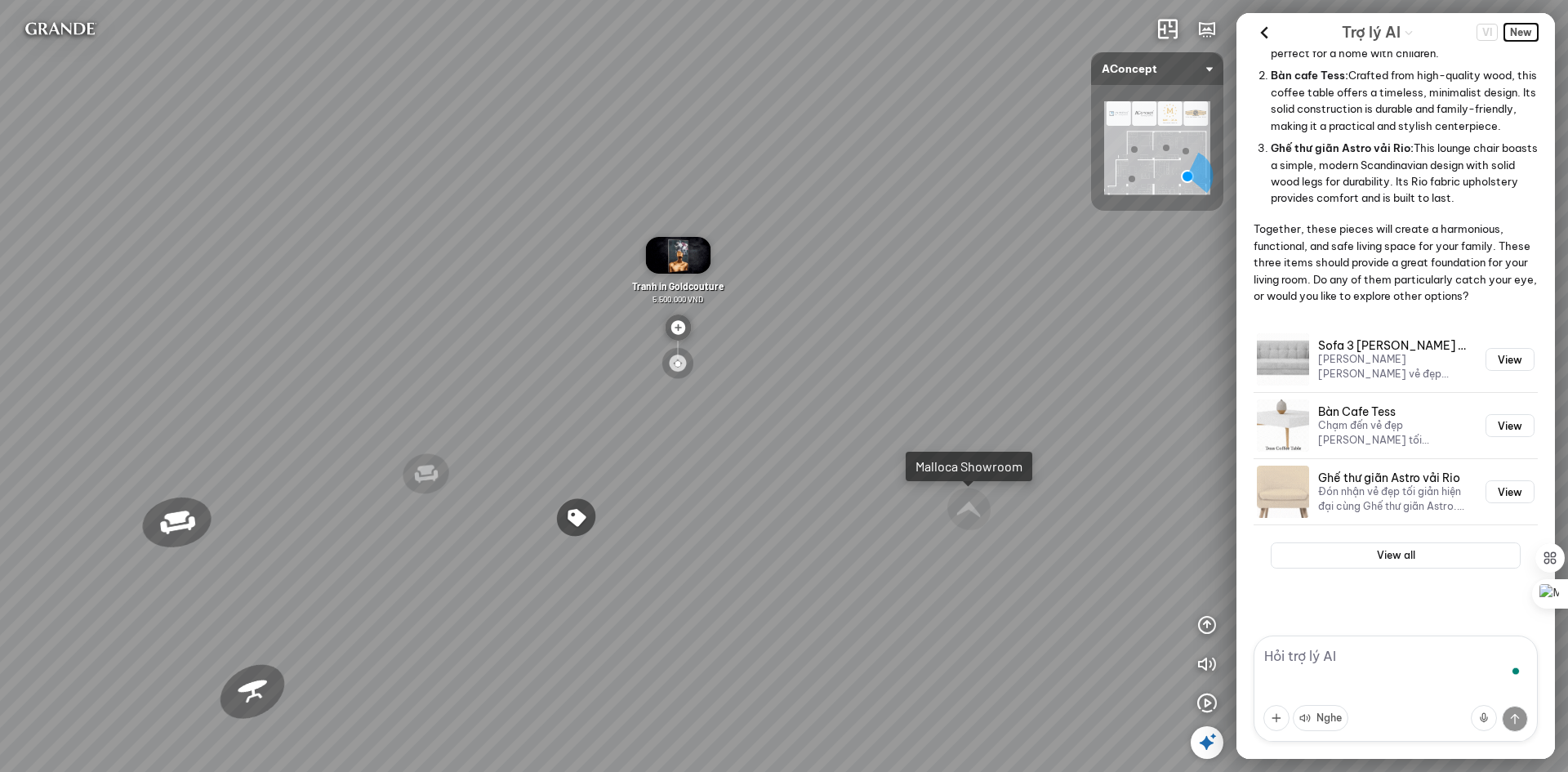
click at [1519, 35] on span "New" at bounding box center [1521, 32] width 34 height 17
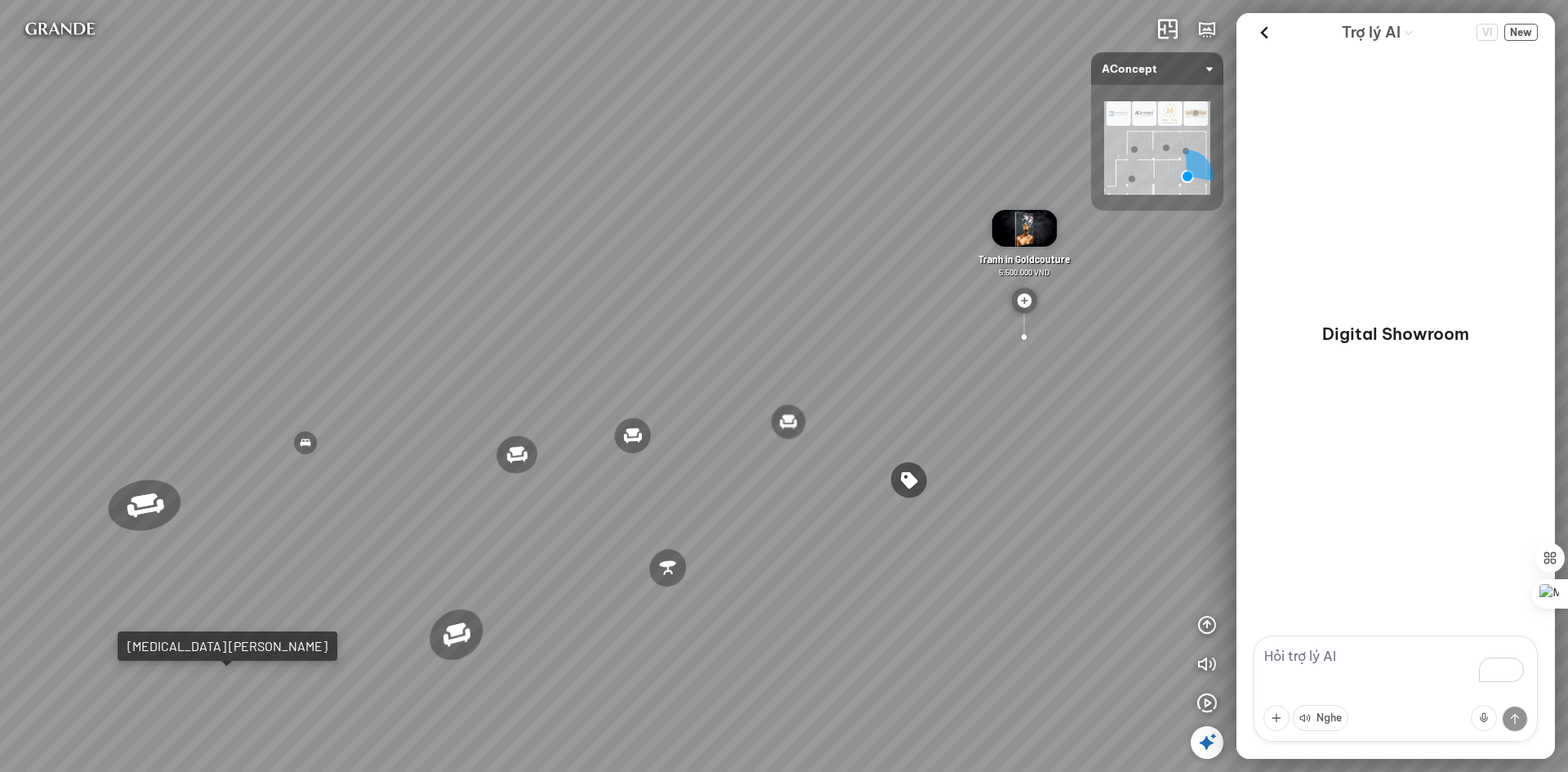
drag, startPoint x: 723, startPoint y: 584, endPoint x: 1060, endPoint y: 573, distance: 337.2
click at [1054, 573] on div "Ghế ăn Andrew 3.200.000 VND Ghế ăn Wilma 1.800.000 VND Sofa 3 chỗ Jonna vải Hol…" at bounding box center [784, 386] width 1568 height 772
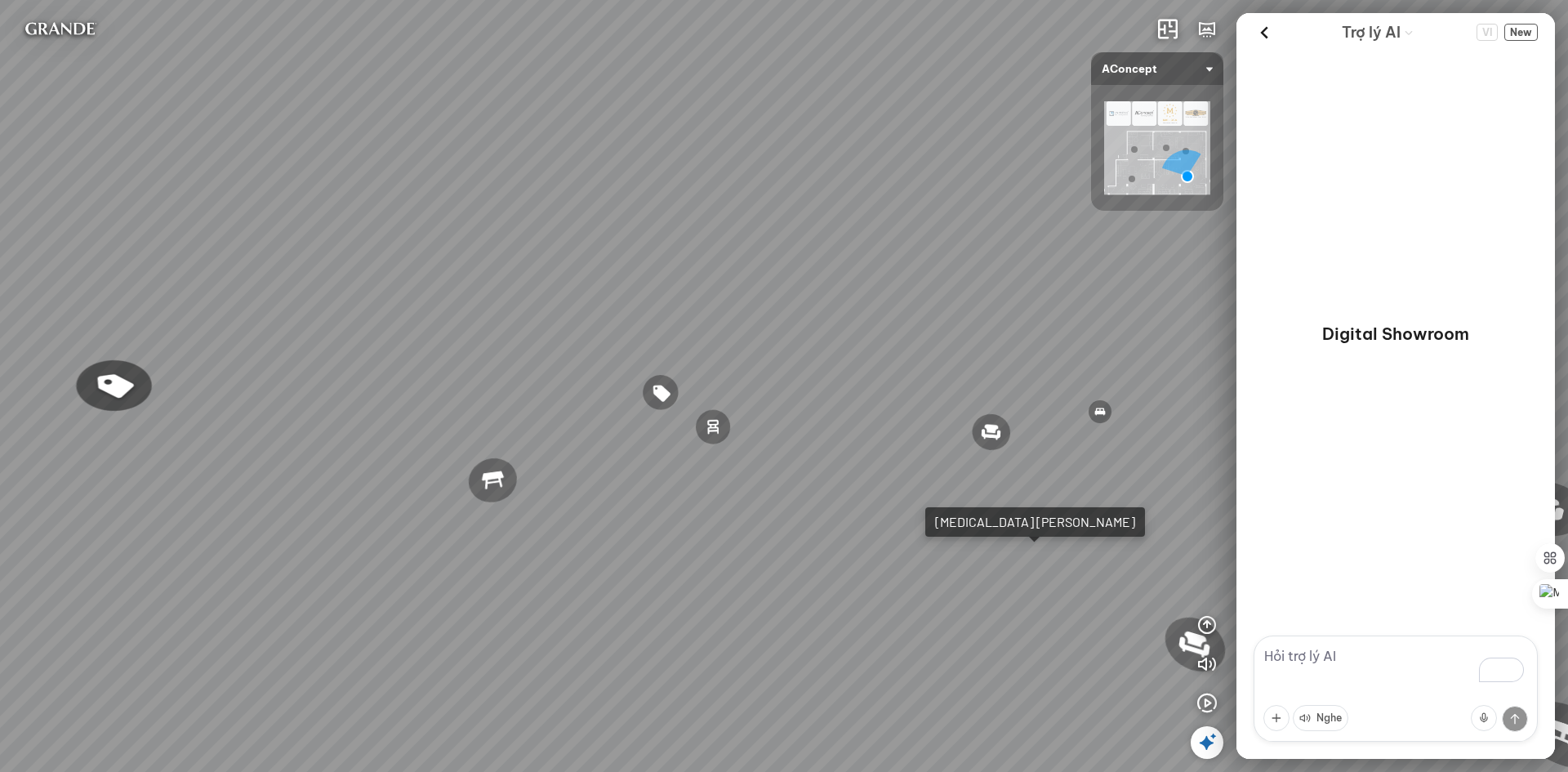
drag, startPoint x: 602, startPoint y: 517, endPoint x: 1076, endPoint y: 548, distance: 475.0
click at [1087, 548] on div "Ghế ăn Andrew 3.200.000 VND Ghế ăn Wilma 1.800.000 VND Sofa 3 chỗ Jonna vải Hol…" at bounding box center [784, 386] width 1568 height 772
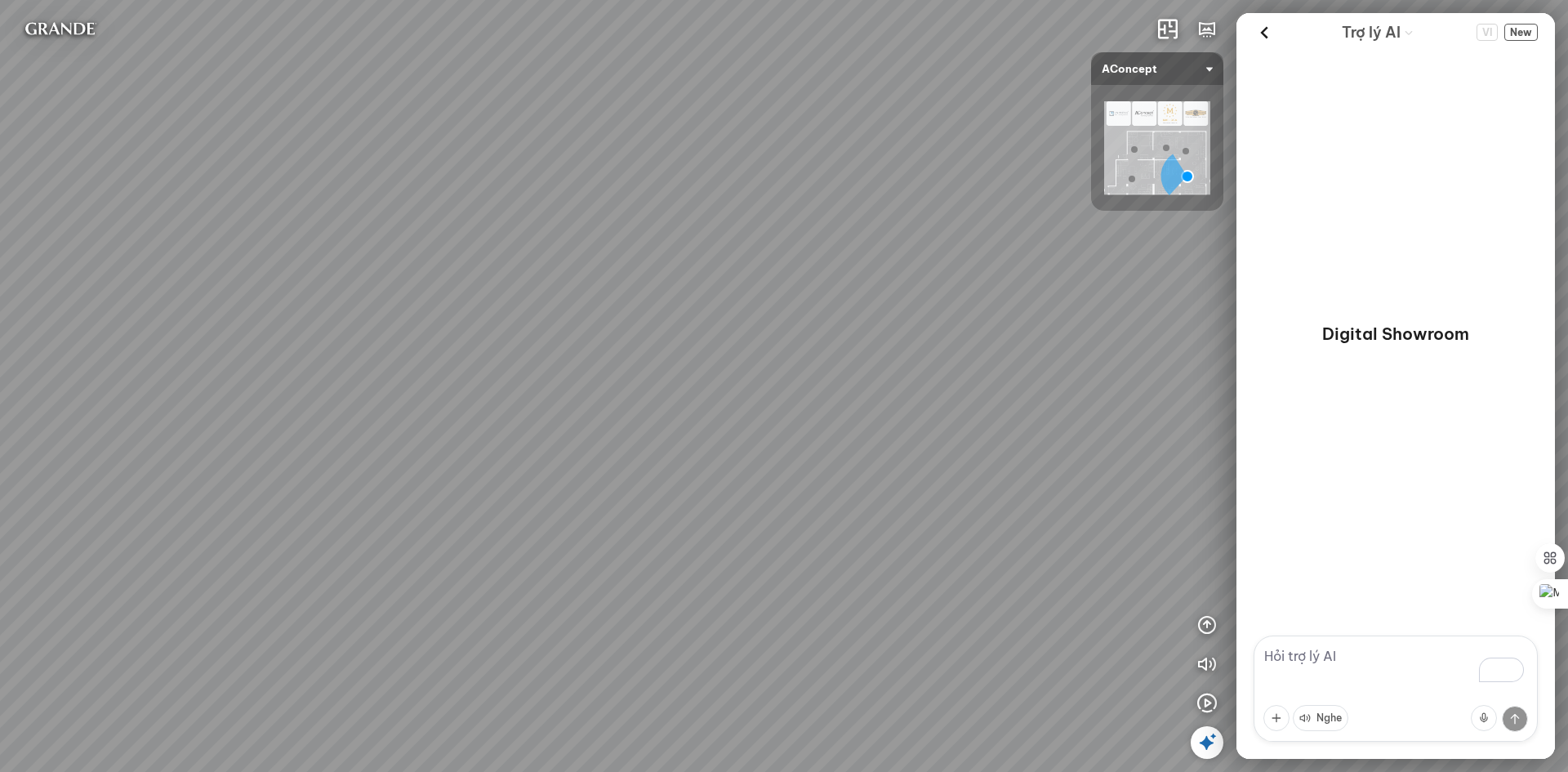
drag, startPoint x: 702, startPoint y: 532, endPoint x: 1268, endPoint y: 494, distance: 567.3
click at [1268, 494] on div "Ghế ăn Andrew 3.200.000 VND Ghế ăn Wilma 1.800.000 VND Sofa 3 chỗ Jonna vải Hol…" at bounding box center [784, 386] width 1568 height 772
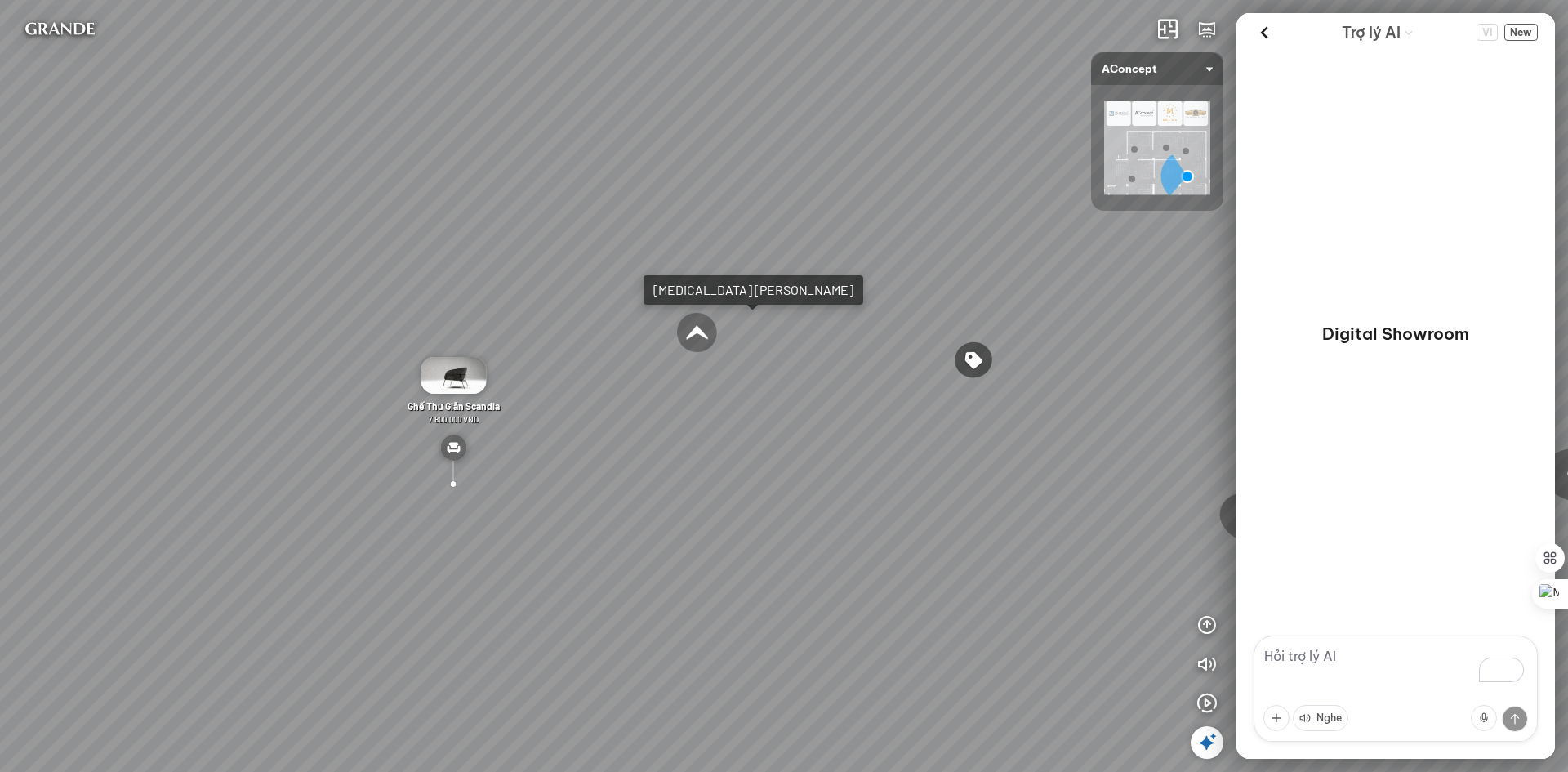
click at [702, 332] on div at bounding box center [697, 332] width 44 height 43
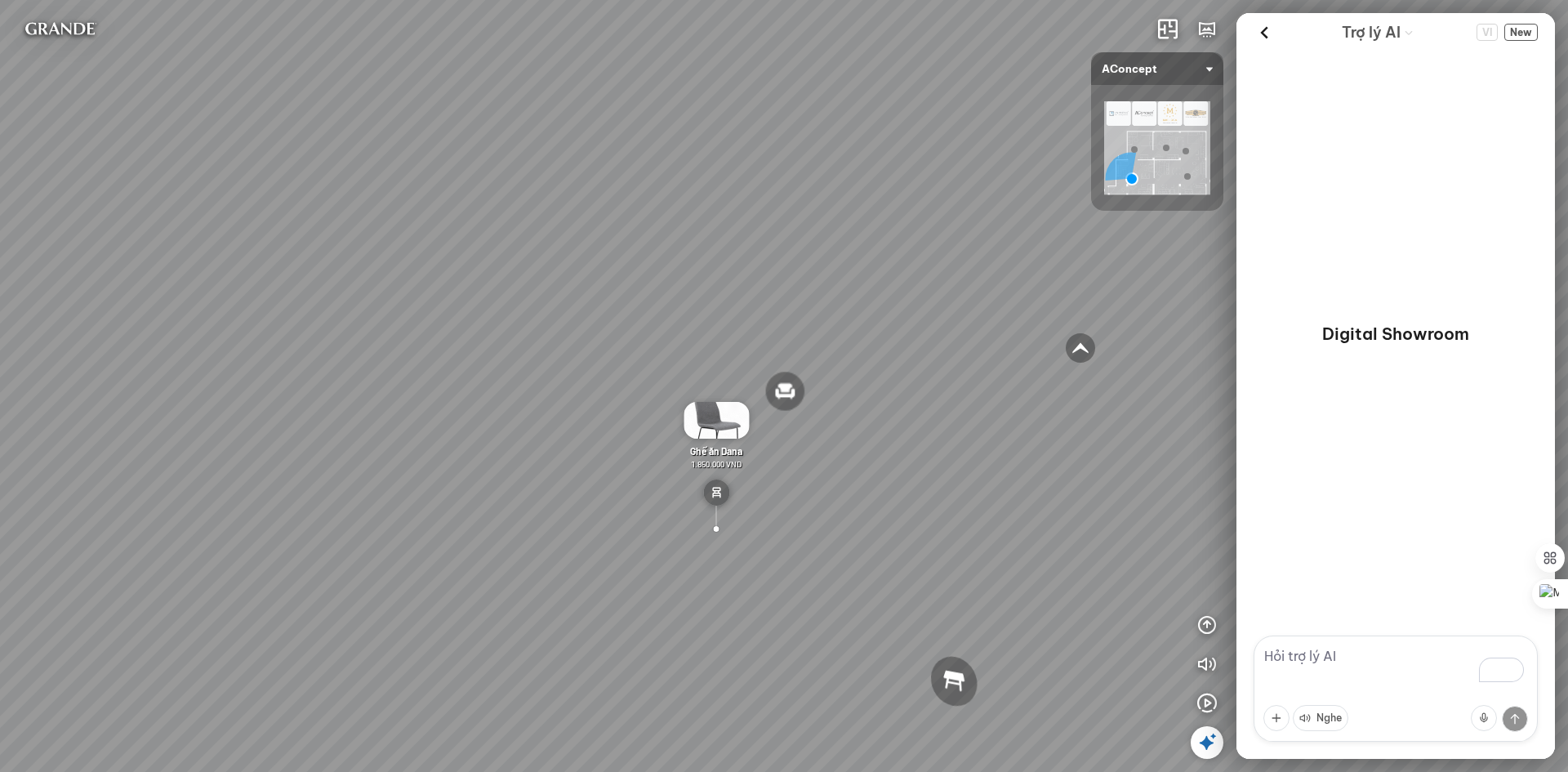
click at [1318, 663] on textarea "To enrich screen reader interactions, please activate Accessibility in Grammarl…" at bounding box center [1396, 689] width 284 height 106
paste textarea "I need small living room furniture, modern style, light tones, budget under 40 …"
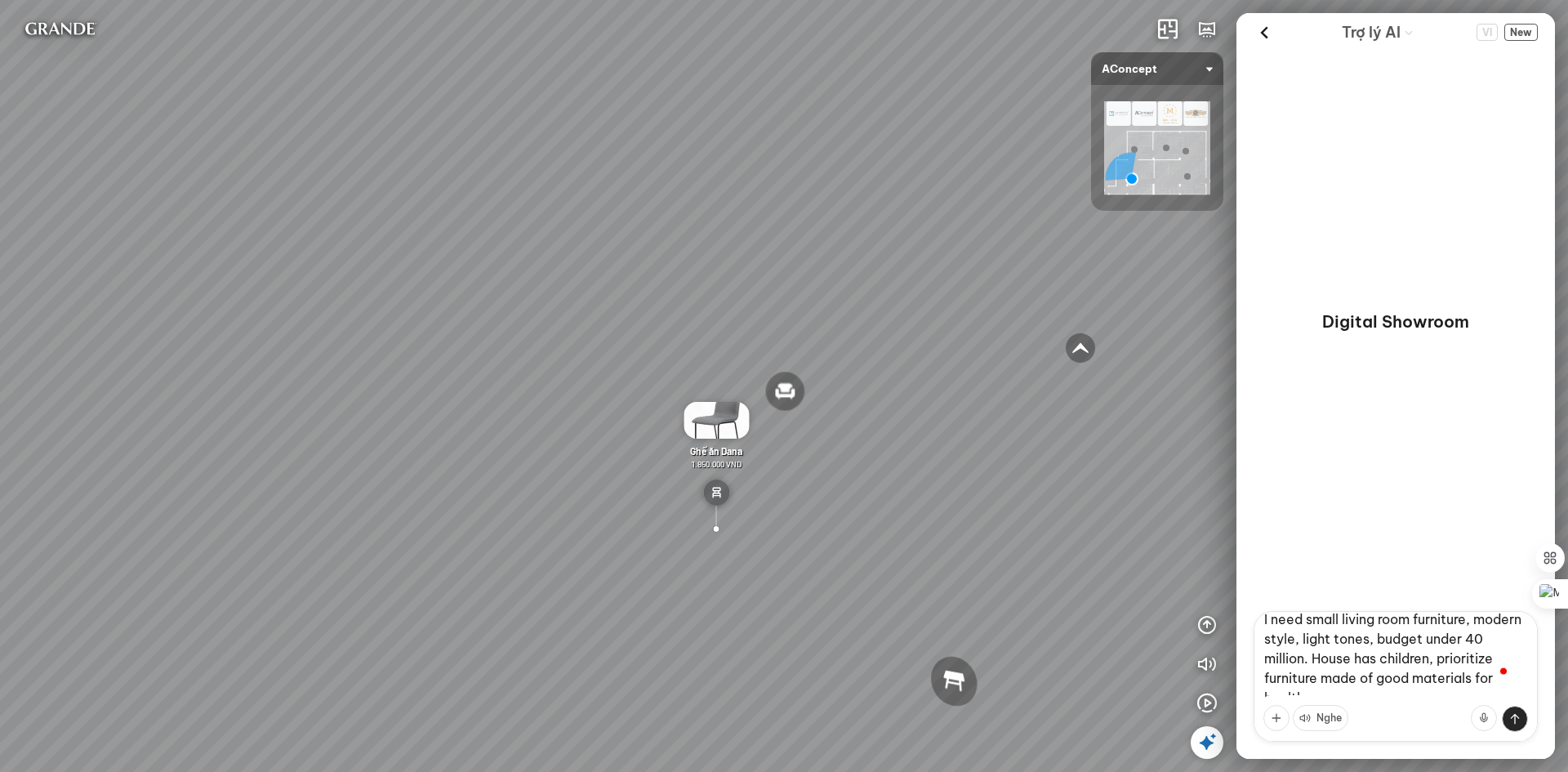
scroll to position [35, 0]
type textarea "I need small living room furniture, modern style, light tones, budget under 40 …"
click at [1519, 723] on button at bounding box center [1515, 719] width 26 height 26
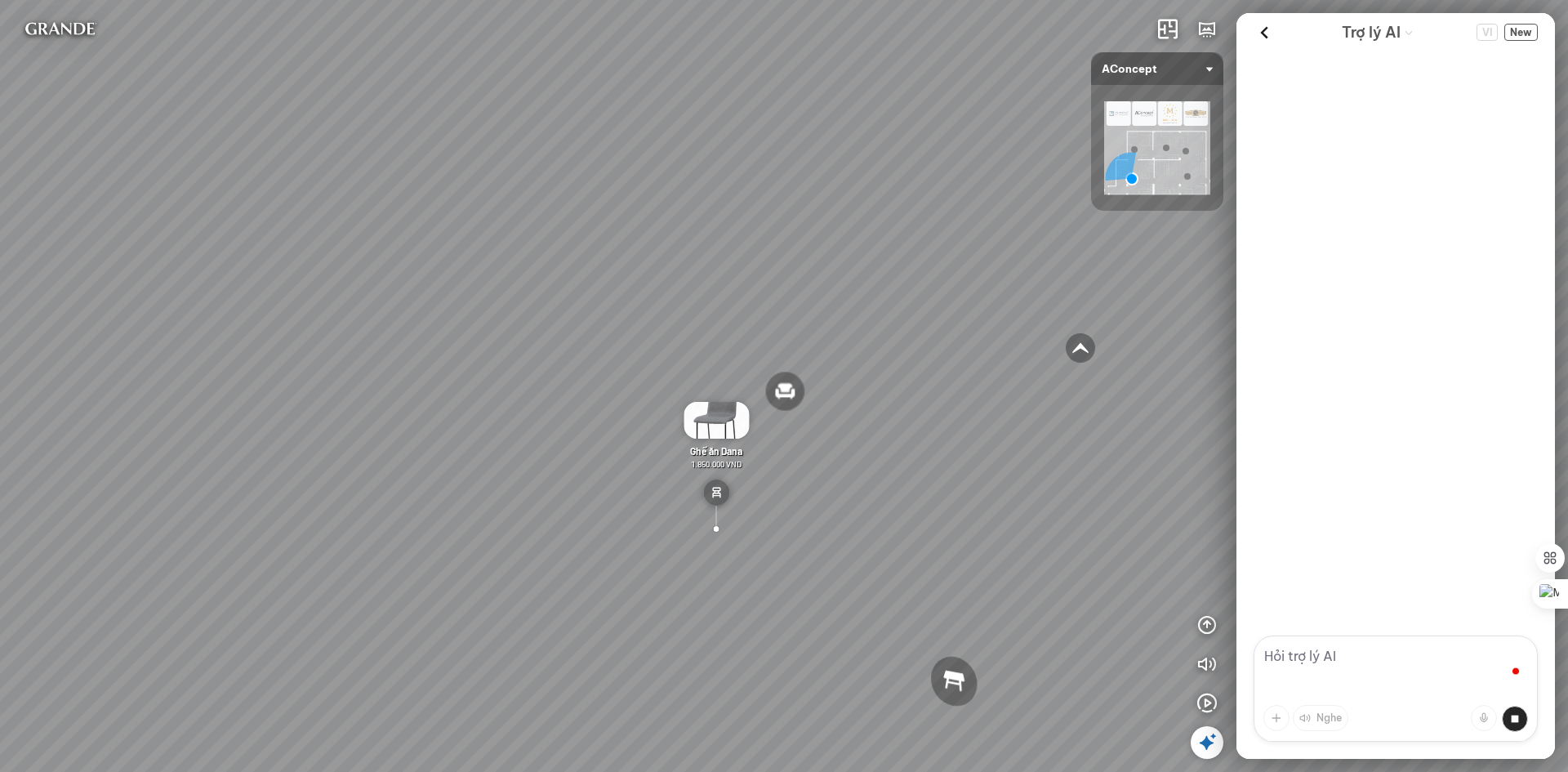
scroll to position [0, 0]
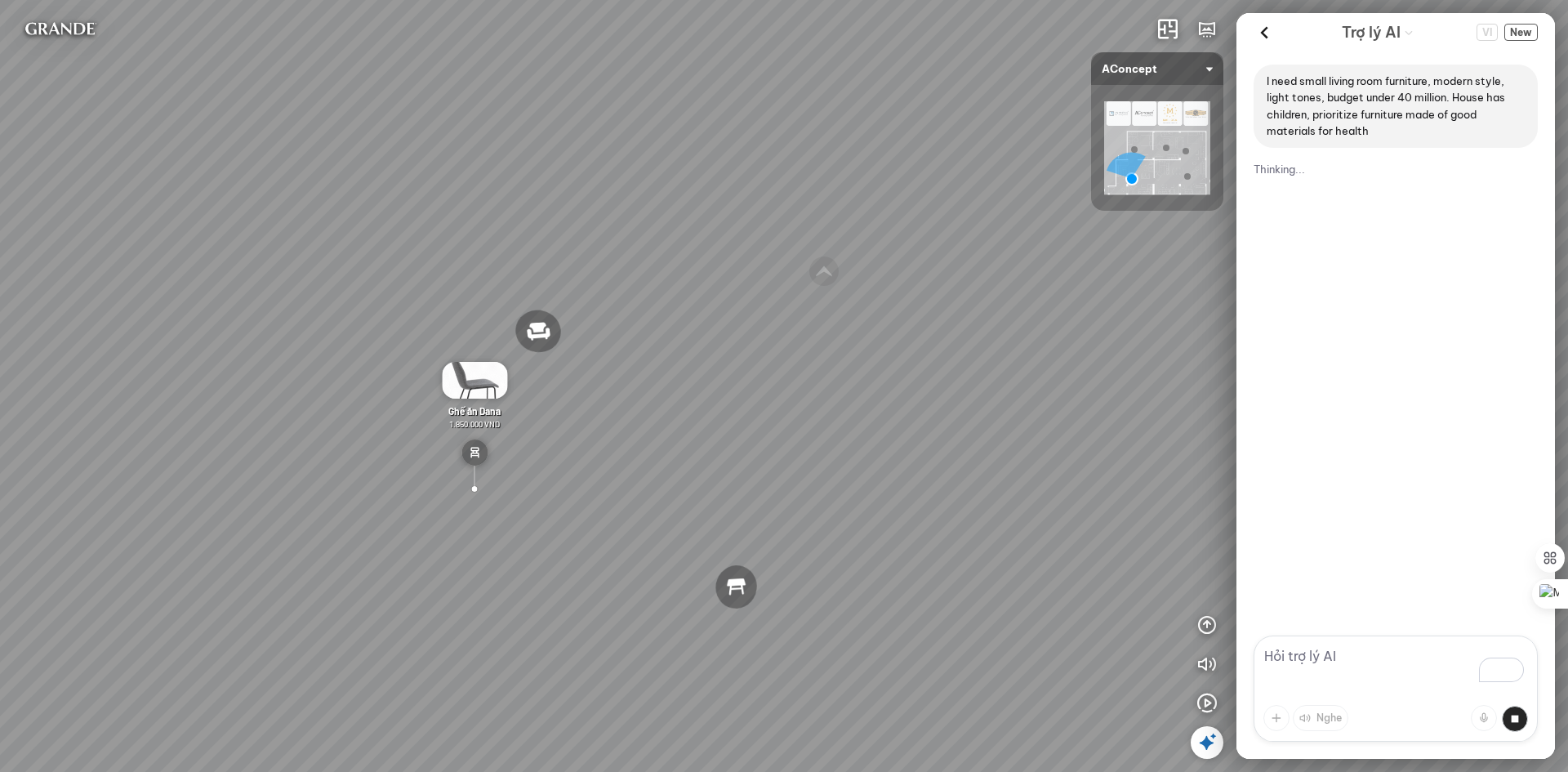
drag, startPoint x: 960, startPoint y: 435, endPoint x: 691, endPoint y: 360, distance: 279.3
click at [693, 360] on div "Sofa 2 chỗ Biloxi 15.000.000 VND Sofa góc trái Perth 38.500.000 VND Bàn cafe No…" at bounding box center [784, 386] width 1568 height 772
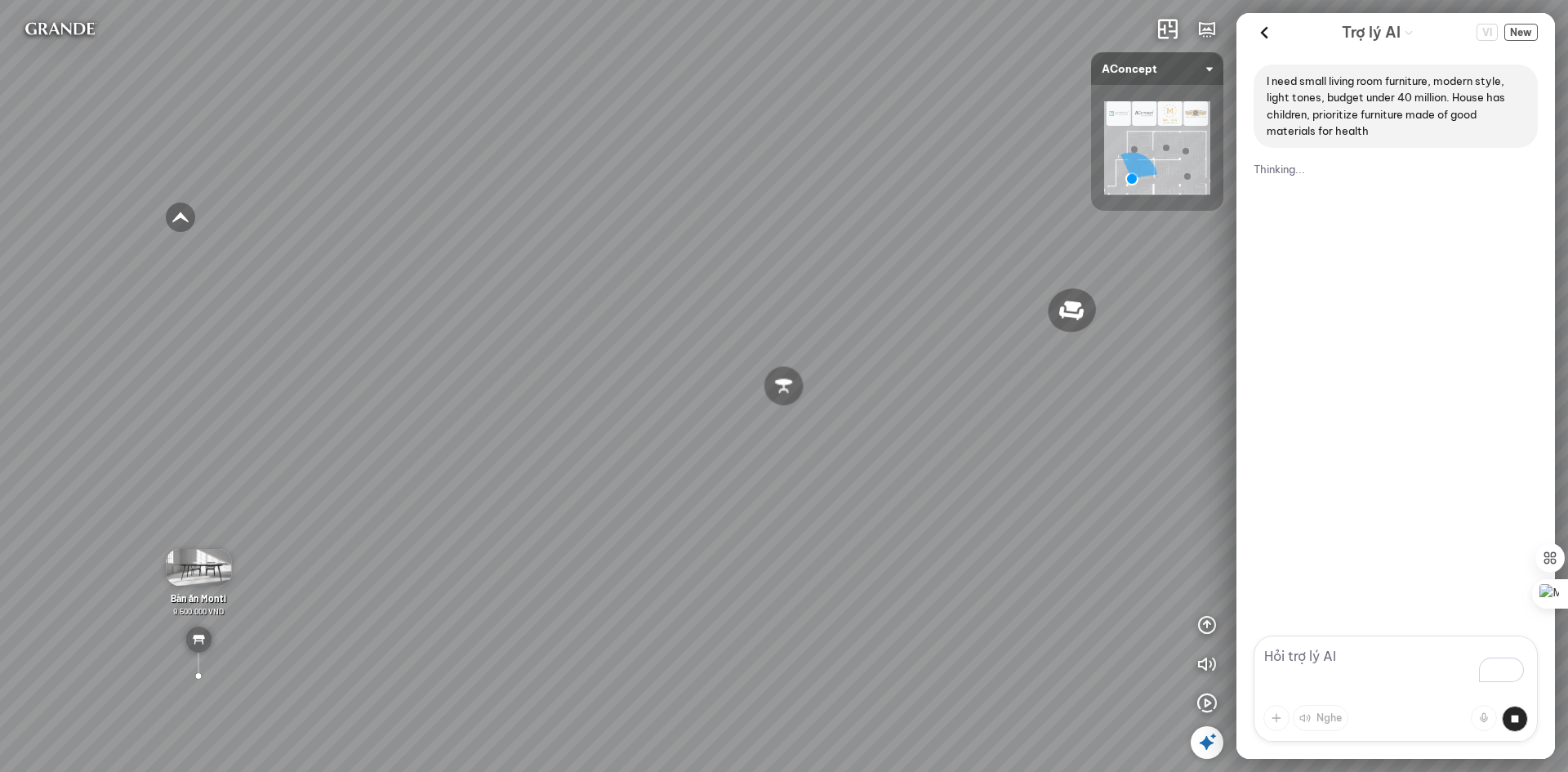
drag, startPoint x: 985, startPoint y: 493, endPoint x: 527, endPoint y: 431, distance: 462.2
click at [527, 431] on div "Sofa 2 chỗ Biloxi 15.000.000 VND Sofa góc trái Perth 38.500.000 VND Bàn cafe No…" at bounding box center [784, 386] width 1568 height 772
drag, startPoint x: 733, startPoint y: 511, endPoint x: 429, endPoint y: 522, distance: 304.2
click at [429, 521] on div "Sofa 2 chỗ Biloxi 15.000.000 VND Sofa góc trái Perth 38.500.000 VND Bàn cafe No…" at bounding box center [784, 386] width 1568 height 772
drag, startPoint x: 651, startPoint y: 566, endPoint x: 551, endPoint y: 587, distance: 102.2
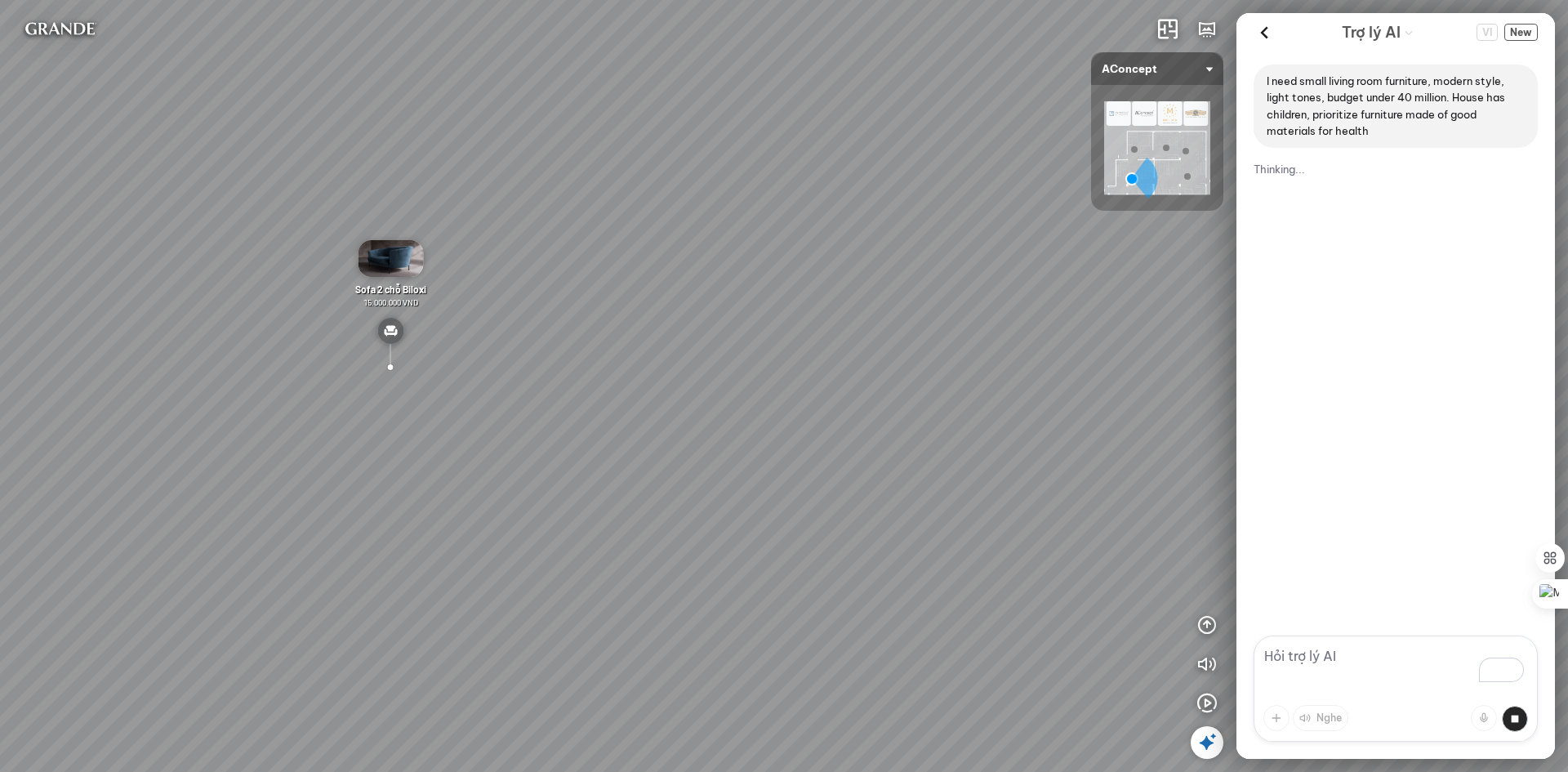
click at [551, 587] on div "Sofa 2 chỗ Biloxi 15.000.000 VND Sofa góc trái Perth 38.500.000 VND Bàn cafe No…" at bounding box center [784, 386] width 1568 height 772
drag, startPoint x: 664, startPoint y: 575, endPoint x: 519, endPoint y: 551, distance: 147.0
click at [462, 559] on div "Sofa 2 chỗ Biloxi 15.000.000 VND Sofa góc trái Perth 38.500.000 VND Bàn cafe No…" at bounding box center [784, 386] width 1568 height 772
drag, startPoint x: 860, startPoint y: 539, endPoint x: 314, endPoint y: 493, distance: 547.9
click at [314, 493] on div "Sofa 2 chỗ Biloxi 15.000.000 VND Sofa góc trái Perth 38.500.000 VND Bàn cafe No…" at bounding box center [784, 386] width 1568 height 772
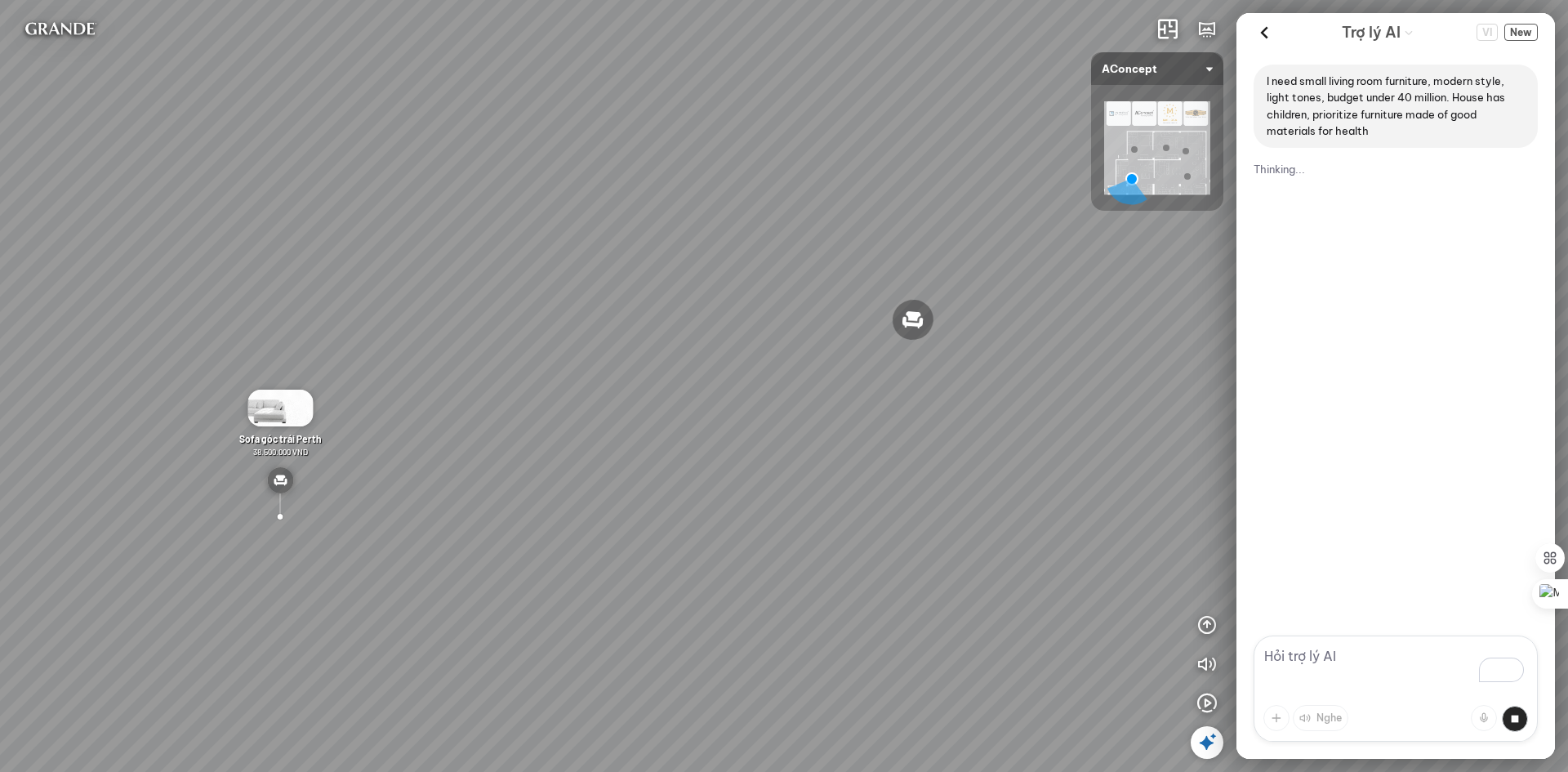
drag, startPoint x: 636, startPoint y: 507, endPoint x: 443, endPoint y: 507, distance: 193.0
click at [443, 507] on div "Sofa 2 chỗ Biloxi 15.000.000 VND Sofa góc trái Perth 38.500.000 VND Bàn cafe No…" at bounding box center [784, 386] width 1568 height 772
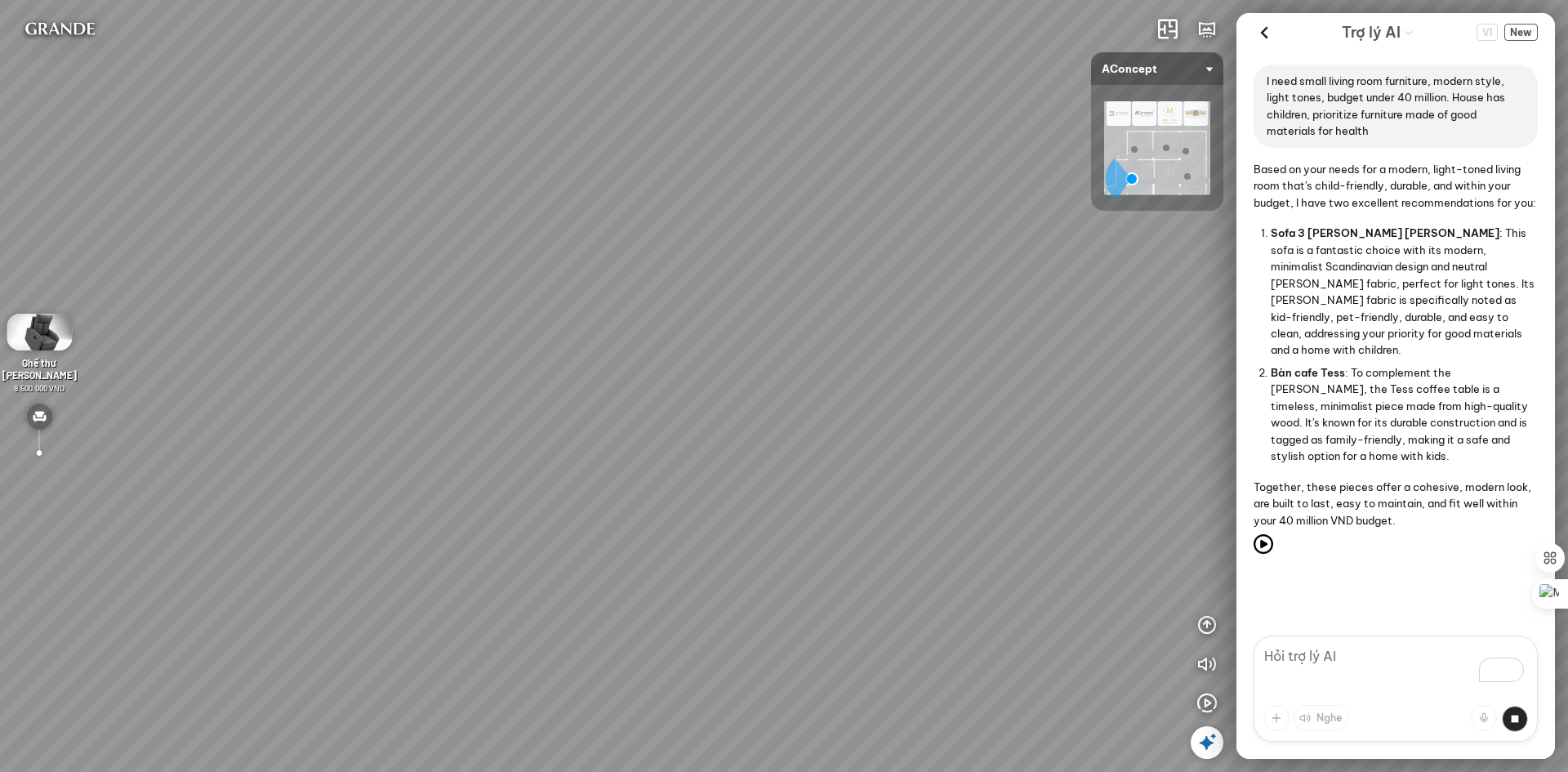
drag, startPoint x: 974, startPoint y: 548, endPoint x: 452, endPoint y: 561, distance: 522.2
click at [452, 561] on div "Sofa 2 chỗ Biloxi 15.000.000 VND Sofa góc trái Perth 38.500.000 VND Bàn cafe No…" at bounding box center [784, 386] width 1568 height 772
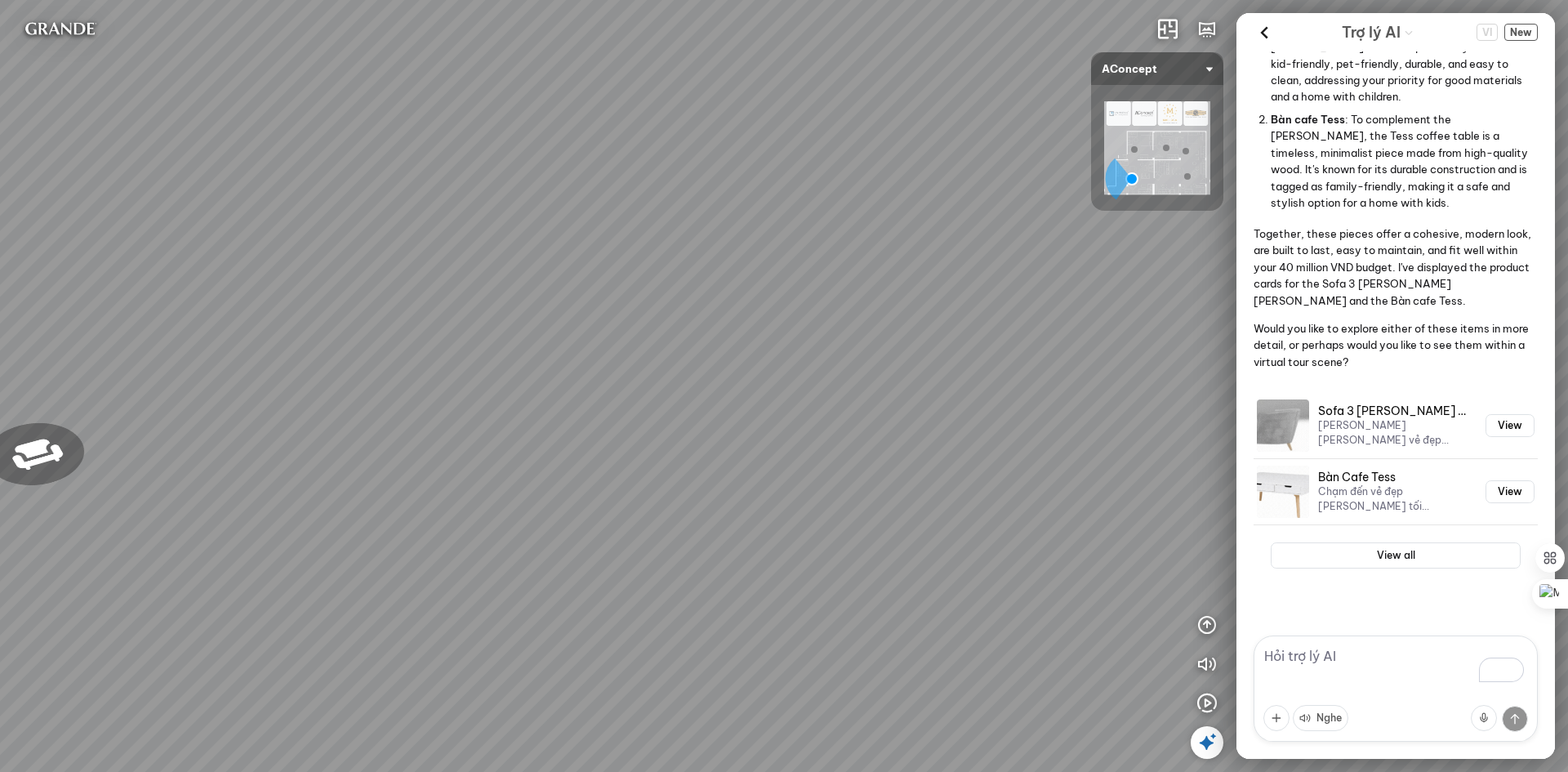
scroll to position [270, 0]
click at [1399, 554] on button "View all" at bounding box center [1395, 556] width 250 height 26
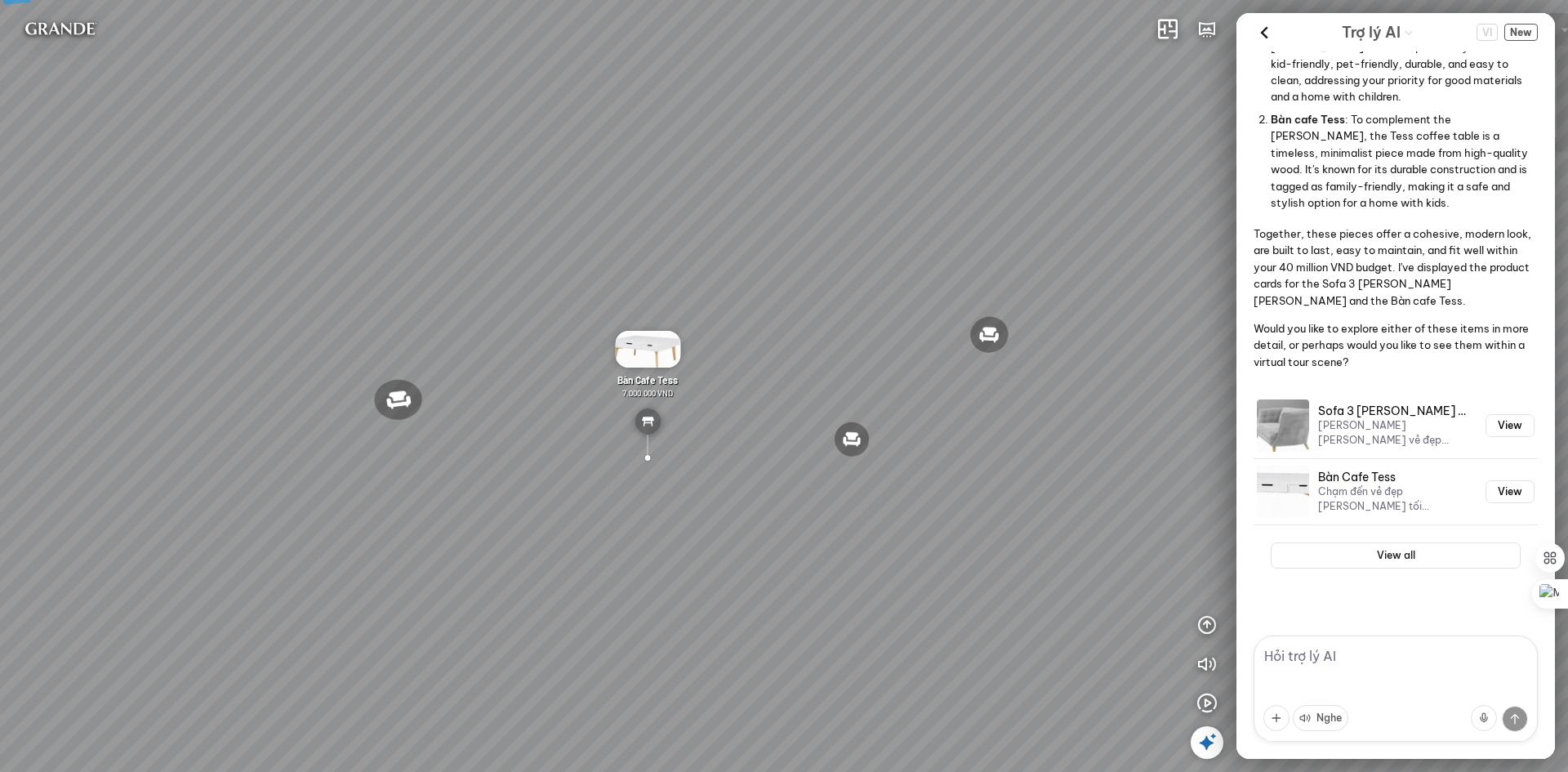
scroll to position [270, 0]
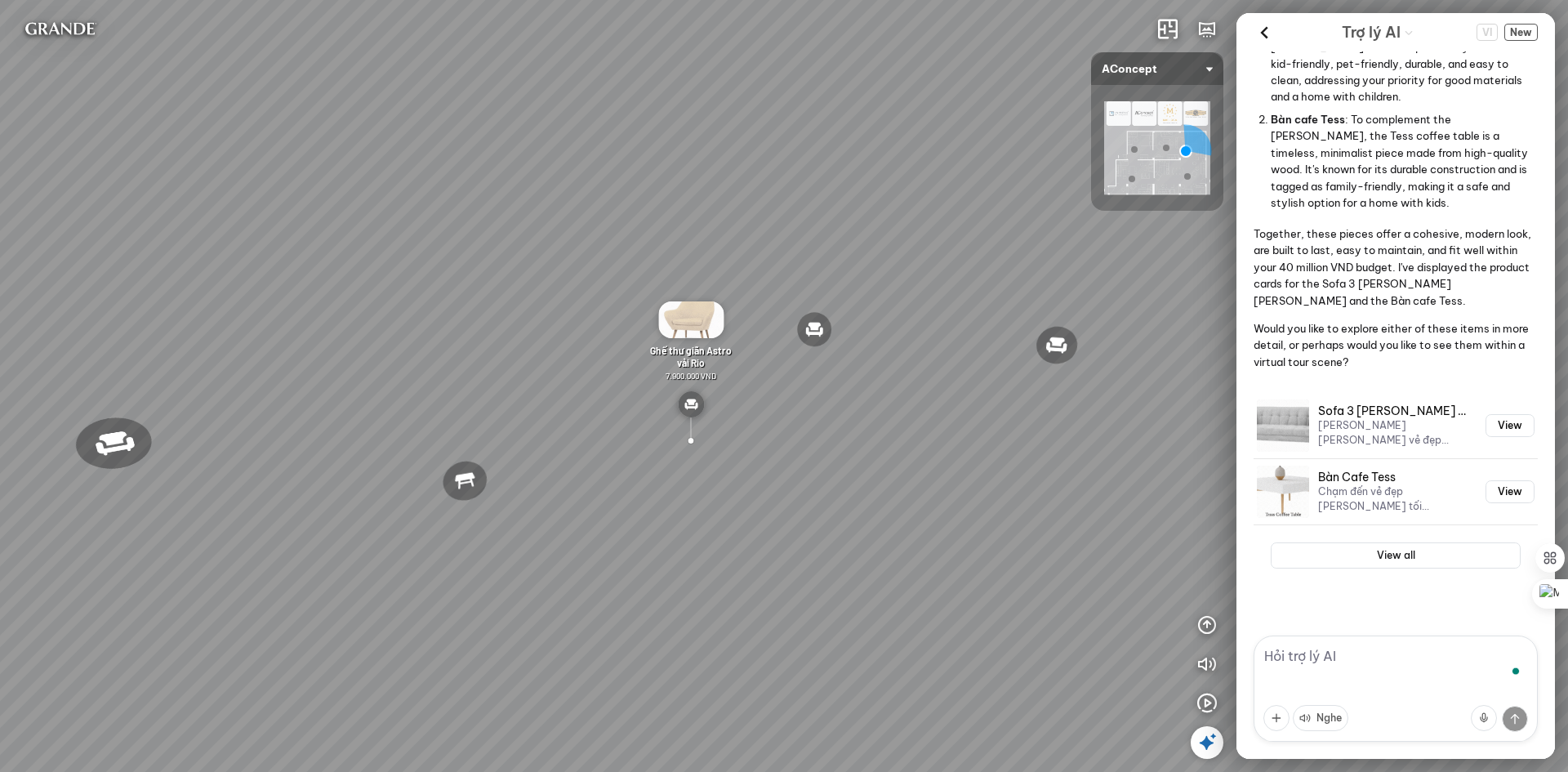
click at [1401, 659] on textarea "To enrich screen reader interactions, please activate Accessibility in Grammarl…" at bounding box center [1396, 689] width 284 height 106
type textarea "i don't like that tea table, let suggest a table made by glass"
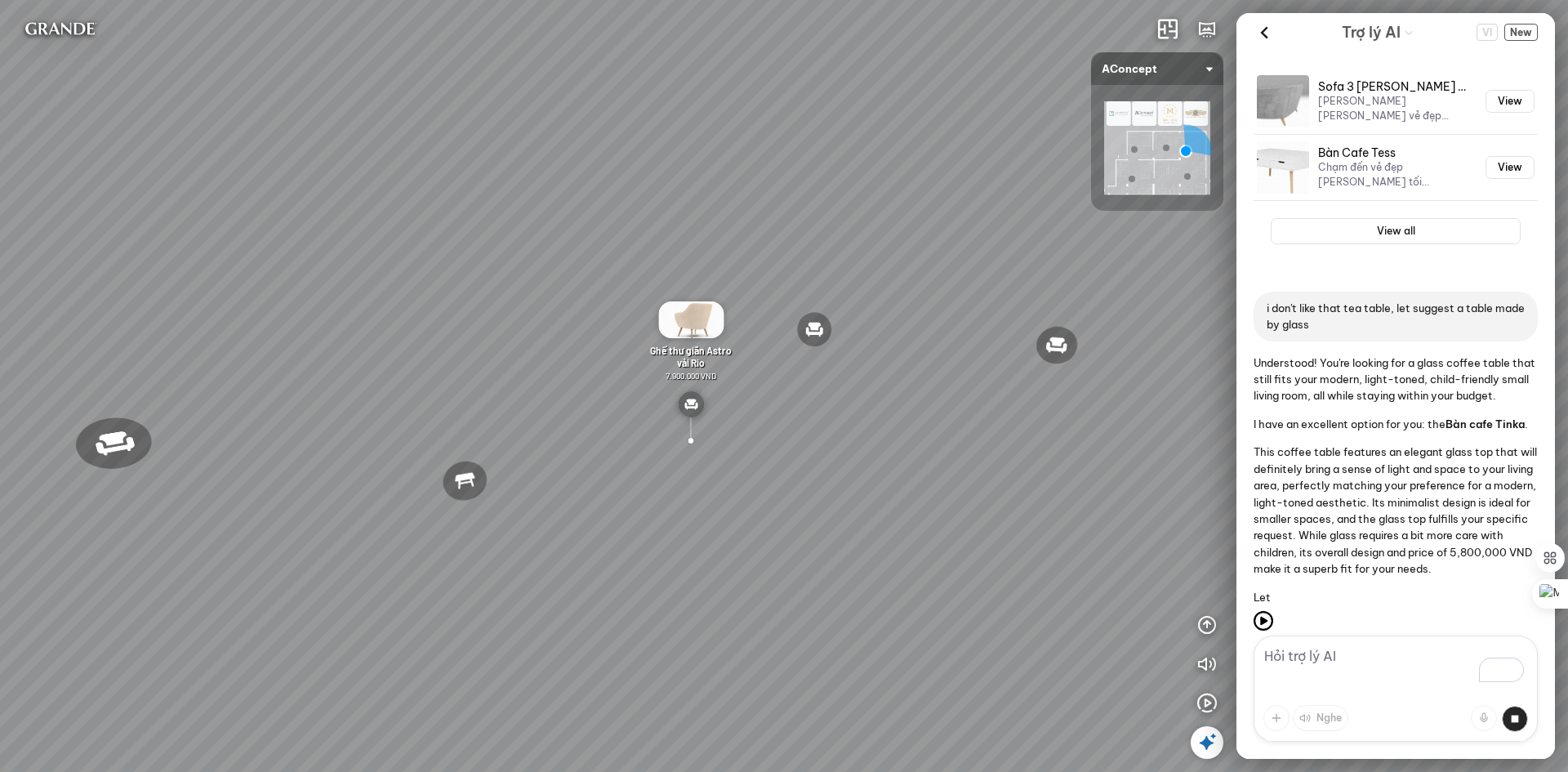
scroll to position [672, 0]
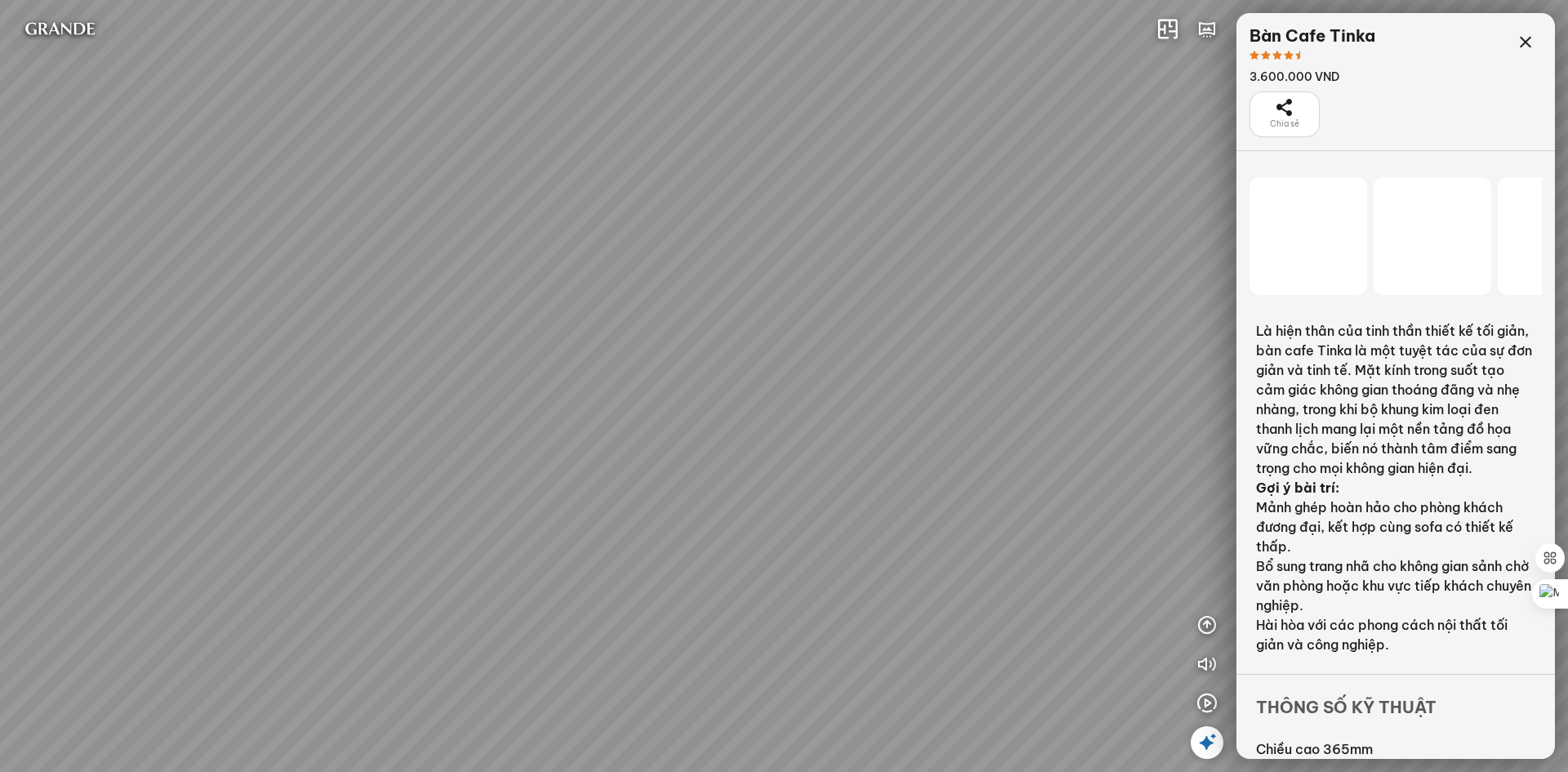
scroll to position [16040, 0]
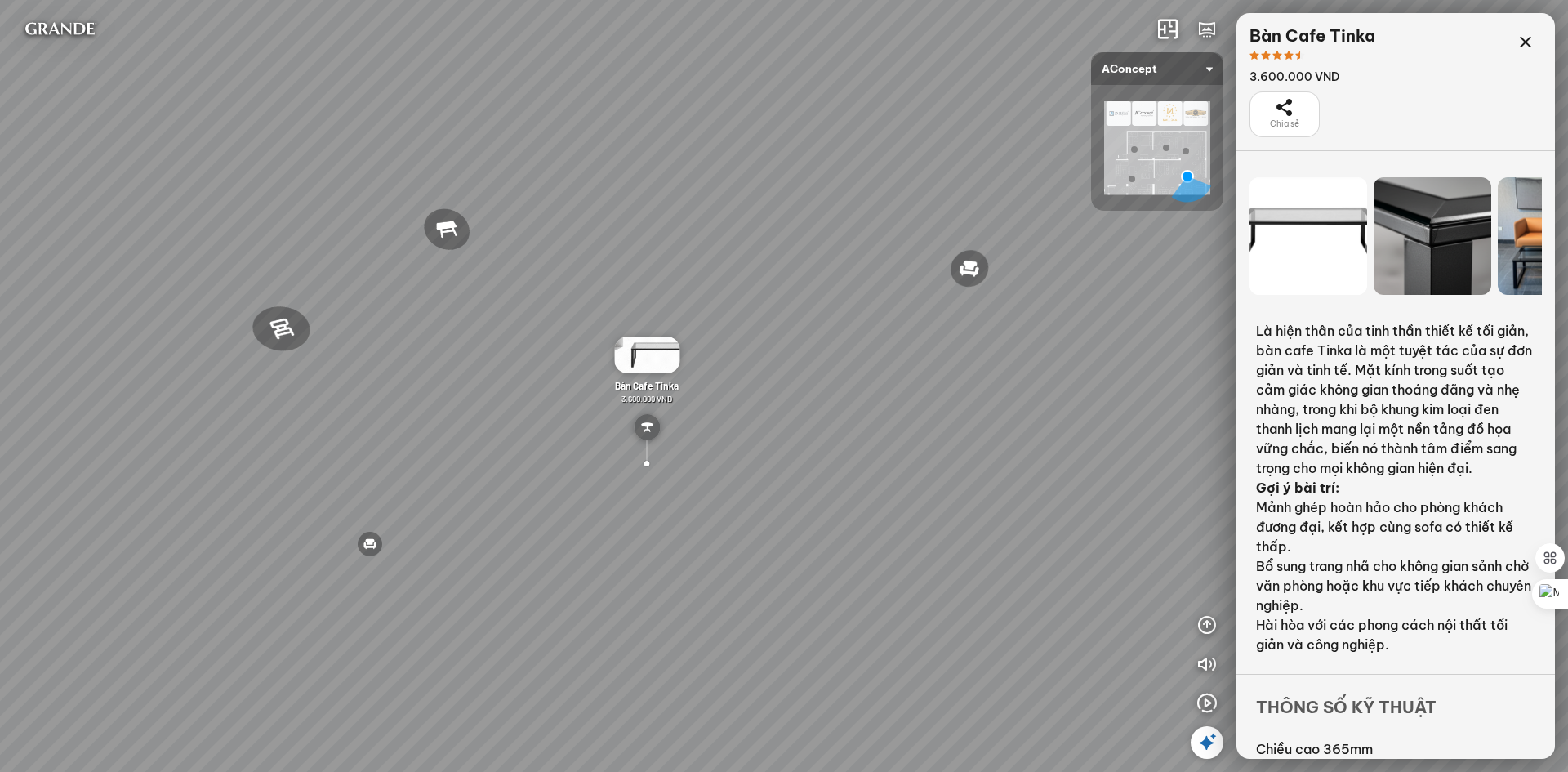
scroll to position [78, 0]
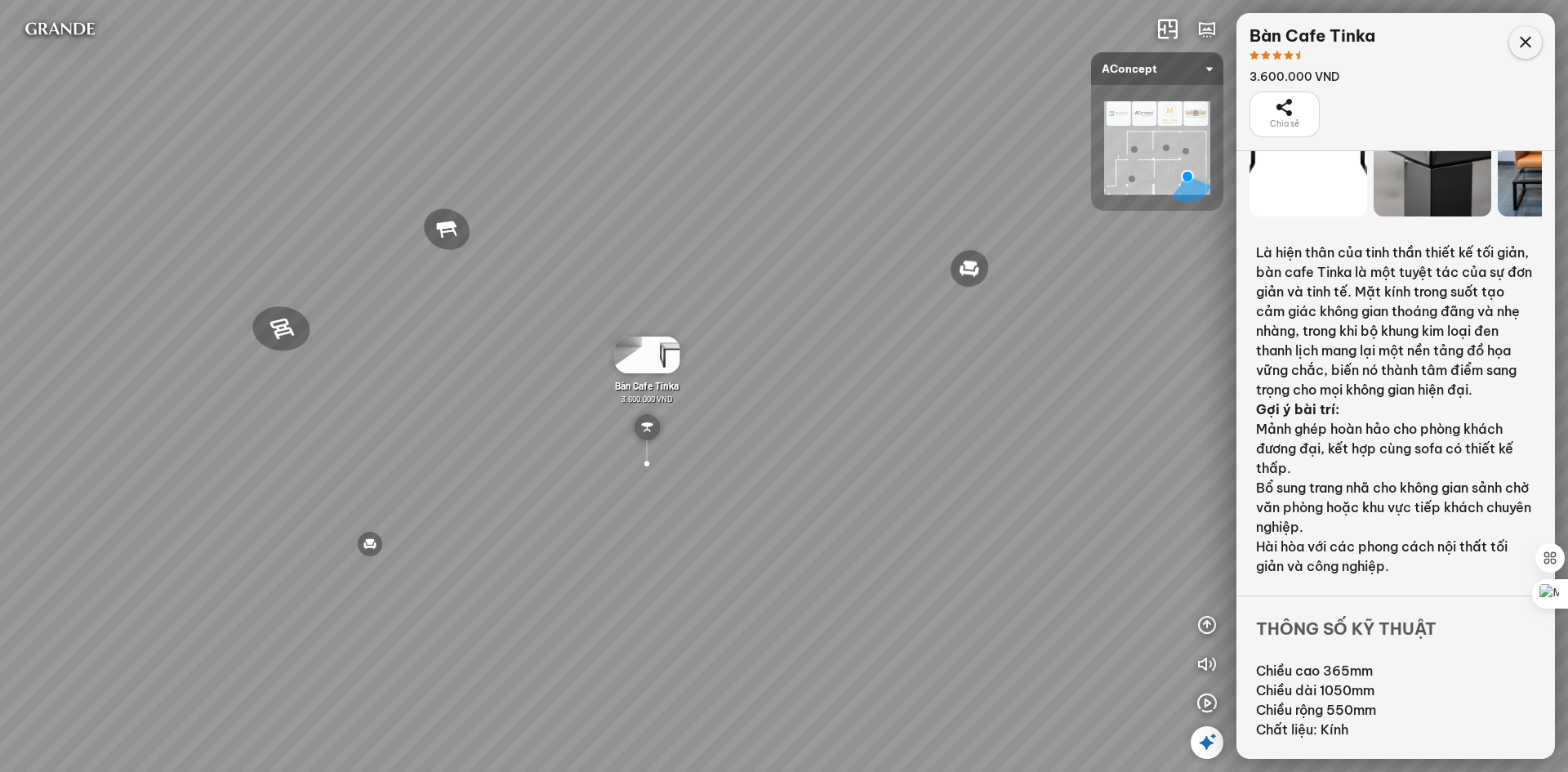
click at [1522, 37] on icon at bounding box center [1526, 43] width 20 height 20
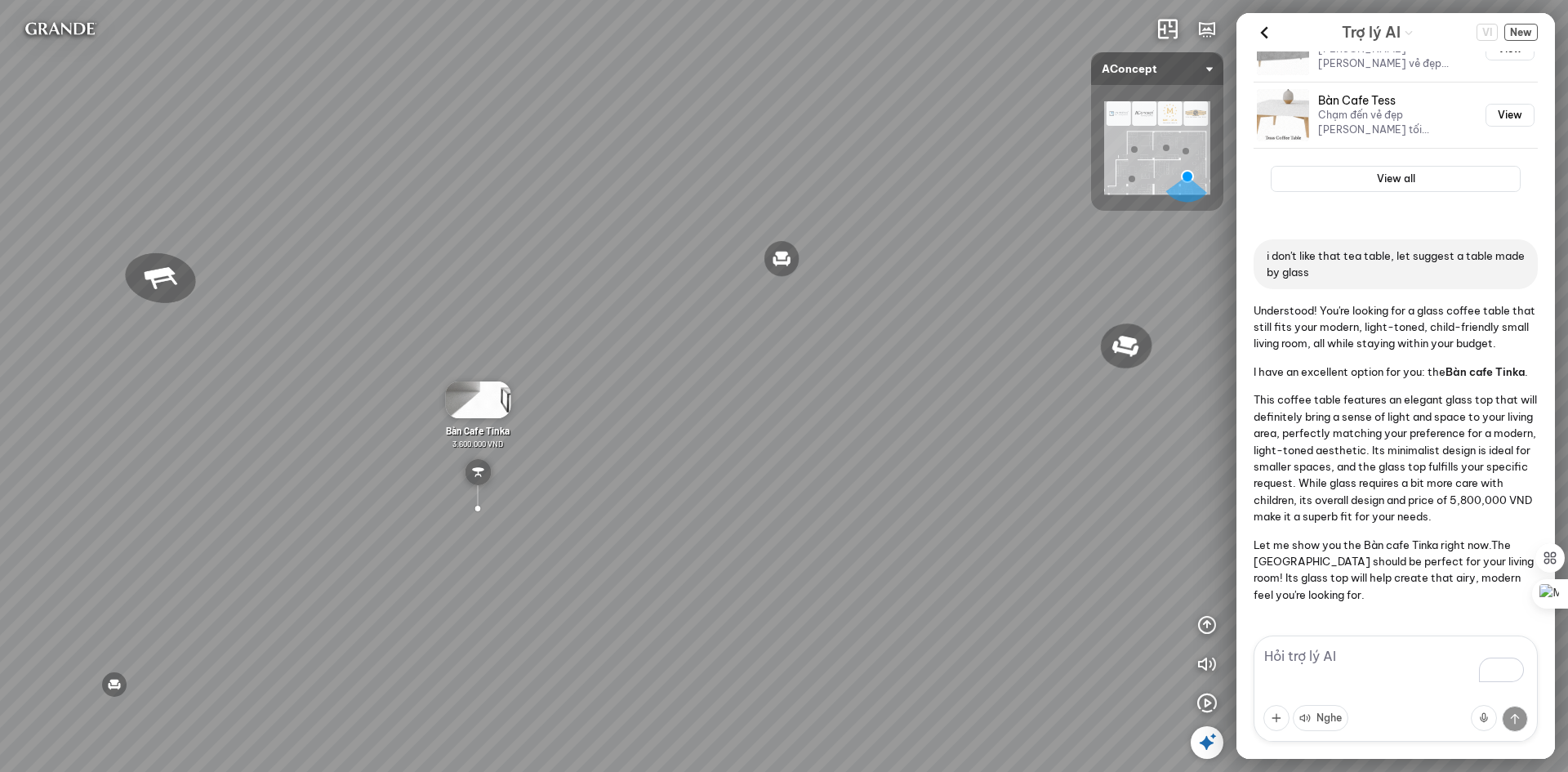
click at [1379, 661] on textarea "To enrich screen reader interactions, please activate Accessibility in Grammarl…" at bounding box center [1396, 689] width 284 height 106
click at [1323, 663] on textarea "To enrich screen reader interactions, please activate Accessibility in Grammarl…" at bounding box center [1396, 689] width 284 height 106
click at [1522, 31] on span "New" at bounding box center [1521, 32] width 34 height 17
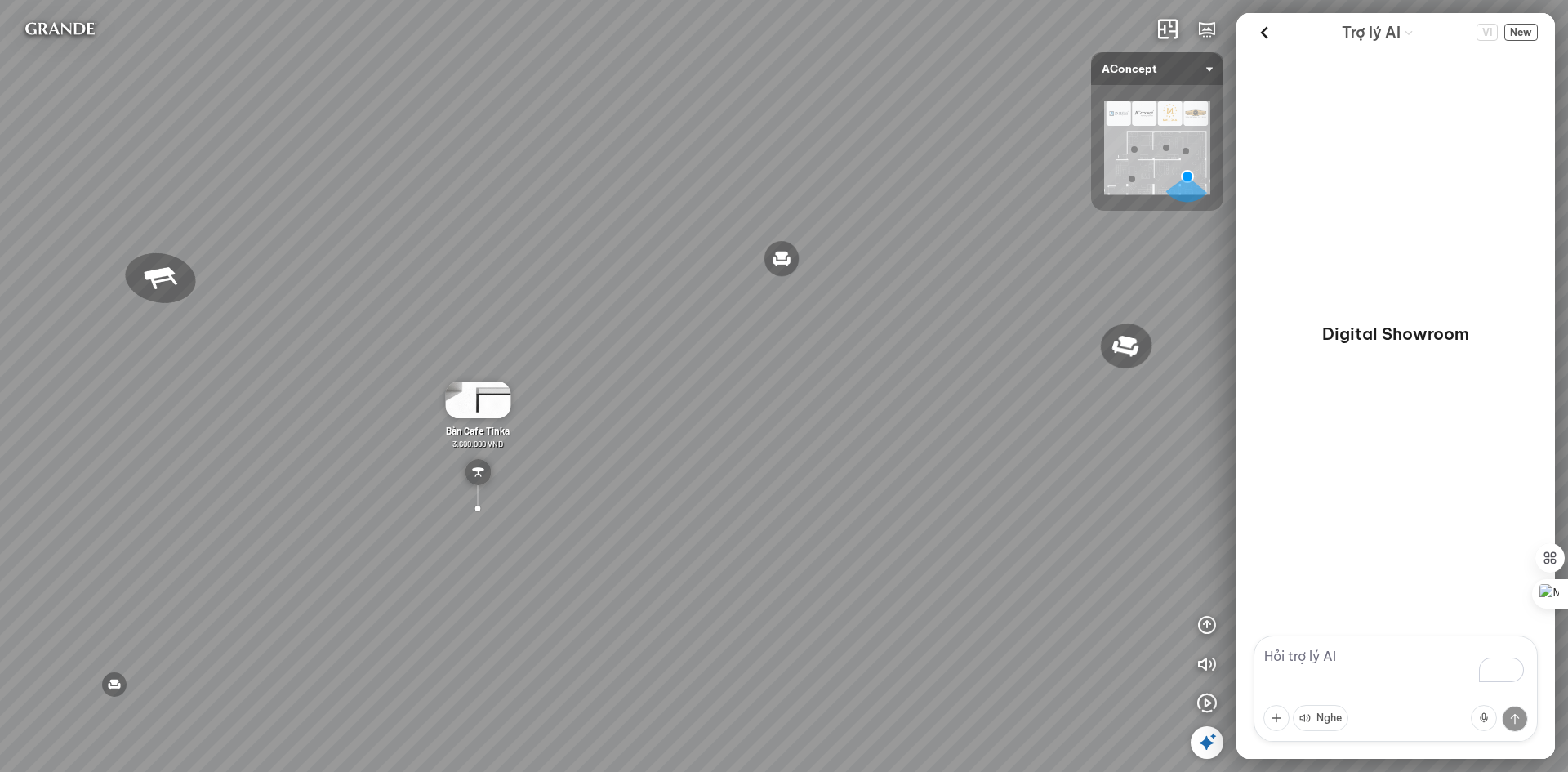
click at [1358, 644] on textarea "To enrich screen reader interactions, please activate Accessibility in Grammarl…" at bounding box center [1396, 689] width 284 height 106
paste textarea "I need small living room furniture, modern style, light tones, budget under 40 …"
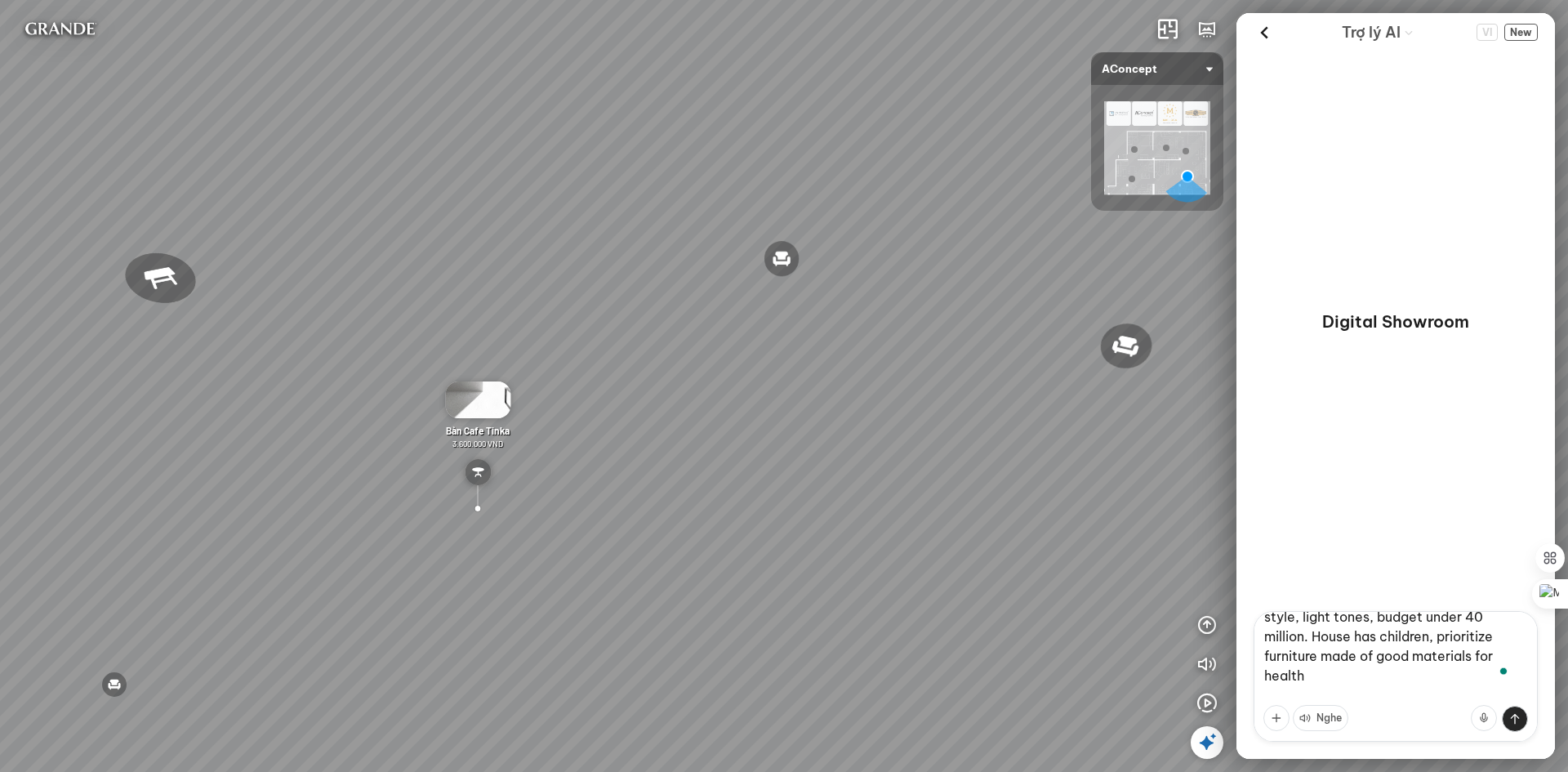
scroll to position [12, 0]
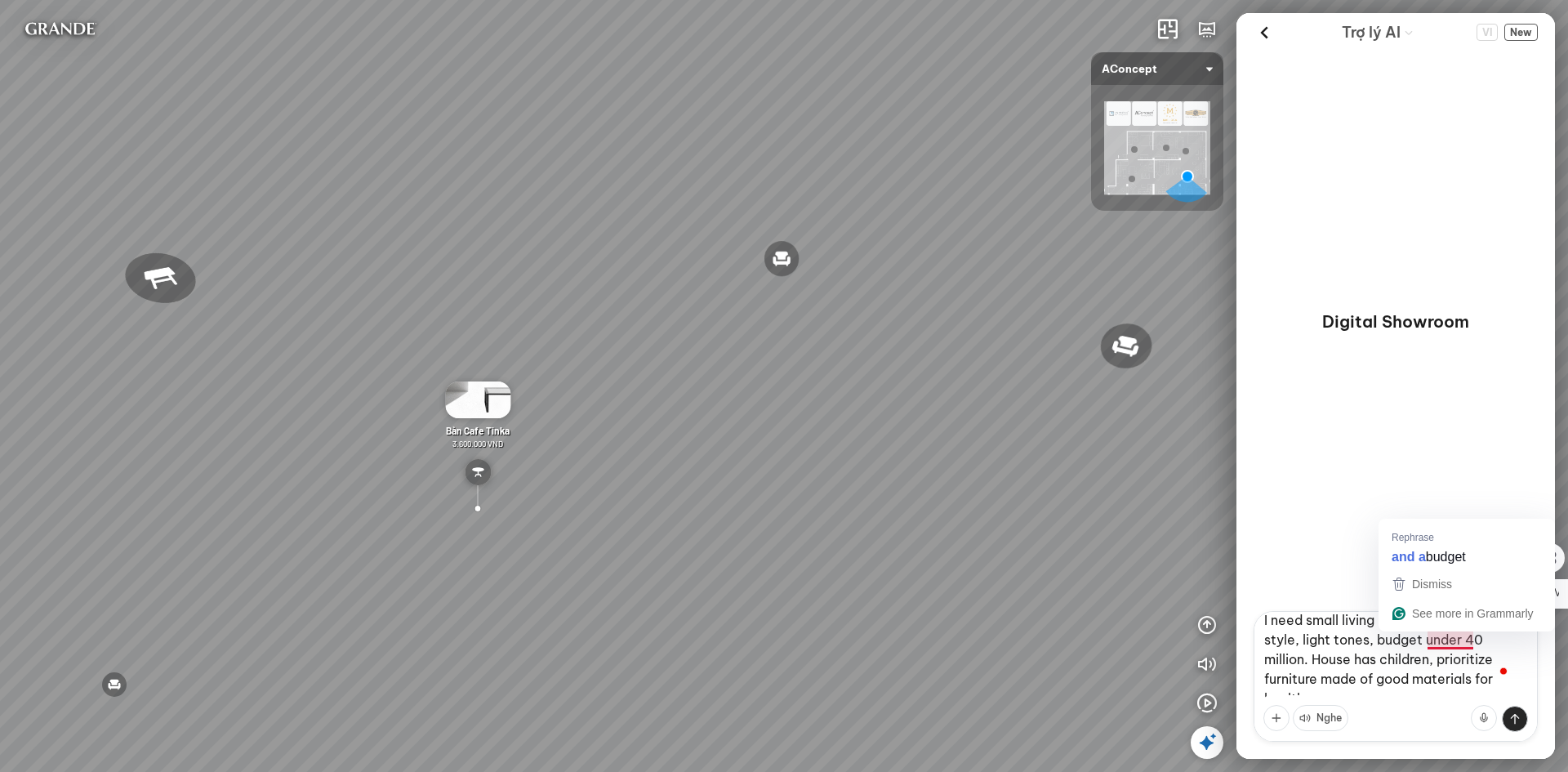
type textarea "I need small living room furniture, modern style, light tones, budget under 40 …"
click at [1359, 402] on div "Digital Showroom" at bounding box center [1396, 331] width 318 height 560
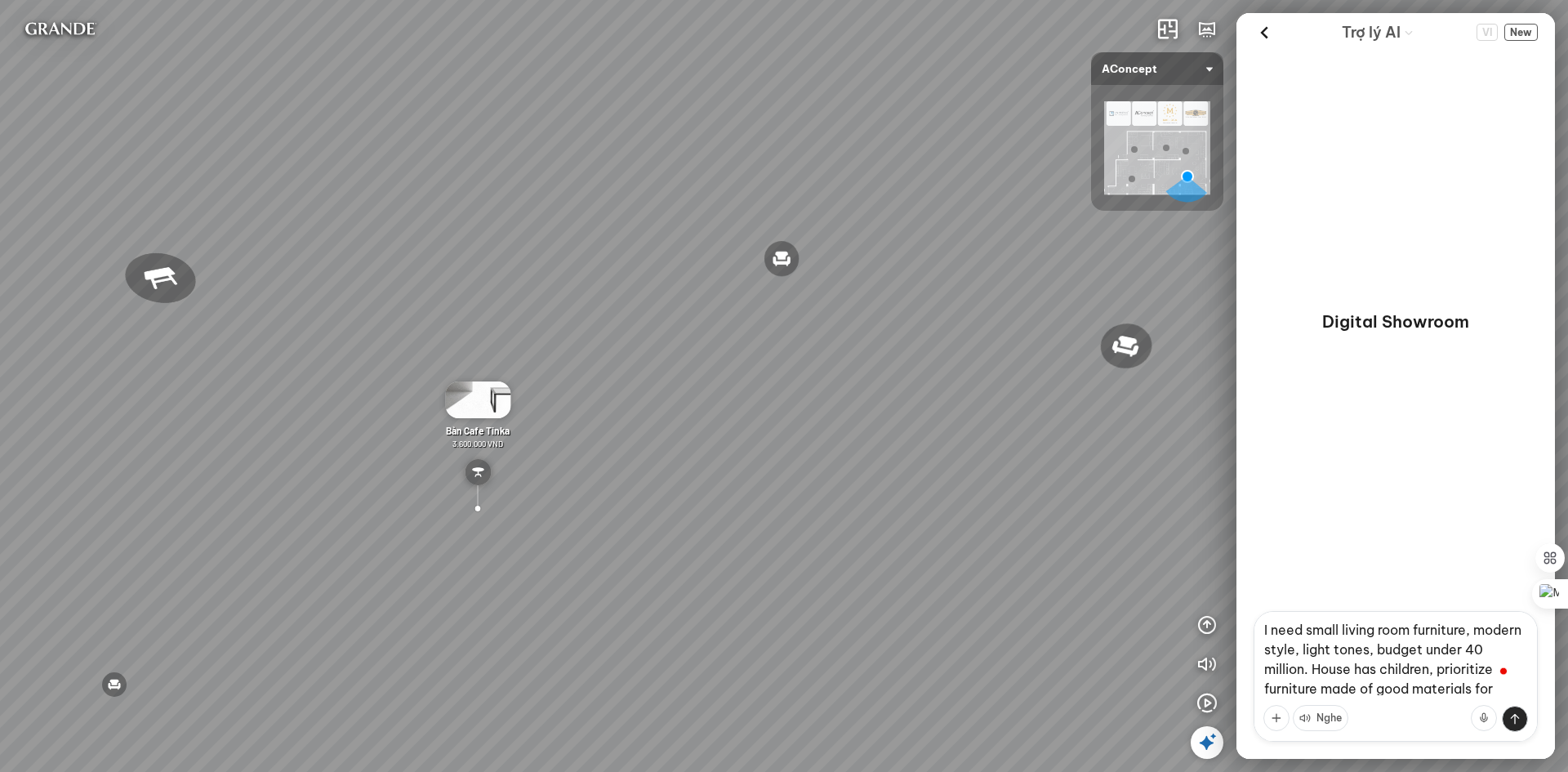
scroll to position [0, 0]
click at [1310, 630] on textarea "I need small living room furniture, modern style, light tones, budget under 40 …" at bounding box center [1396, 676] width 284 height 131
click at [1342, 636] on textarea "I need small living room furniture, modern style, light tones, budget under 40 …" at bounding box center [1396, 676] width 284 height 131
click at [1389, 633] on textarea "I need small living room furniture, modern style, light tones, budget under 40 …" at bounding box center [1396, 676] width 284 height 131
click at [1408, 633] on textarea "I need small living room furniture, modern style, light tones, budget under 40 …" at bounding box center [1396, 676] width 284 height 131
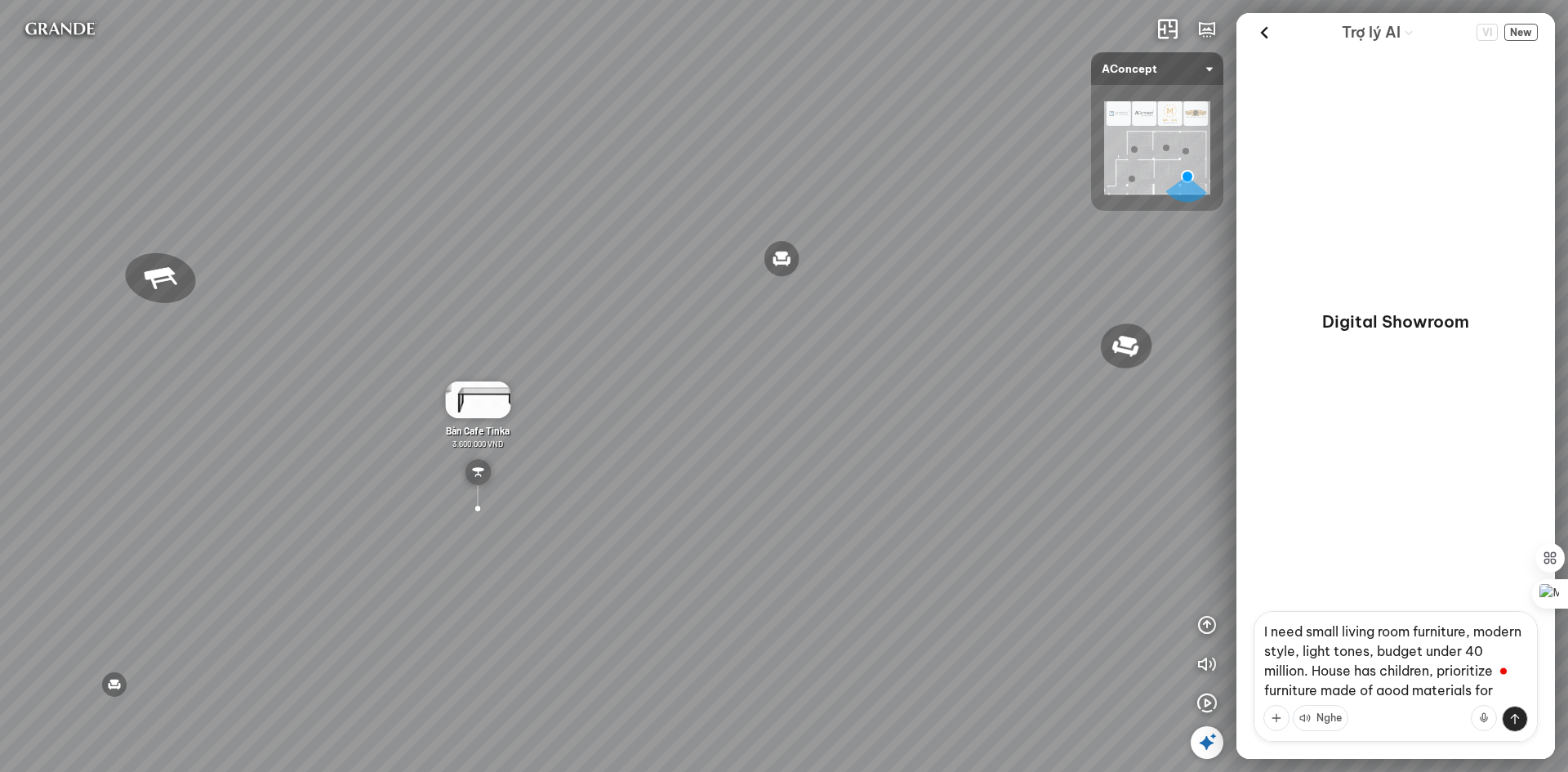
click at [1449, 633] on textarea "I need small living room furniture, modern style, light tones, budget under 40 …" at bounding box center [1396, 676] width 284 height 131
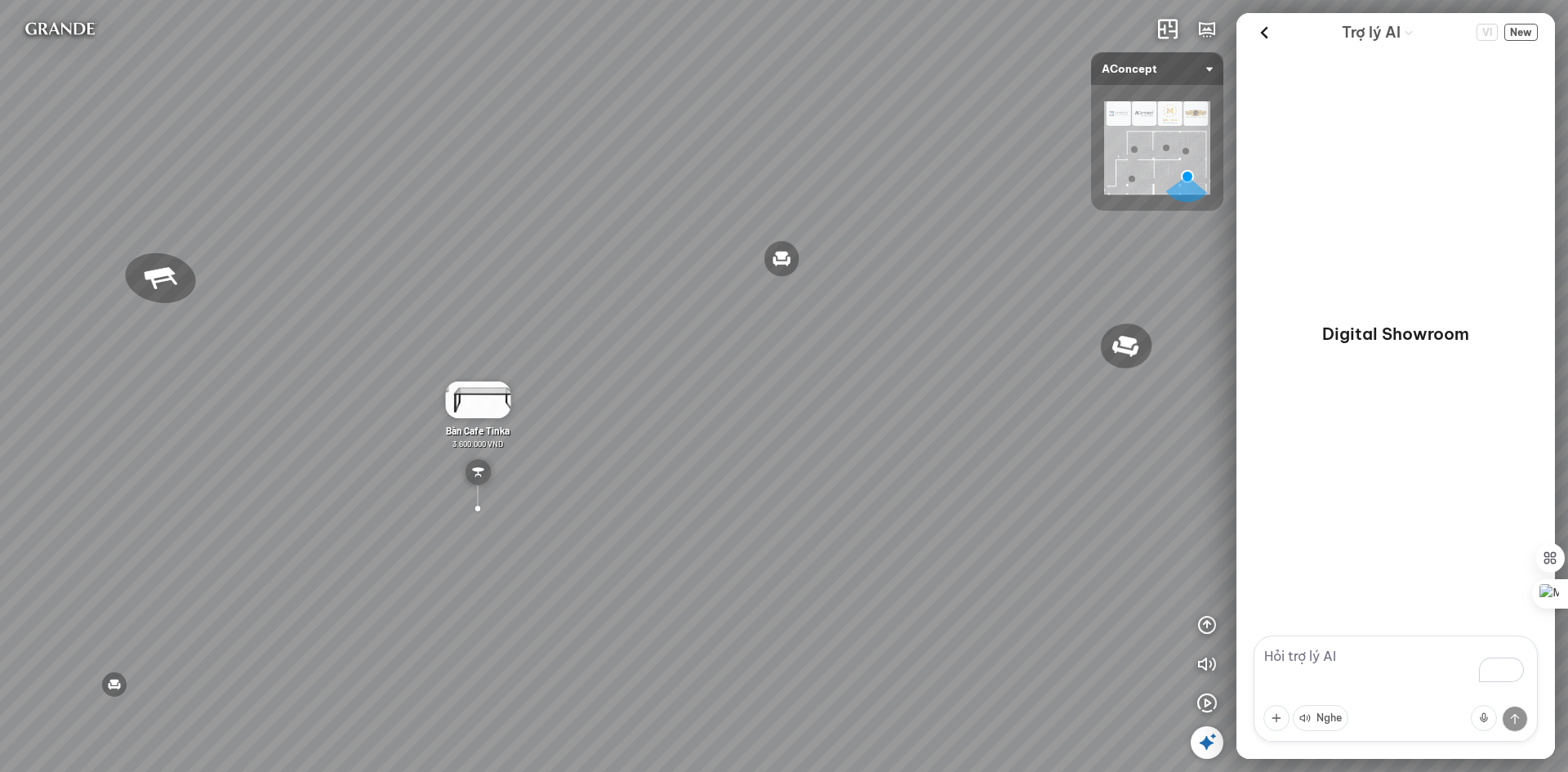
click at [1305, 671] on textarea "To enrich screen reader interactions, please activate Accessibility in Grammarl…" at bounding box center [1396, 689] width 284 height 106
paste textarea "I need small living room furniture, modern style, light tones, budget under 40 …"
type textarea "I need small living room furniture, modern style, light tones, budget under 40 …"
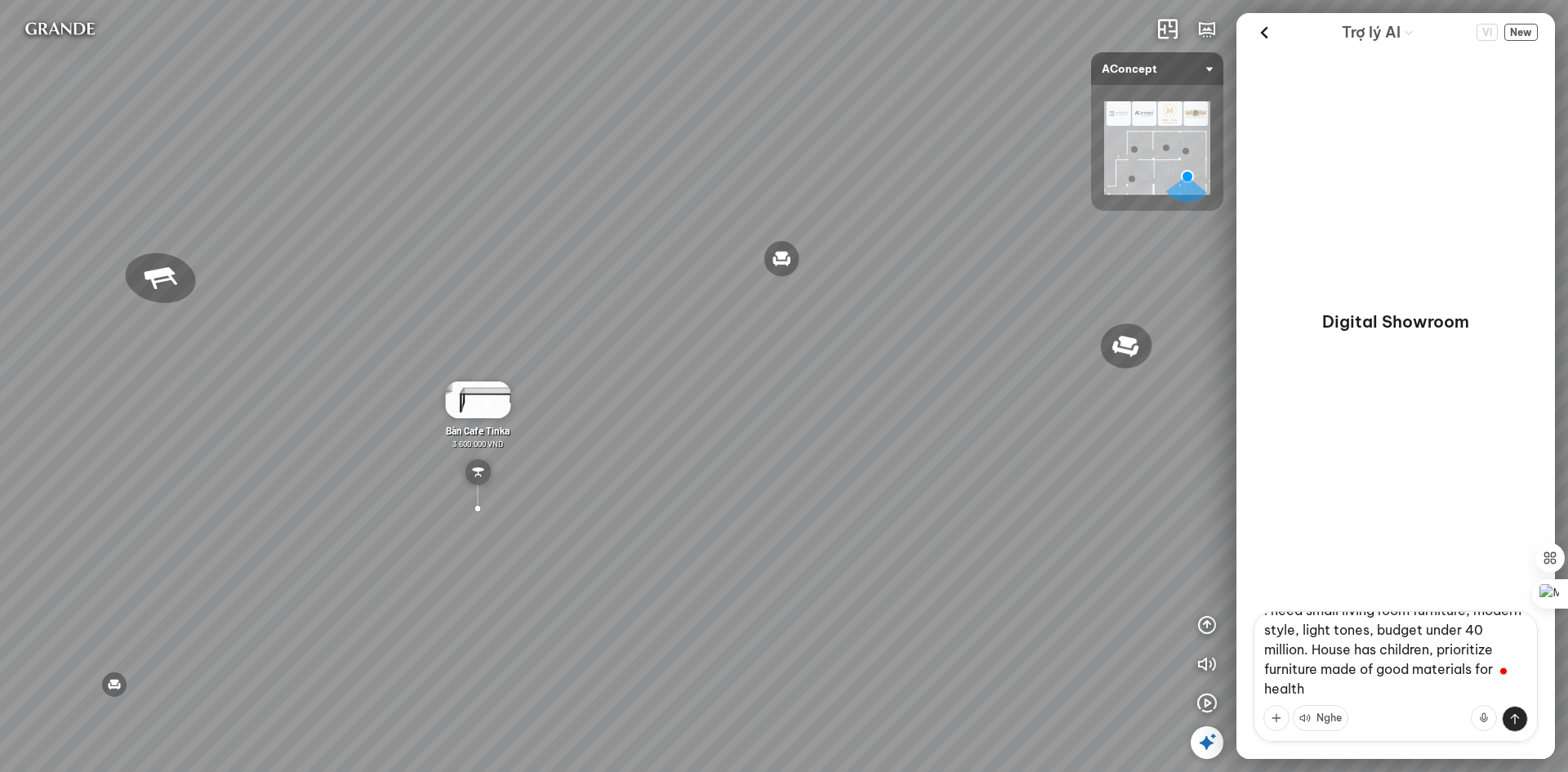
scroll to position [26, 0]
click at [1523, 720] on button at bounding box center [1515, 719] width 26 height 26
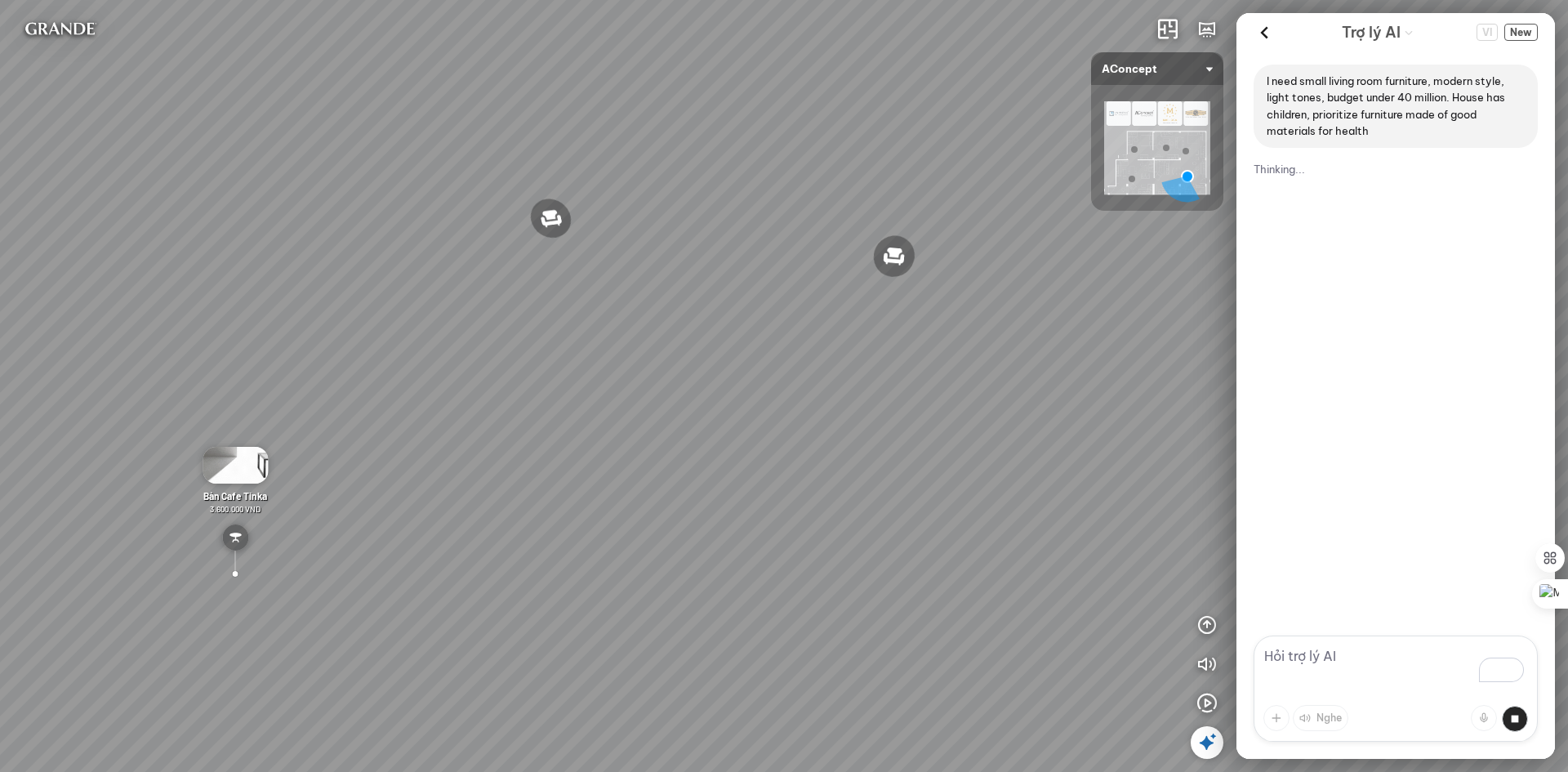
drag, startPoint x: 766, startPoint y: 313, endPoint x: 477, endPoint y: 304, distance: 289.1
click at [509, 297] on div "Ghế ăn Andrew 3.200.000 VND Ghế ăn Wilma 1.800.000 VND Sofa 3 chỗ Jonna vải Hol…" at bounding box center [784, 386] width 1568 height 772
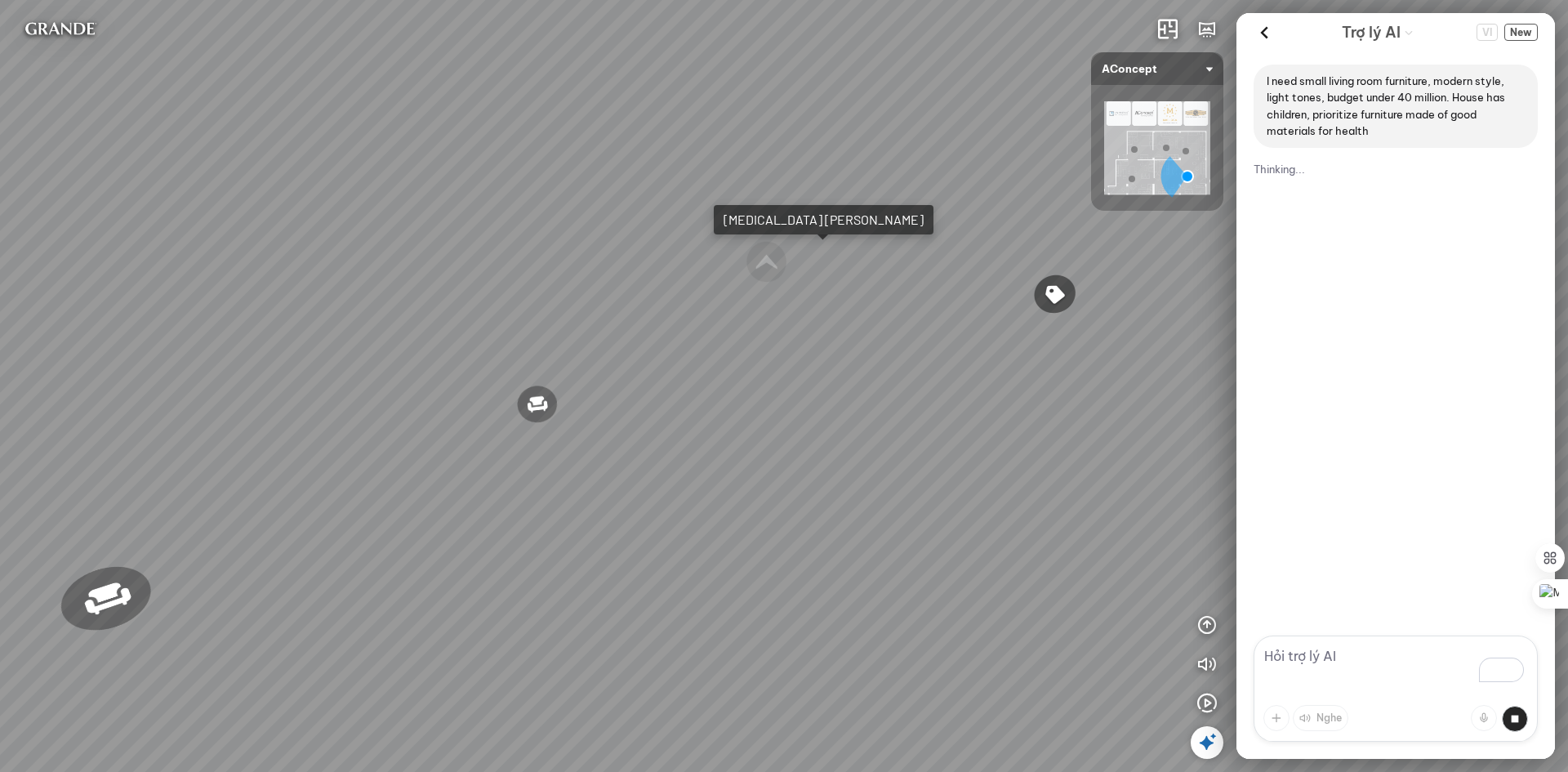
drag, startPoint x: 955, startPoint y: 383, endPoint x: 908, endPoint y: 616, distance: 237.7
click at [893, 647] on div "Ghế ăn Andrew 3.200.000 VND Ghế ăn Wilma 1.800.000 VND Sofa 3 chỗ Jonna vải Hol…" at bounding box center [784, 386] width 1568 height 772
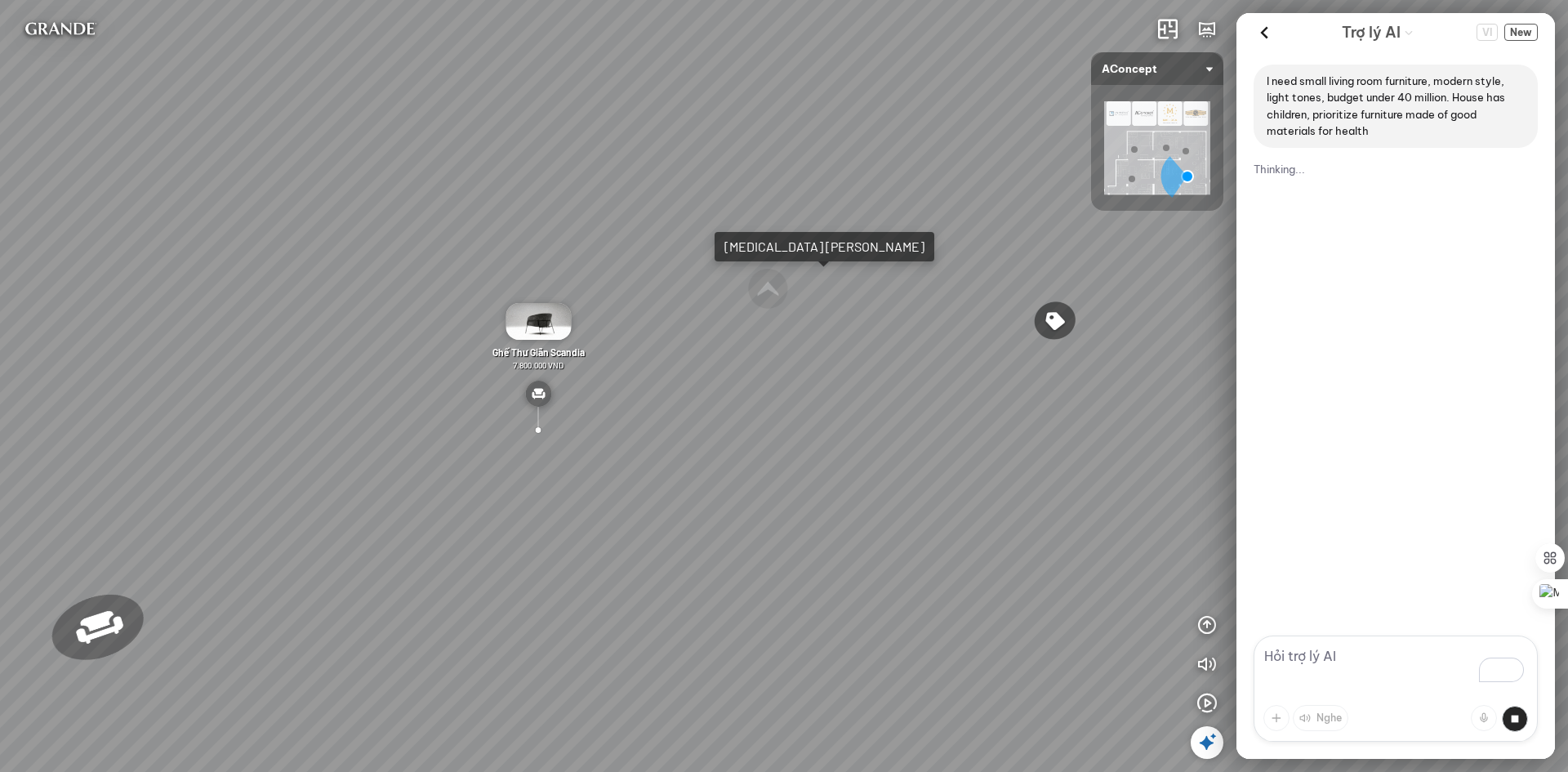
click at [792, 246] on div "Tham quan tiếp" at bounding box center [824, 247] width 200 height 16
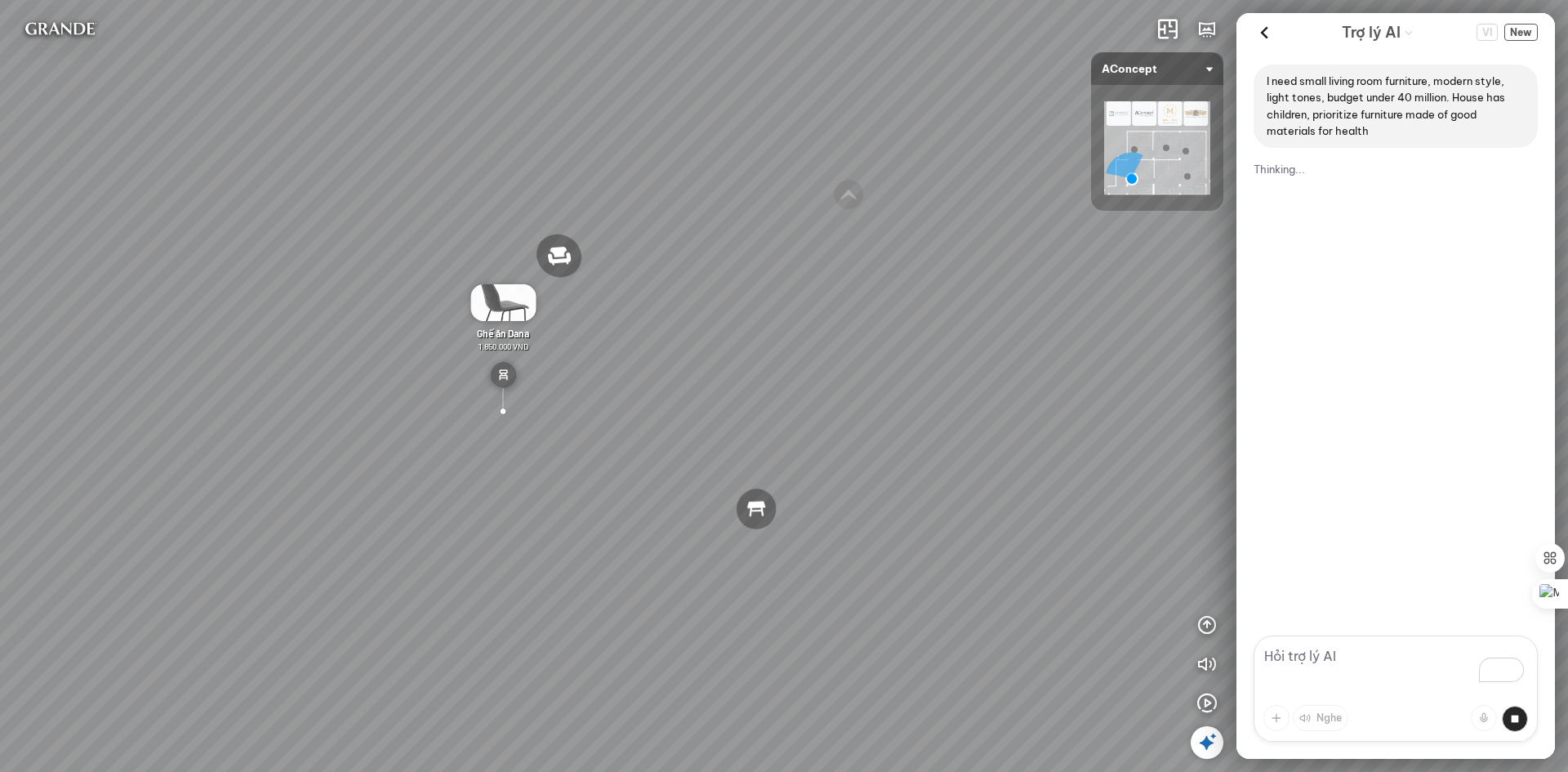
drag, startPoint x: 762, startPoint y: 330, endPoint x: 556, endPoint y: 266, distance: 215.7
click at [553, 266] on div "Sofa góc phải Amery 110.000.000 VND Sofa 2 chỗ Biloxi 15.000.000 VND Sofa góc t…" at bounding box center [784, 386] width 1568 height 772
drag, startPoint x: 713, startPoint y: 388, endPoint x: 389, endPoint y: 359, distance: 325.3
click at [389, 359] on div "Sofa góc phải Amery 110.000.000 VND Sofa 2 chỗ Biloxi 15.000.000 VND Sofa góc t…" at bounding box center [784, 386] width 1568 height 772
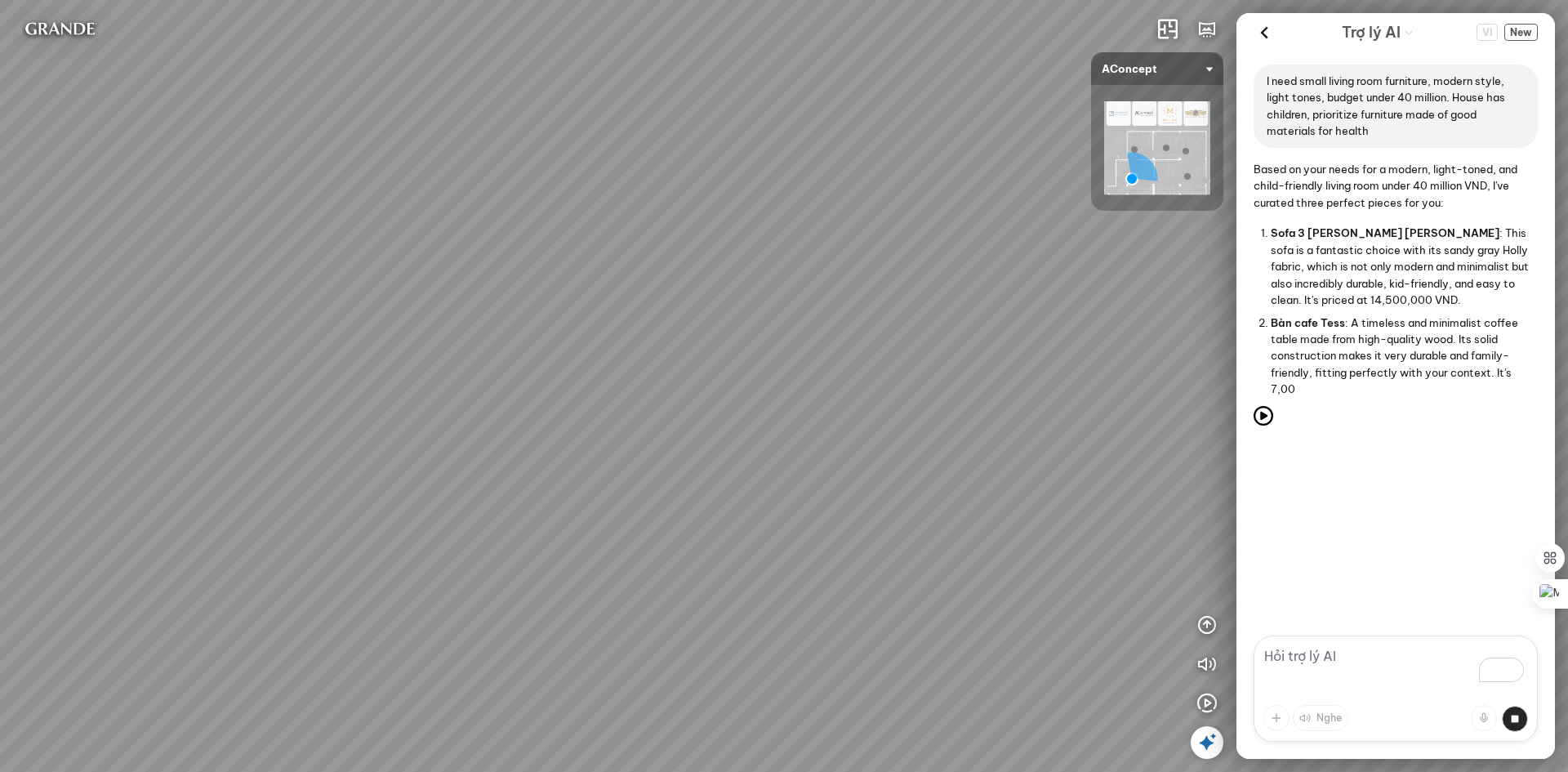
drag, startPoint x: 619, startPoint y: 393, endPoint x: 199, endPoint y: 450, distance: 423.9
click at [199, 450] on div "Sofa góc phải Amery 110.000.000 VND Sofa 2 chỗ Biloxi 15.000.000 VND Sofa góc t…" at bounding box center [784, 386] width 1568 height 772
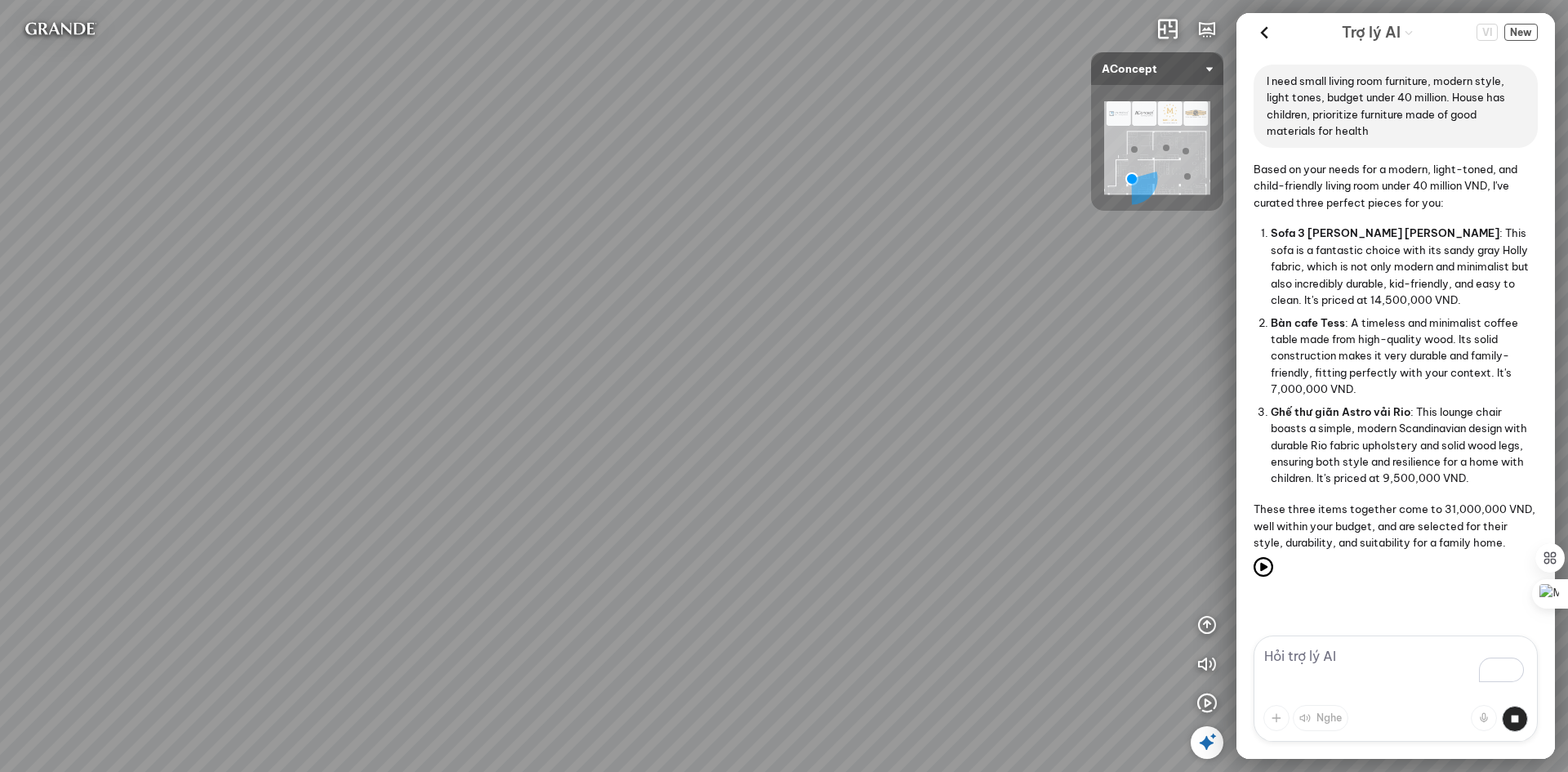
drag, startPoint x: 837, startPoint y: 479, endPoint x: 350, endPoint y: 475, distance: 487.0
click at [336, 473] on div "Sofa góc phải Amery 110.000.000 VND Sofa 2 chỗ Biloxi 15.000.000 VND Sofa góc t…" at bounding box center [784, 386] width 1568 height 772
drag, startPoint x: 1099, startPoint y: 576, endPoint x: 875, endPoint y: 563, distance: 224.4
click at [875, 563] on div "Sofa góc phải Amery 110.000.000 VND Sofa 2 chỗ Biloxi 15.000.000 VND Sofa góc t…" at bounding box center [784, 386] width 1568 height 772
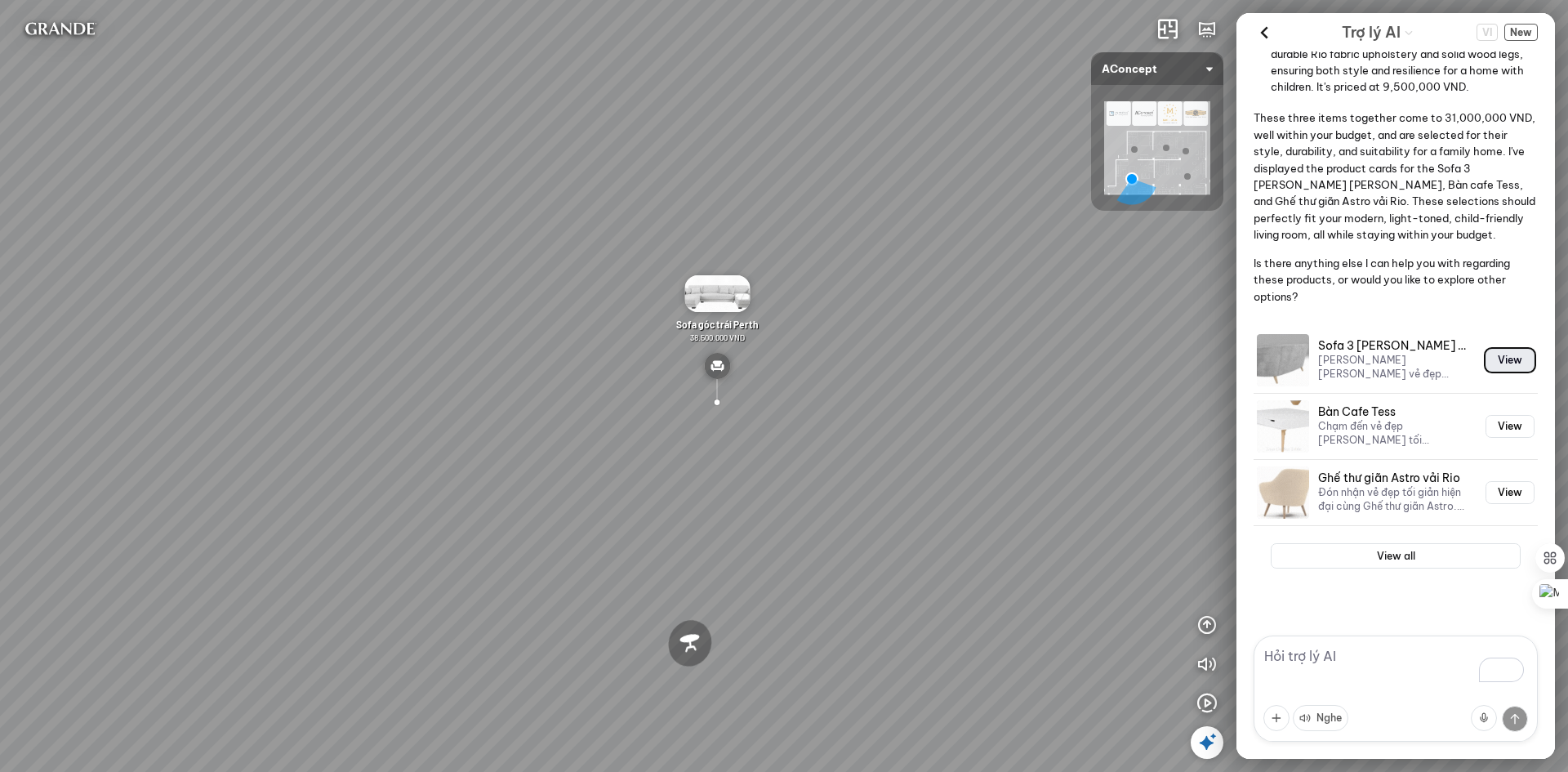
click at [1498, 365] on button "View" at bounding box center [1509, 360] width 49 height 23
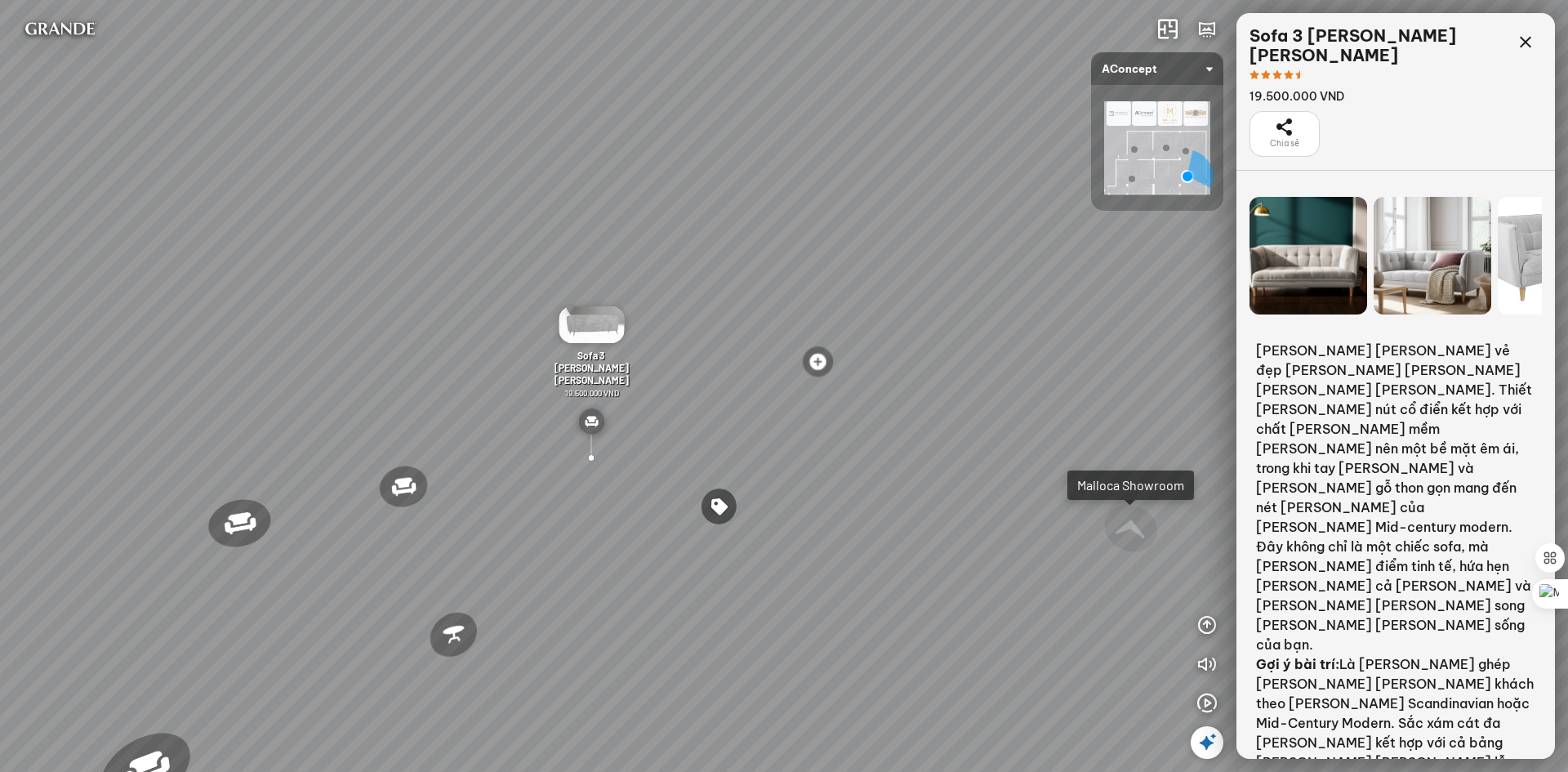
click at [1459, 239] on div at bounding box center [1432, 256] width 118 height 118
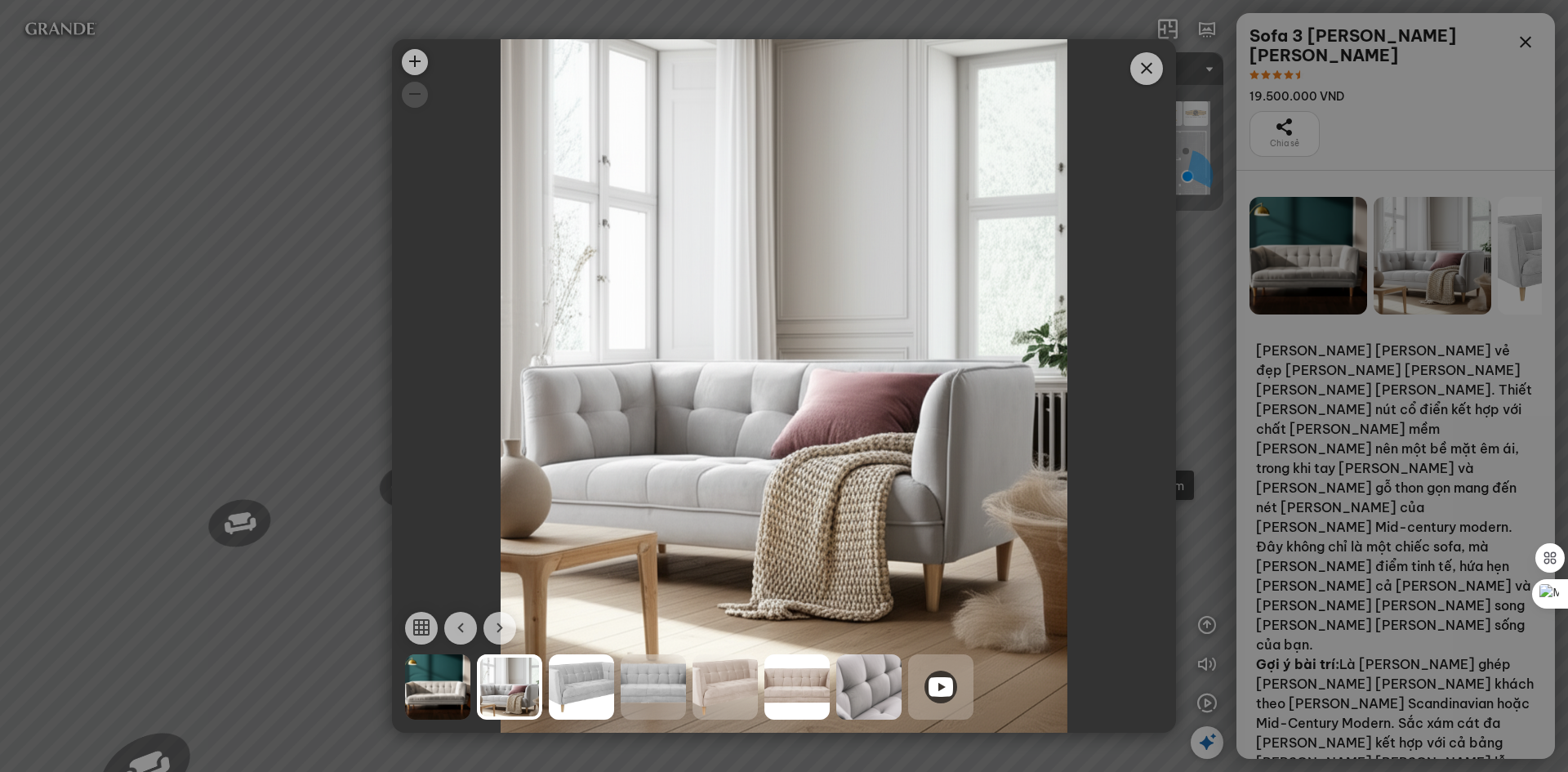
click at [881, 700] on div at bounding box center [868, 687] width 65 height 65
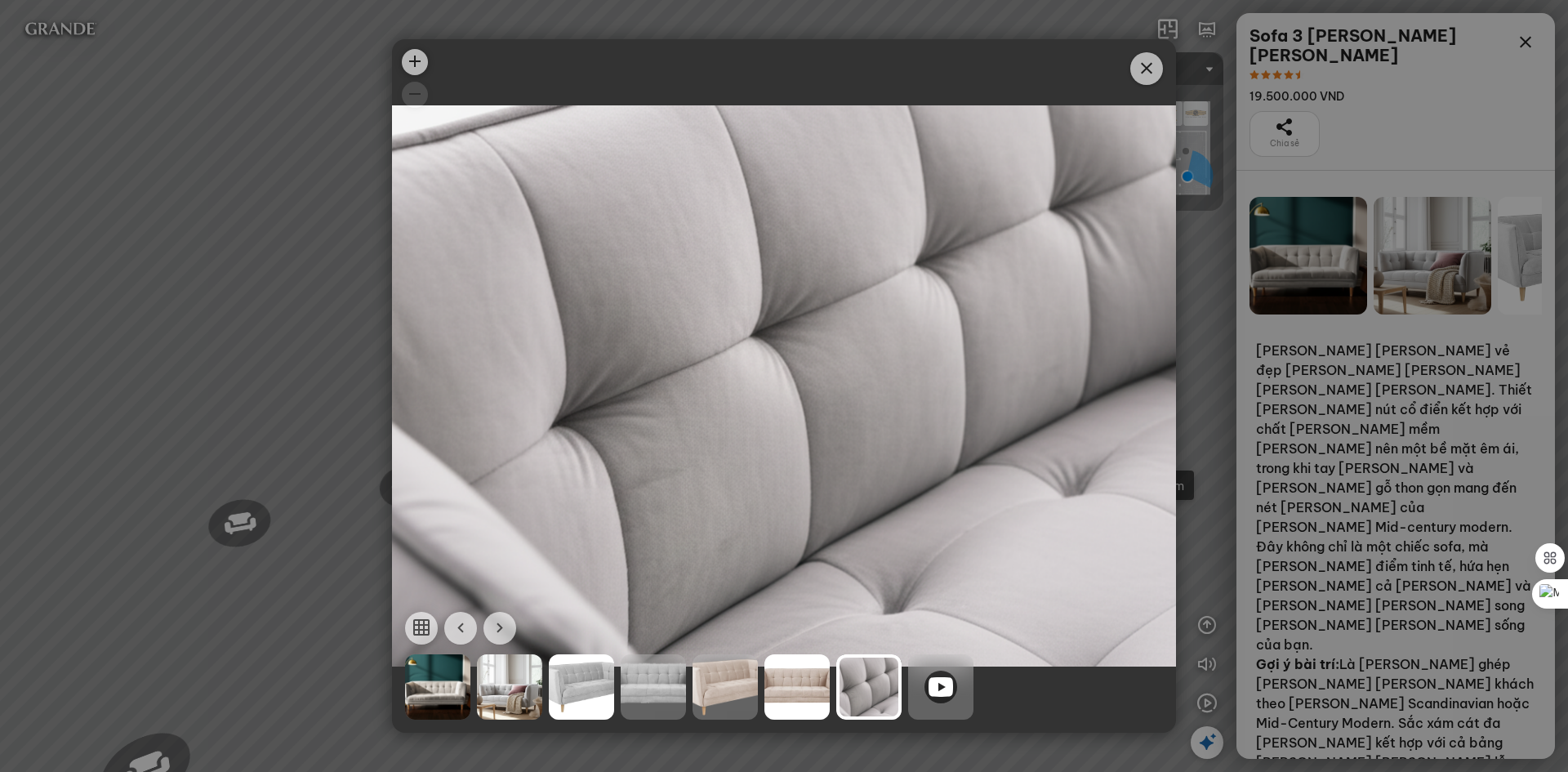
click at [942, 696] on icon at bounding box center [941, 687] width 25 height 20
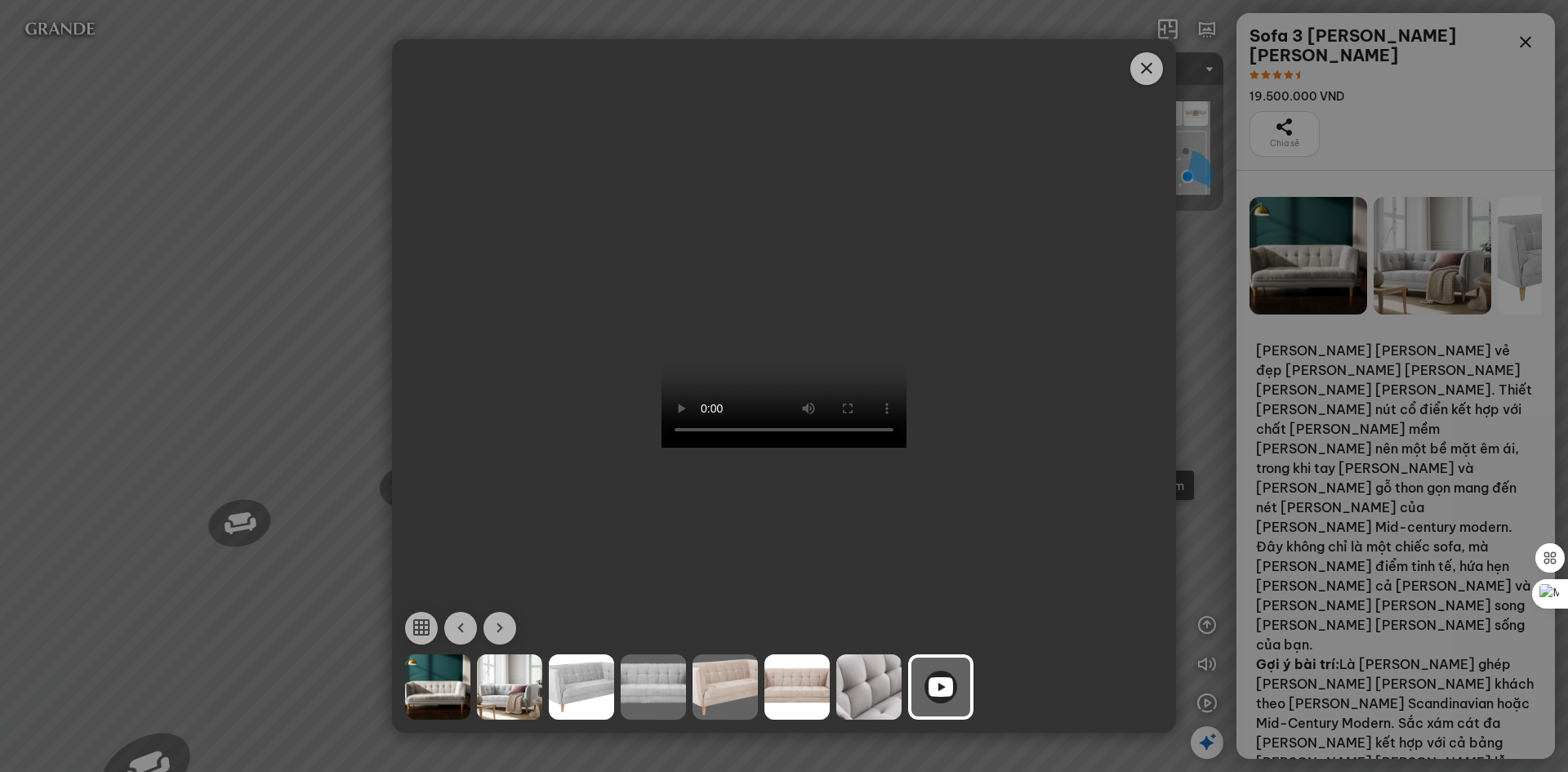
click at [1150, 73] on icon "Close" at bounding box center [1147, 68] width 20 height 20
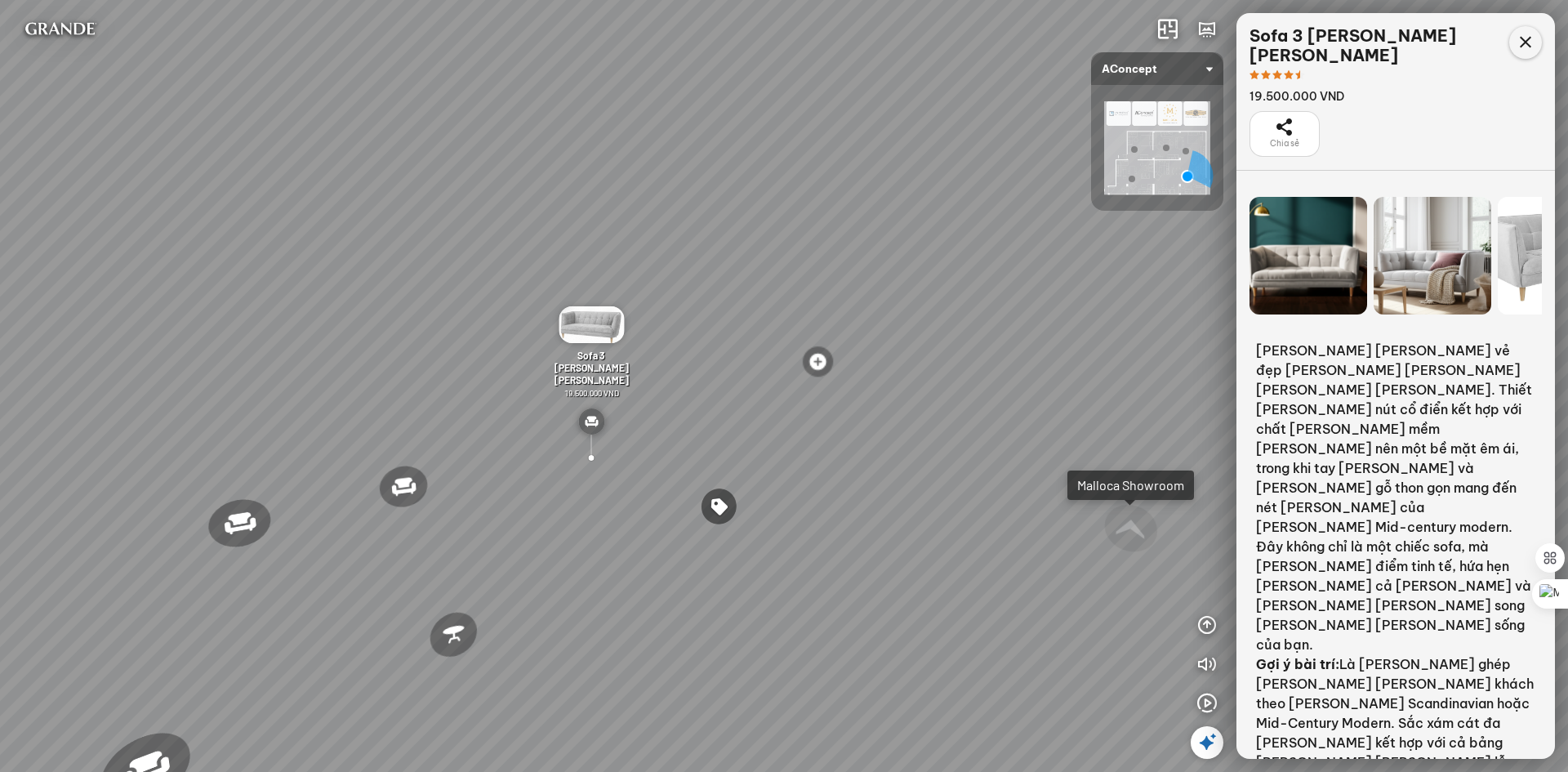
click at [1523, 45] on icon at bounding box center [1526, 43] width 20 height 20
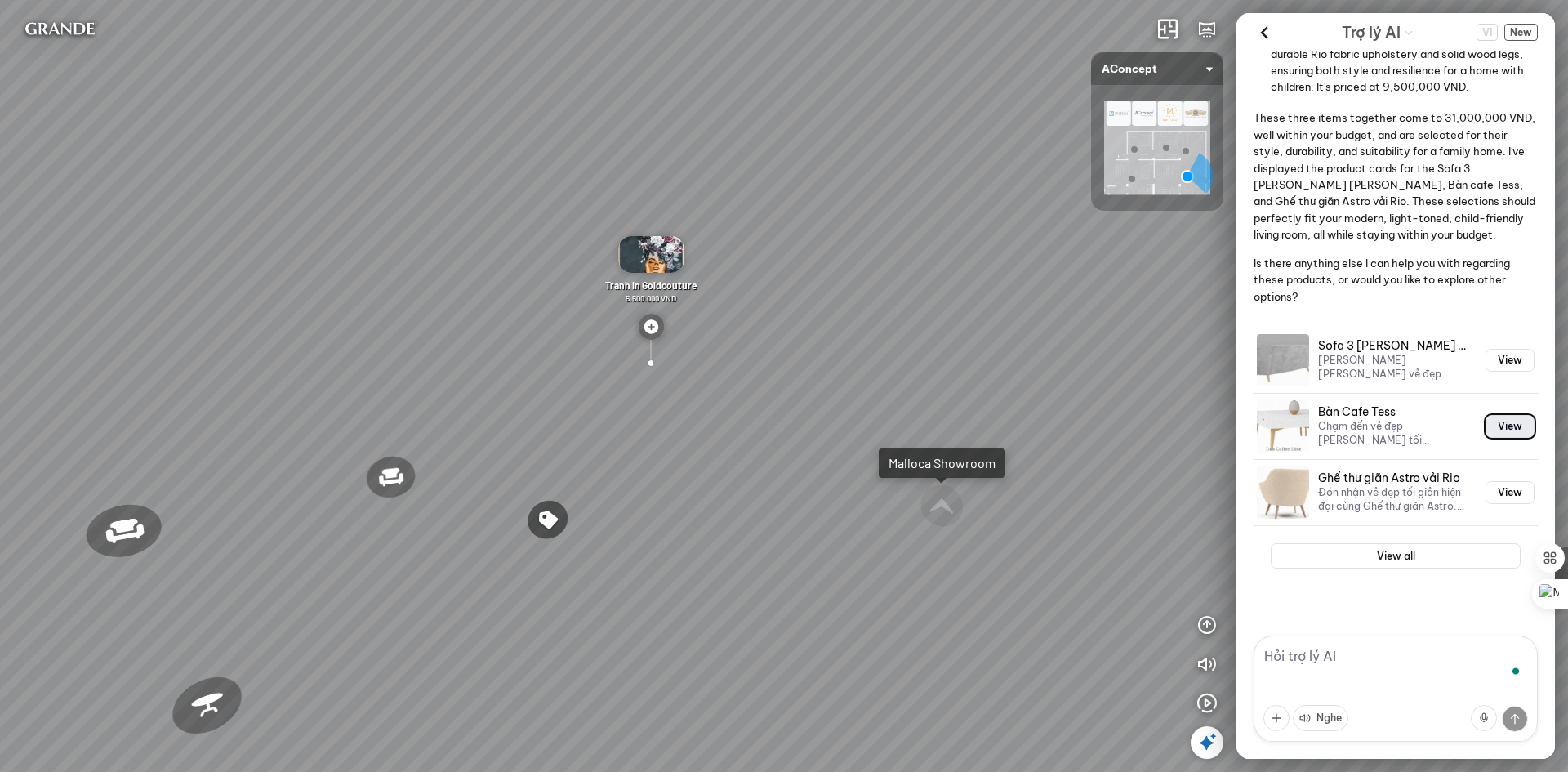
click at [1502, 435] on button "View" at bounding box center [1509, 426] width 49 height 23
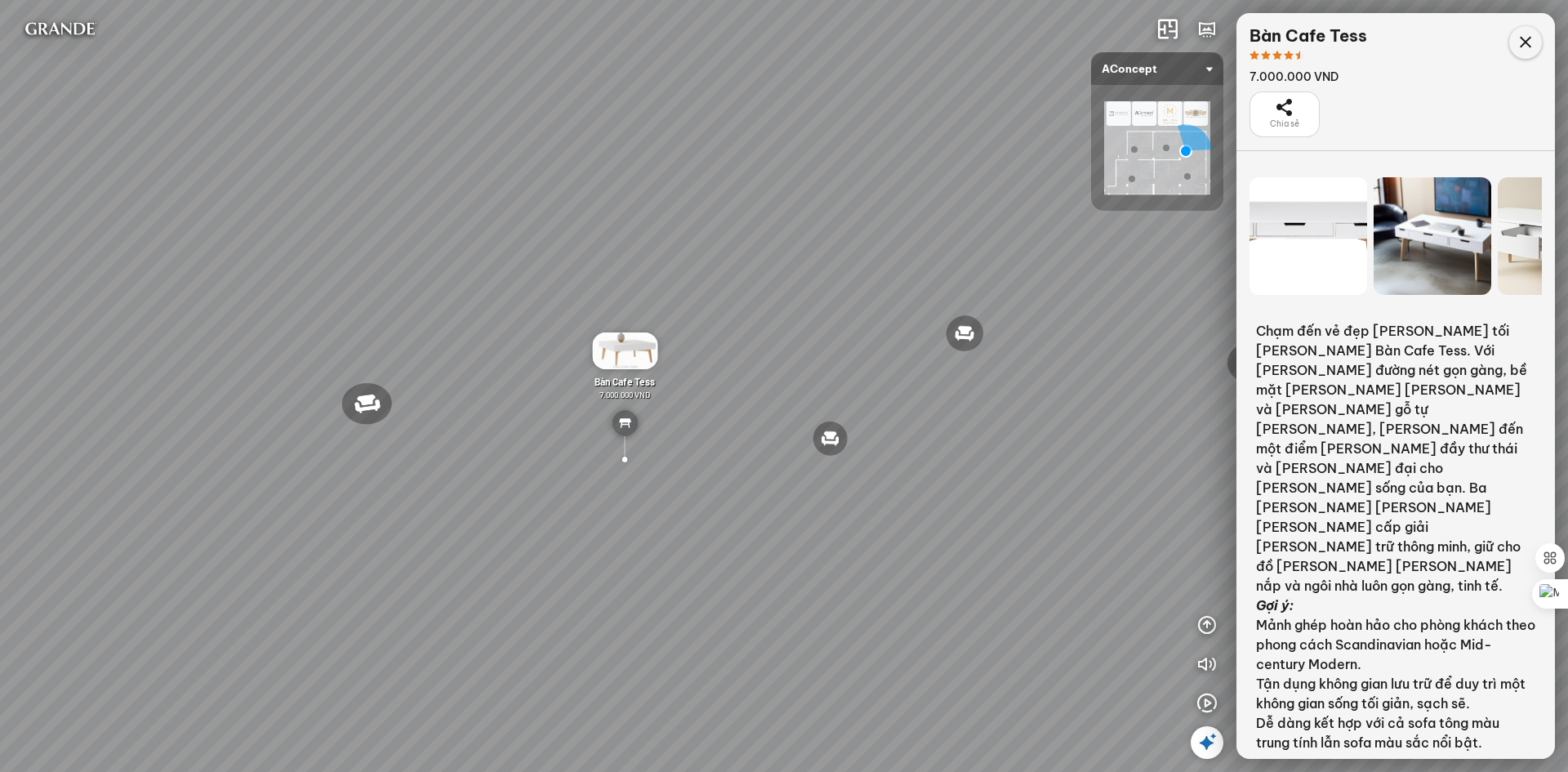
click at [1520, 40] on icon at bounding box center [1526, 43] width 20 height 20
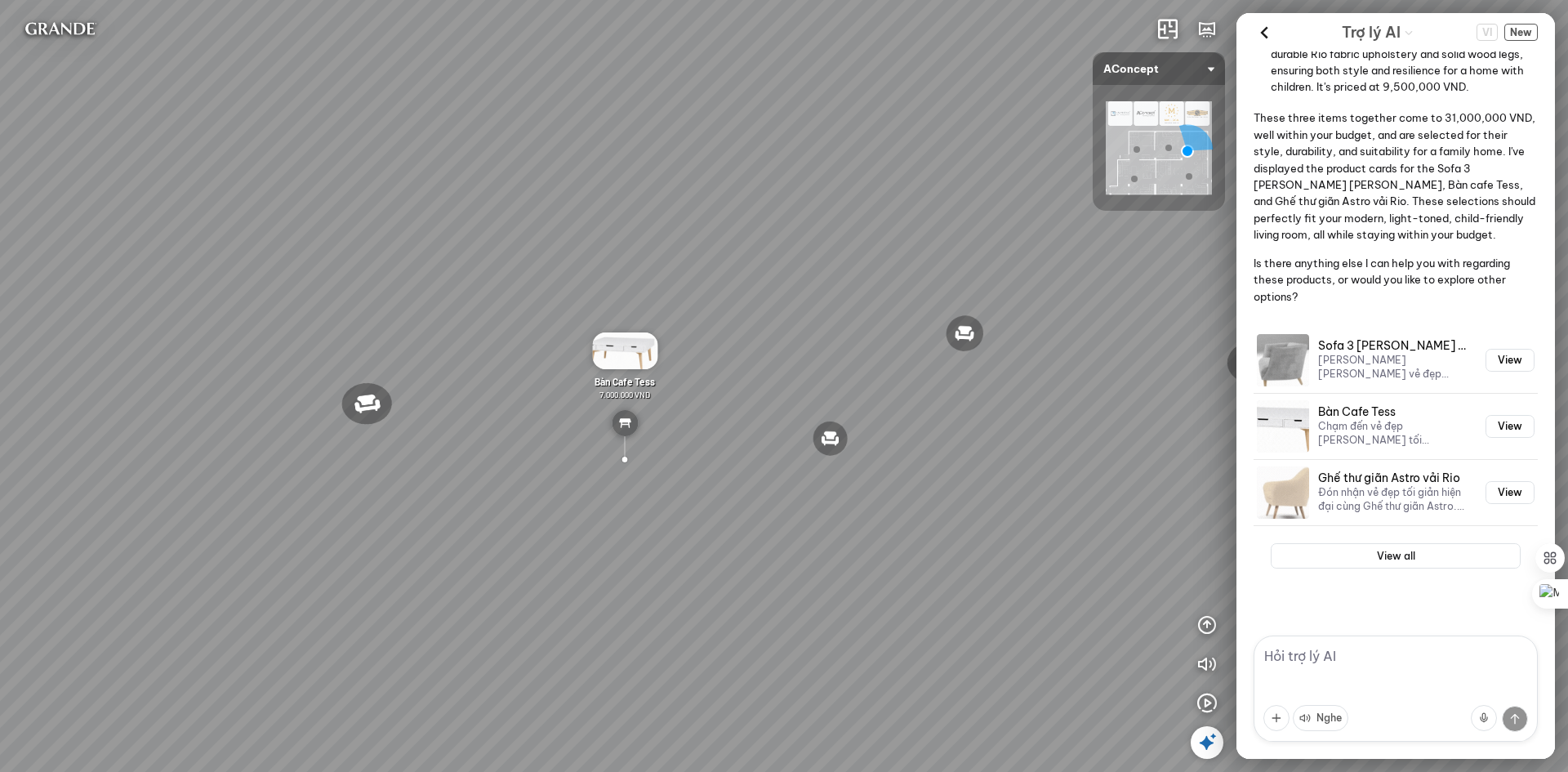
scroll to position [408, 0]
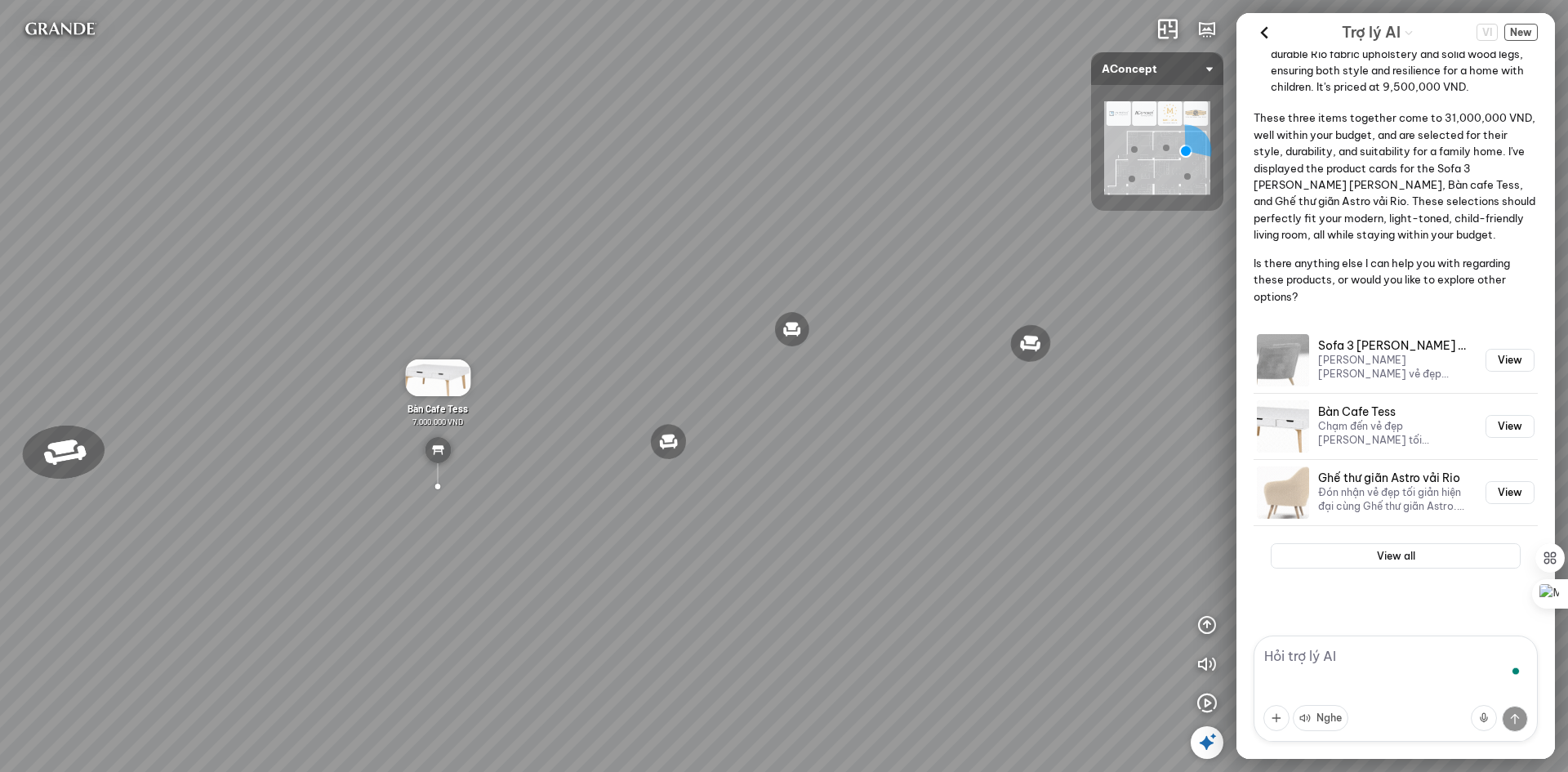
click at [1359, 653] on textarea "To enrich screen reader interactions, please activate Accessibility in Grammarl…" at bounding box center [1396, 689] width 284 height 106
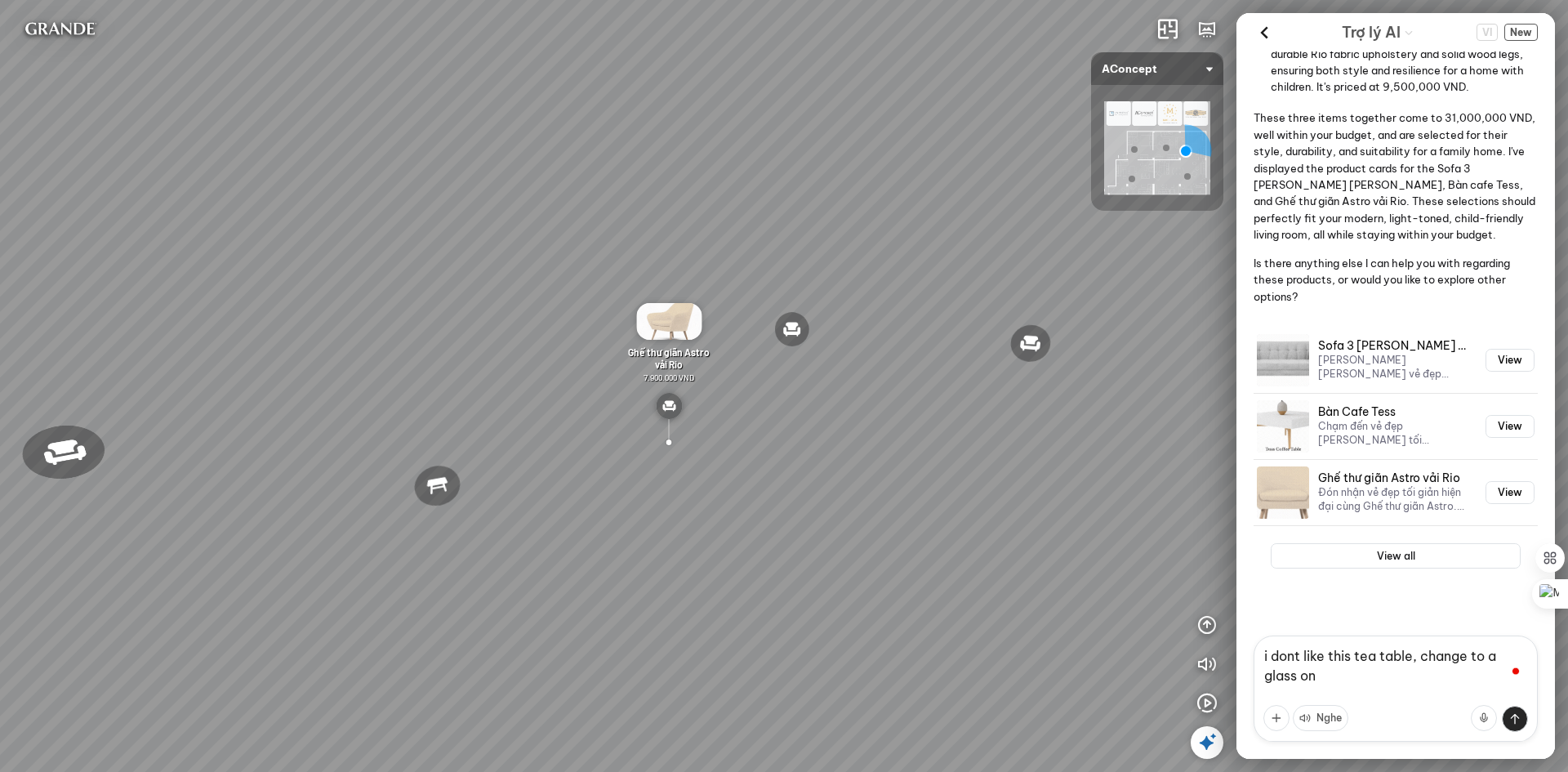
type textarea "i dont like this tea table, change to a glass one"
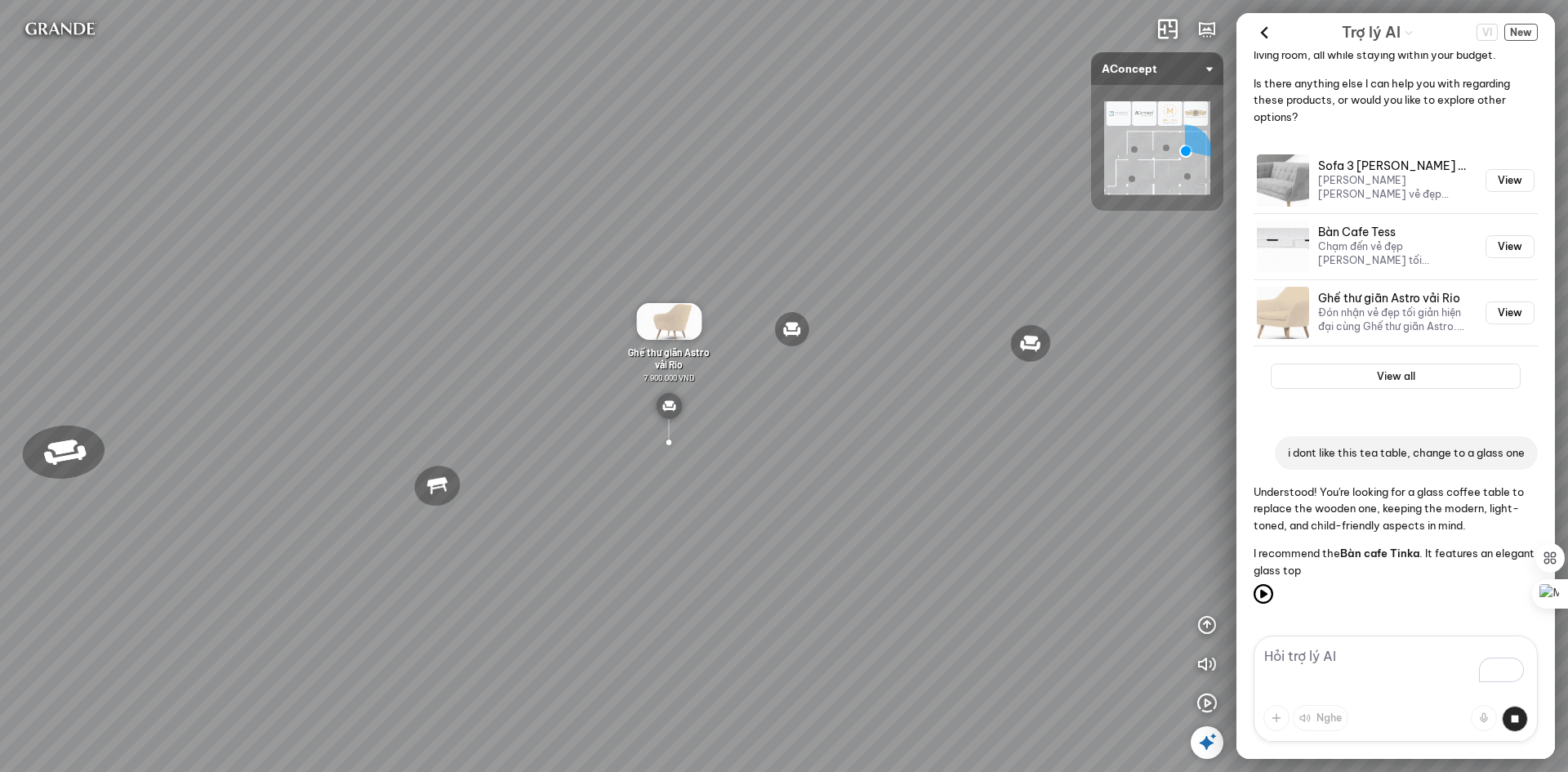
scroll to position [699, 0]
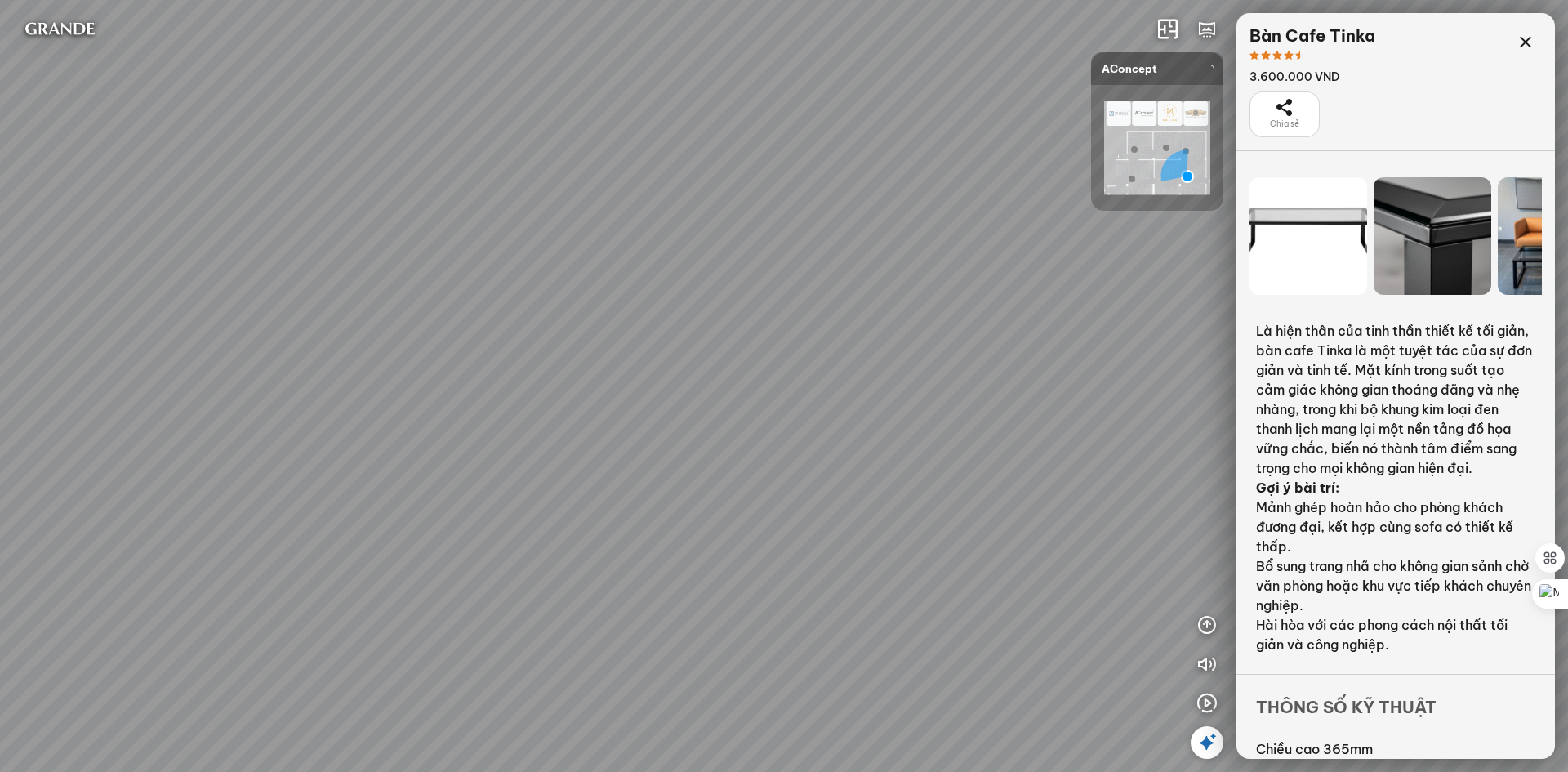
scroll to position [19183, 0]
drag, startPoint x: 984, startPoint y: 551, endPoint x: 913, endPoint y: 534, distance: 73.0
click at [913, 534] on div "Ghế ăn Andrew 3.200.000 VND Ghế ăn Wilma 1.800.000 VND Sofa 3 chỗ Jonna vải Hol…" at bounding box center [784, 386] width 1568 height 772
click at [1311, 250] on div at bounding box center [1308, 236] width 118 height 118
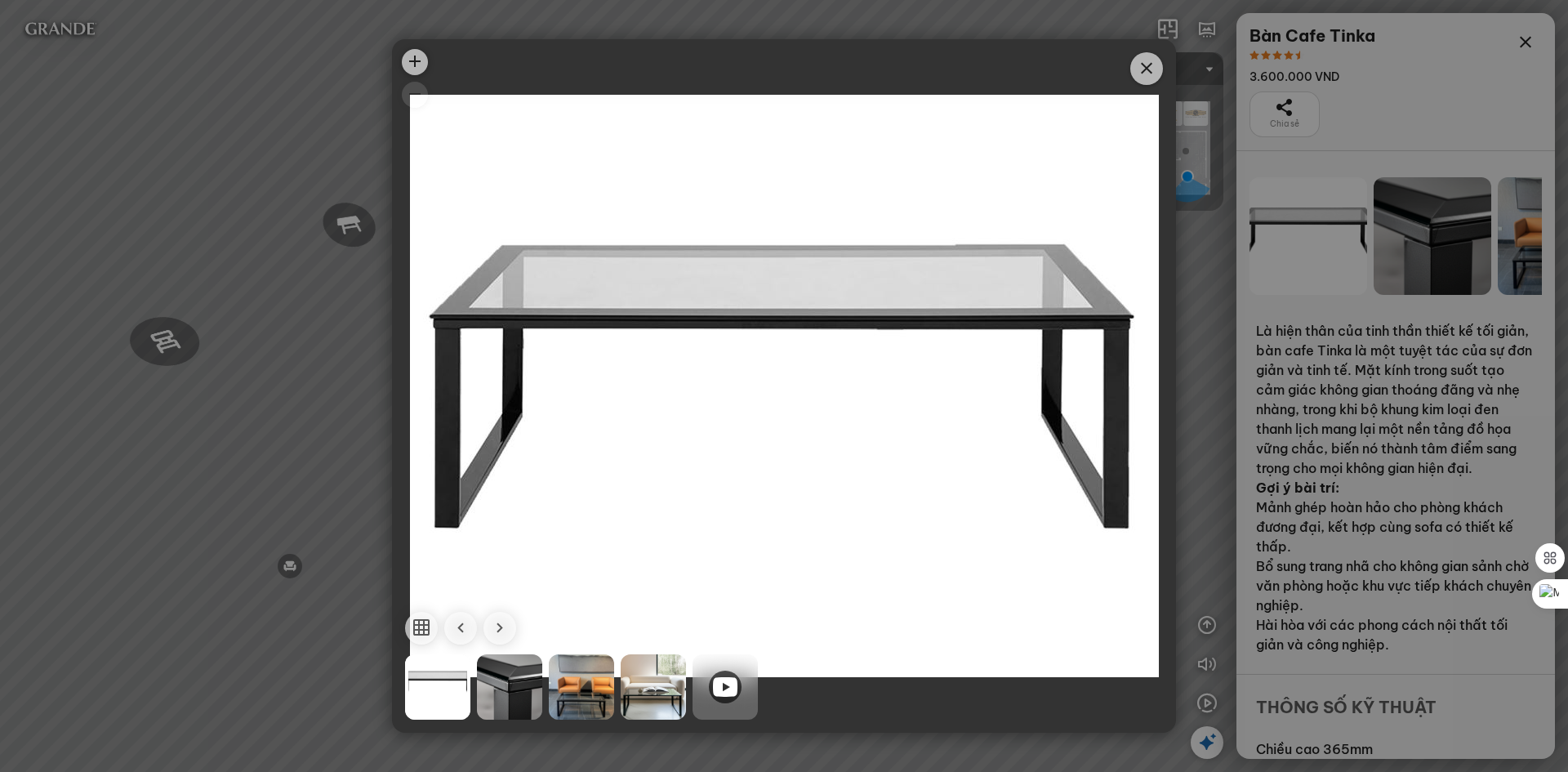
click at [592, 688] on div at bounding box center [581, 687] width 65 height 65
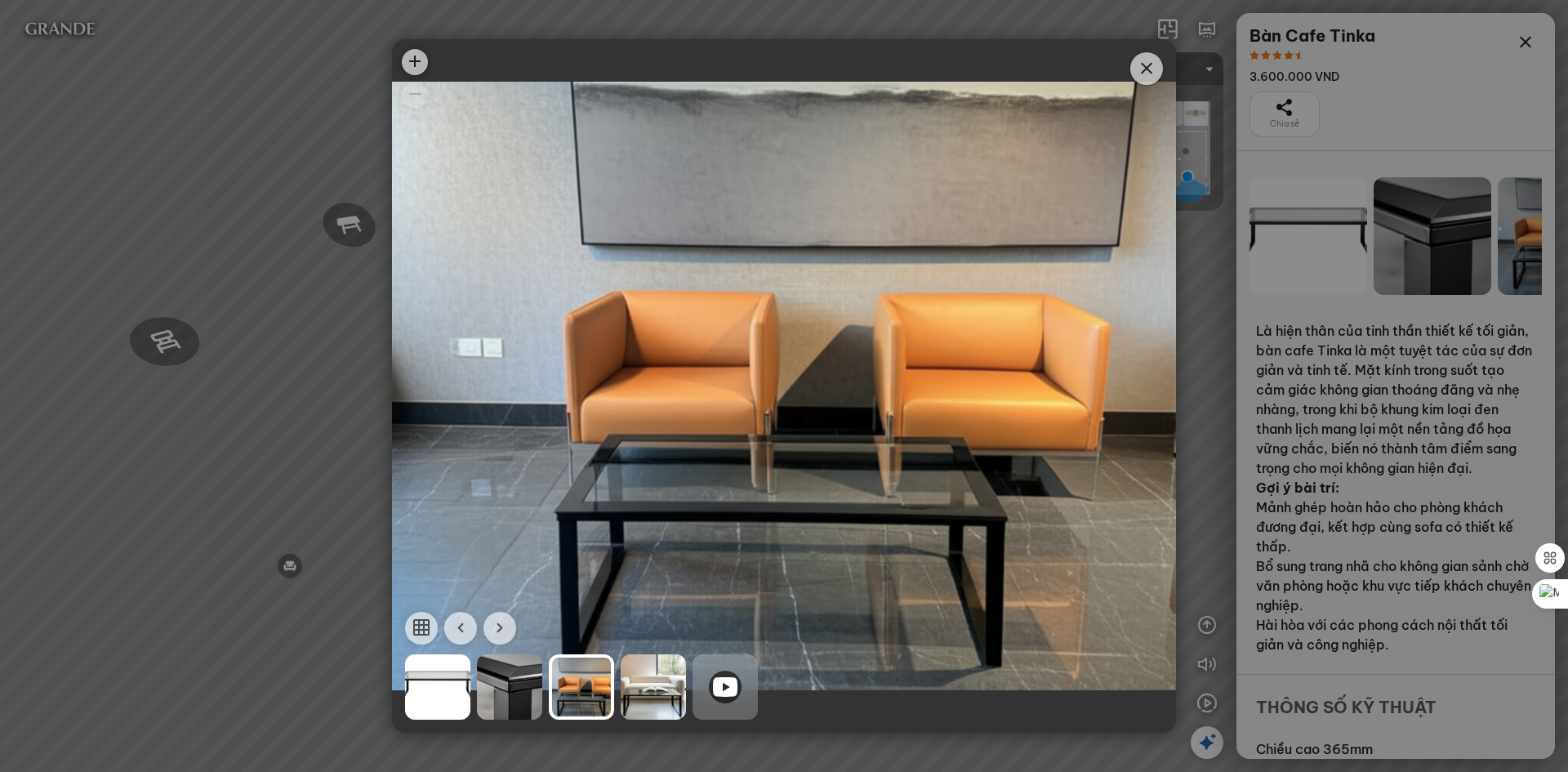
click at [726, 687] on icon at bounding box center [725, 687] width 25 height 20
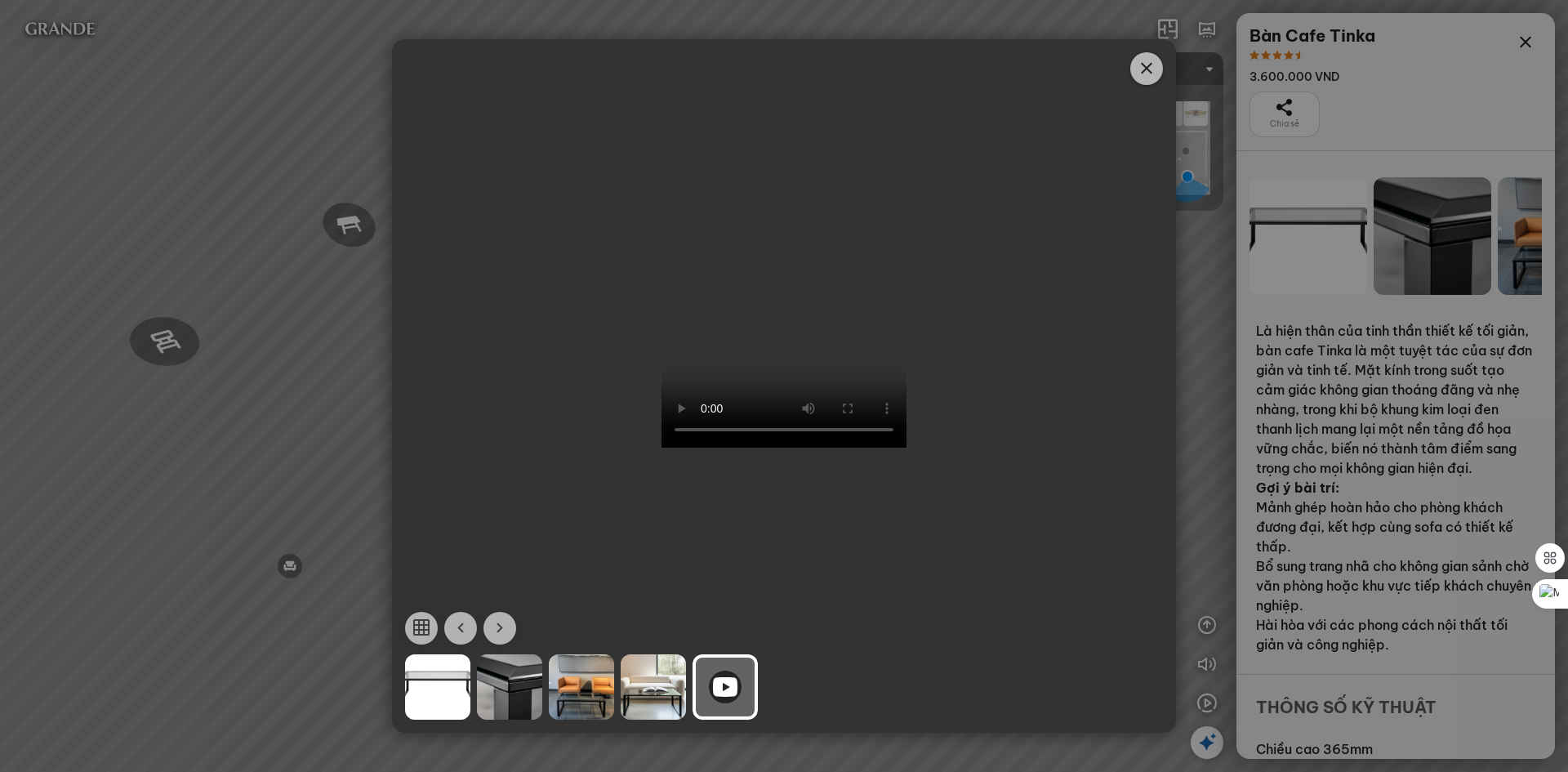
click at [1147, 80] on span "Close" at bounding box center [1147, 68] width 33 height 33
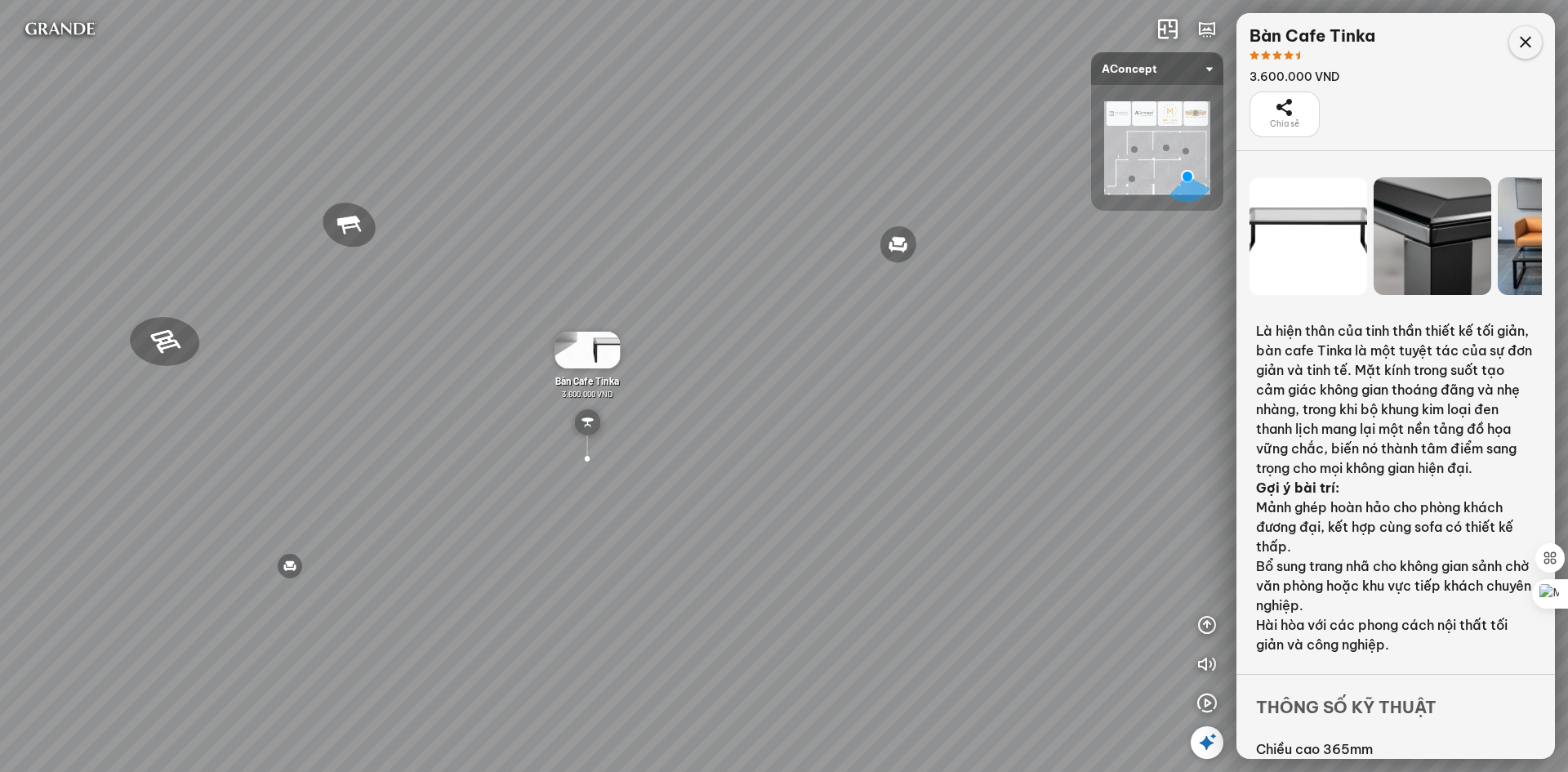
click at [1523, 46] on icon at bounding box center [1526, 43] width 20 height 20
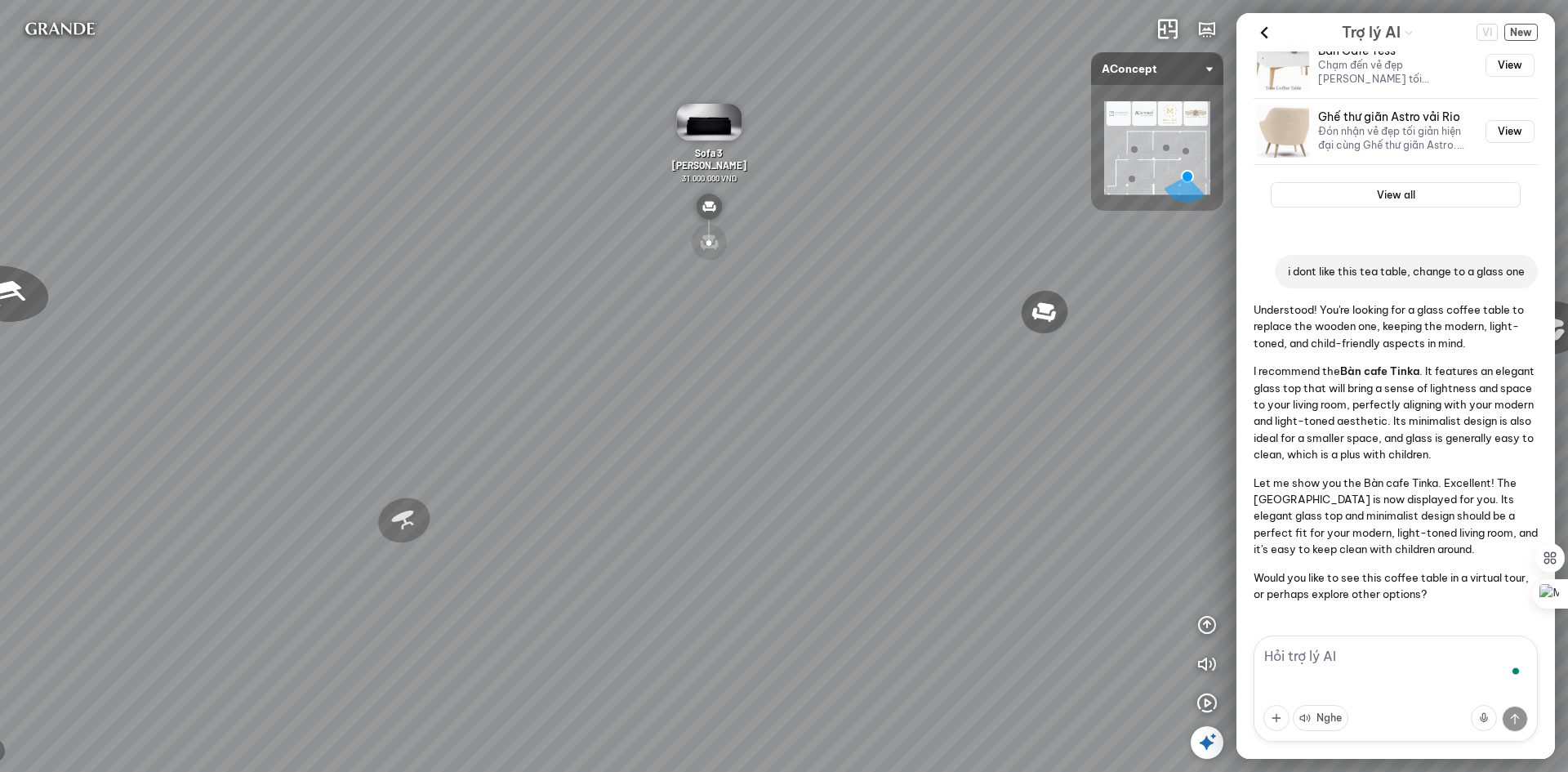
click at [1333, 659] on textarea "To enrich screen reader interactions, please activate Accessibility in Grammarl…" at bounding box center [1396, 689] width 284 height 106
